Goal: Task Accomplishment & Management: Manage account settings

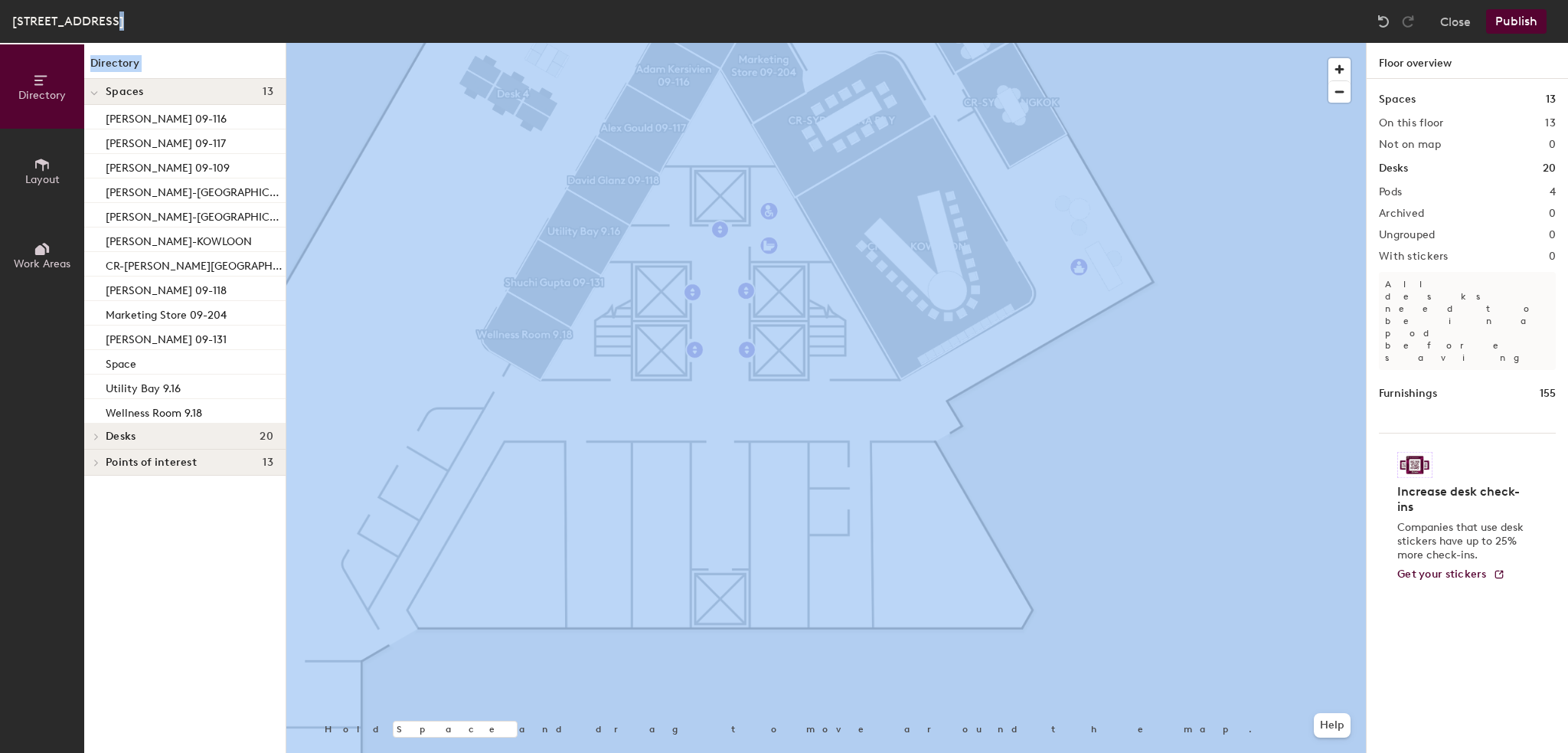
click at [768, 158] on div "Sydney, Floor 9 Close Publish Directory Layout Work Areas Directory Spaces 13 A…" at bounding box center [784, 376] width 1568 height 753
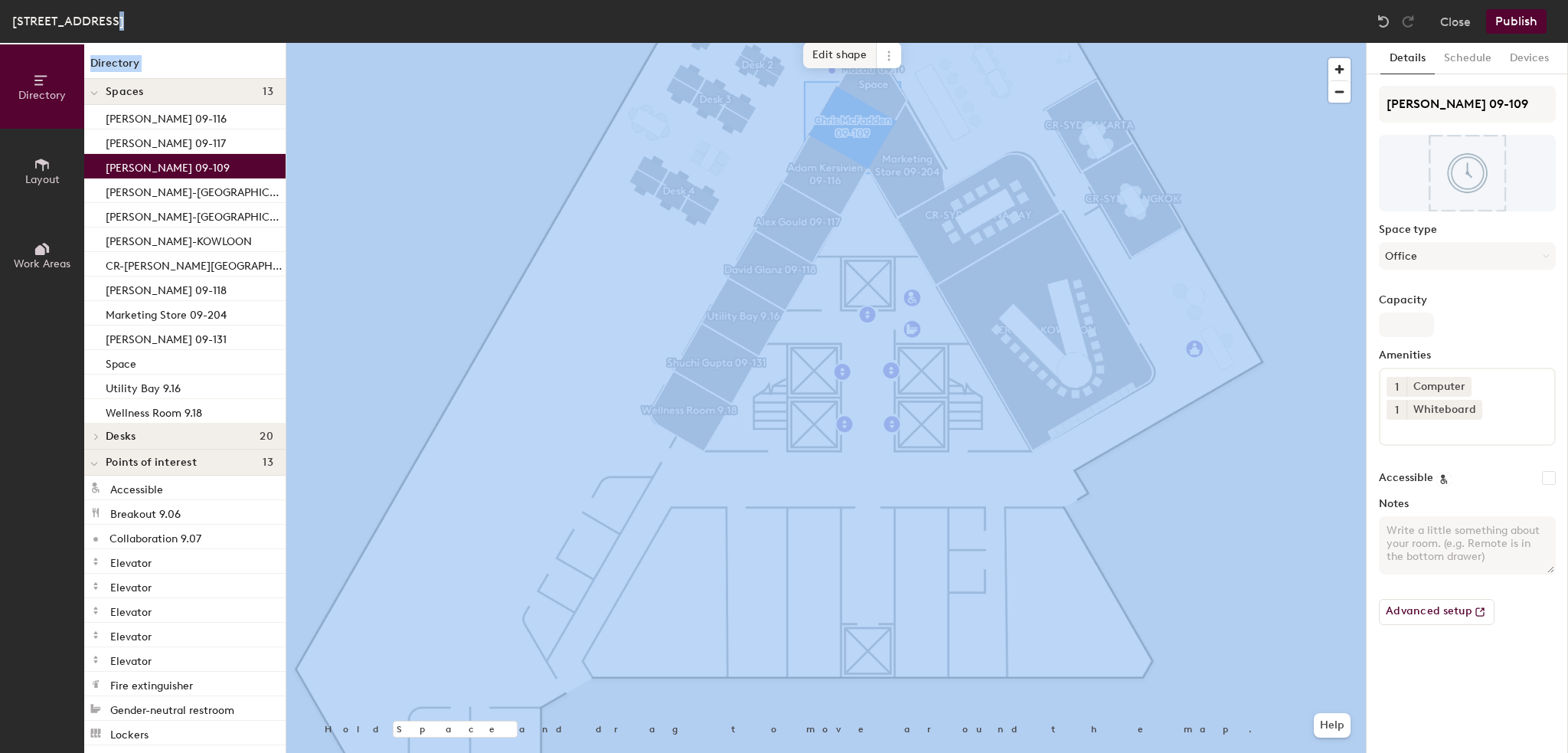
click at [828, 54] on span "Edit shape" at bounding box center [840, 54] width 74 height 26
click at [1467, 615] on button "Advanced setup" at bounding box center [1437, 611] width 116 height 26
click at [33, 169] on icon at bounding box center [42, 165] width 17 height 17
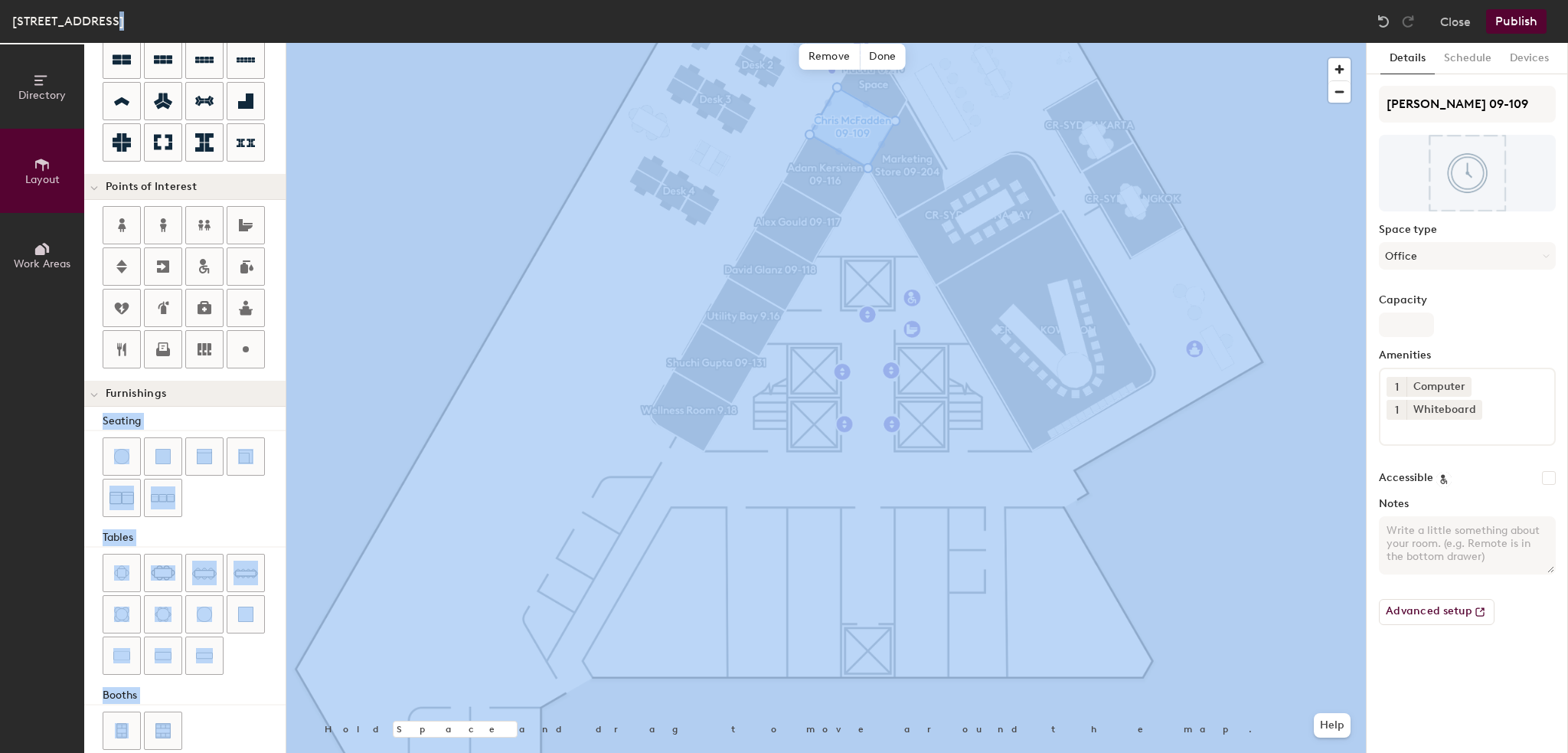
scroll to position [208, 0]
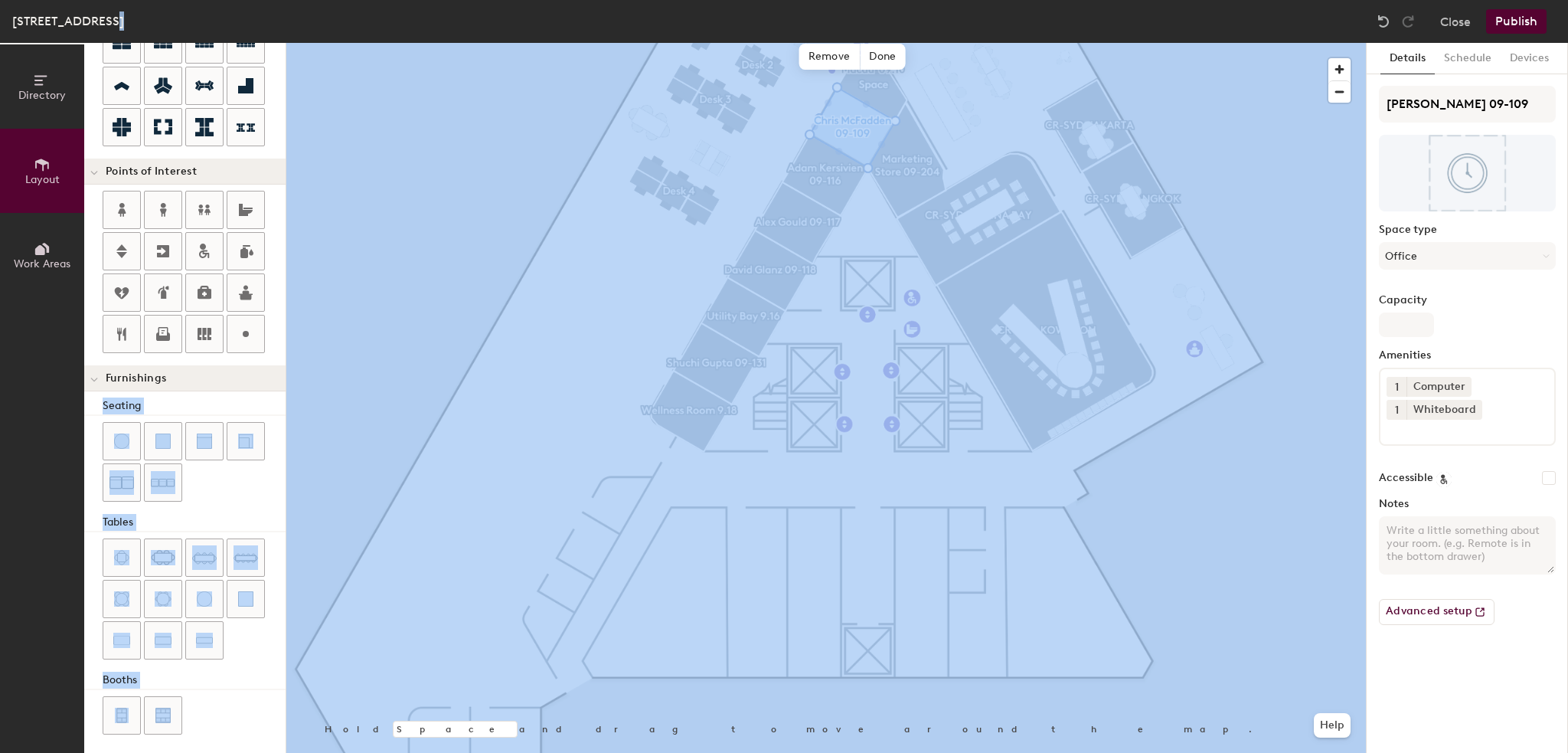
click at [217, 497] on div at bounding box center [194, 463] width 183 height 82
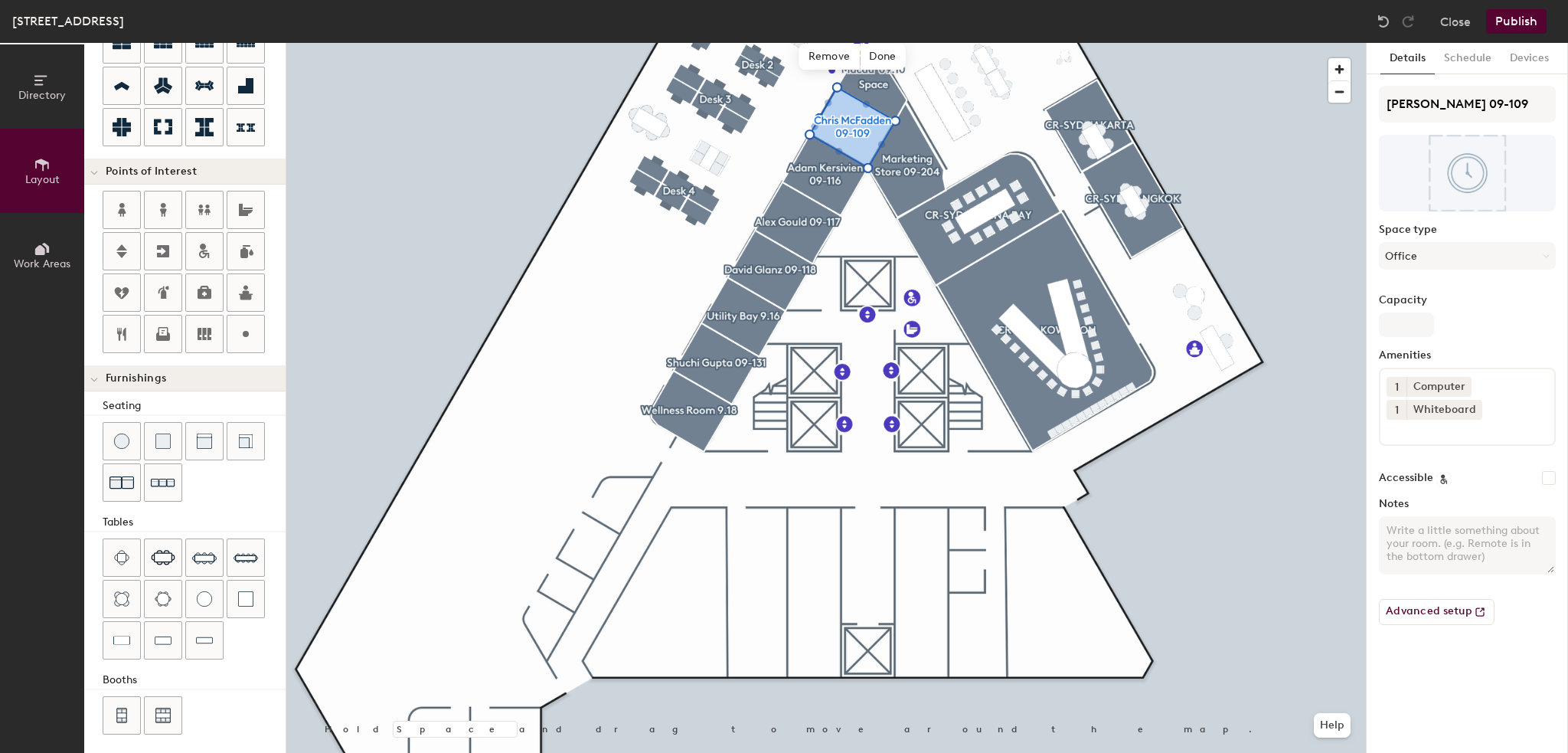
click at [1519, 24] on button "Publish" at bounding box center [1517, 22] width 61 height 25
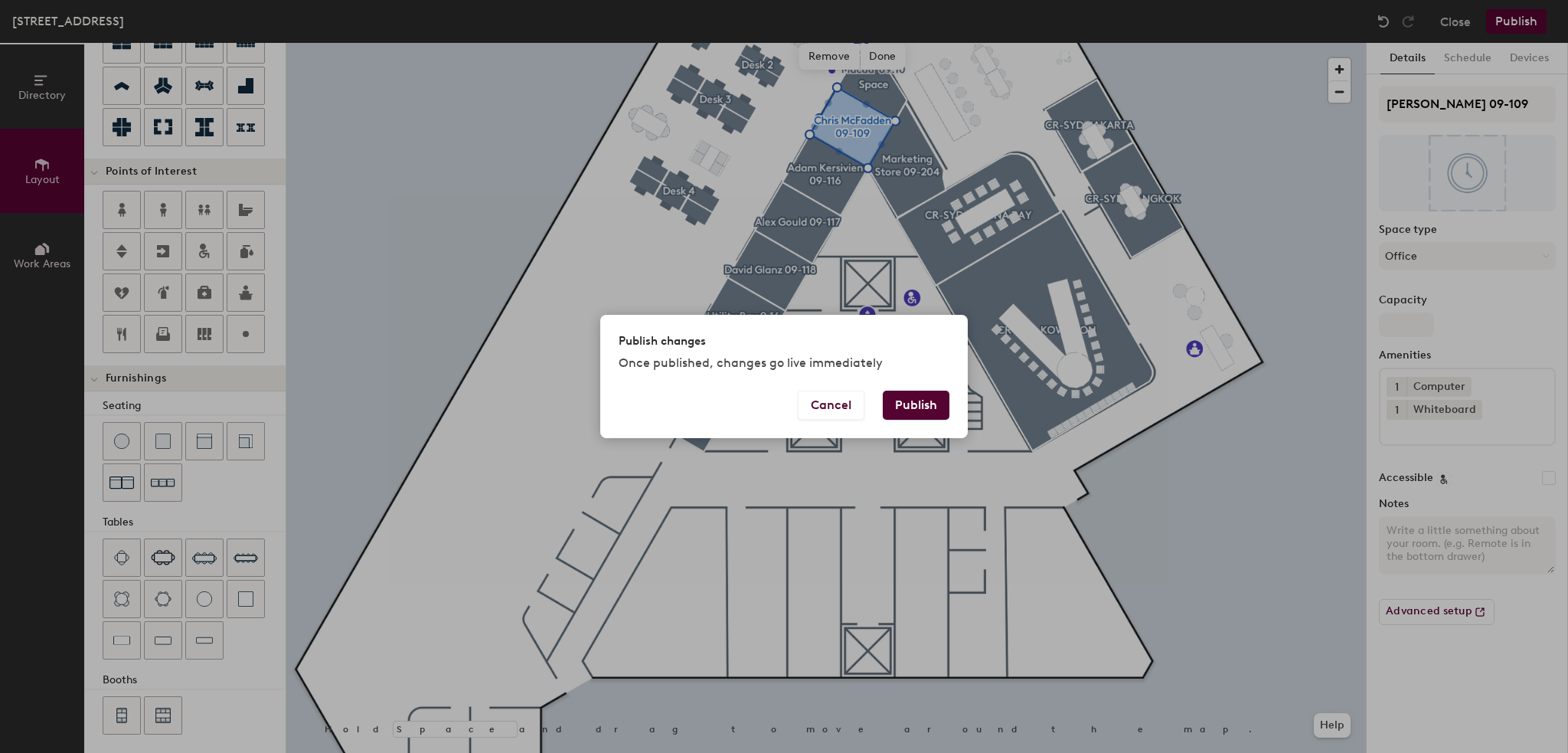
click at [936, 411] on button "Publish" at bounding box center [916, 405] width 67 height 29
type input "20"
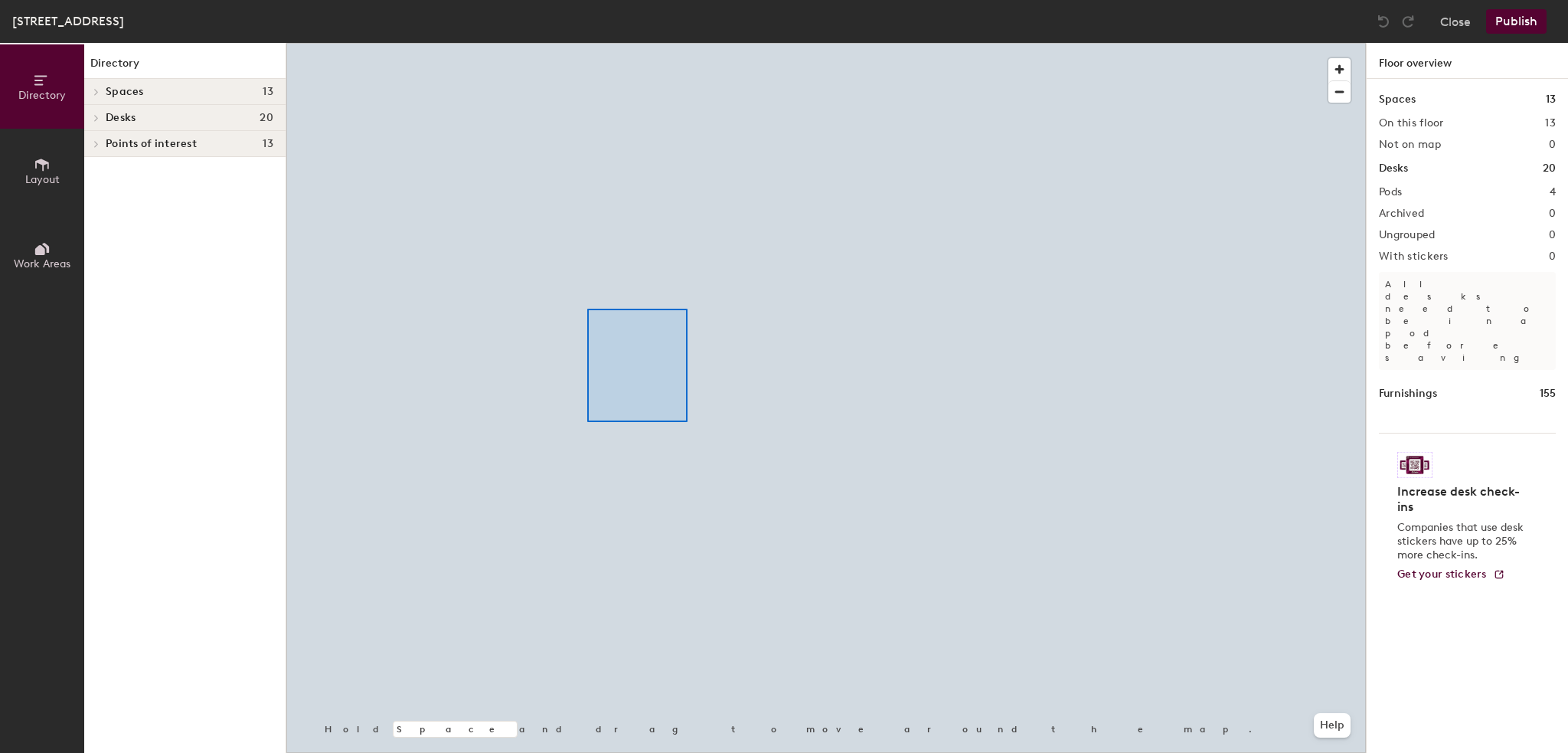
click at [586, 43] on div at bounding box center [826, 43] width 1080 height 0
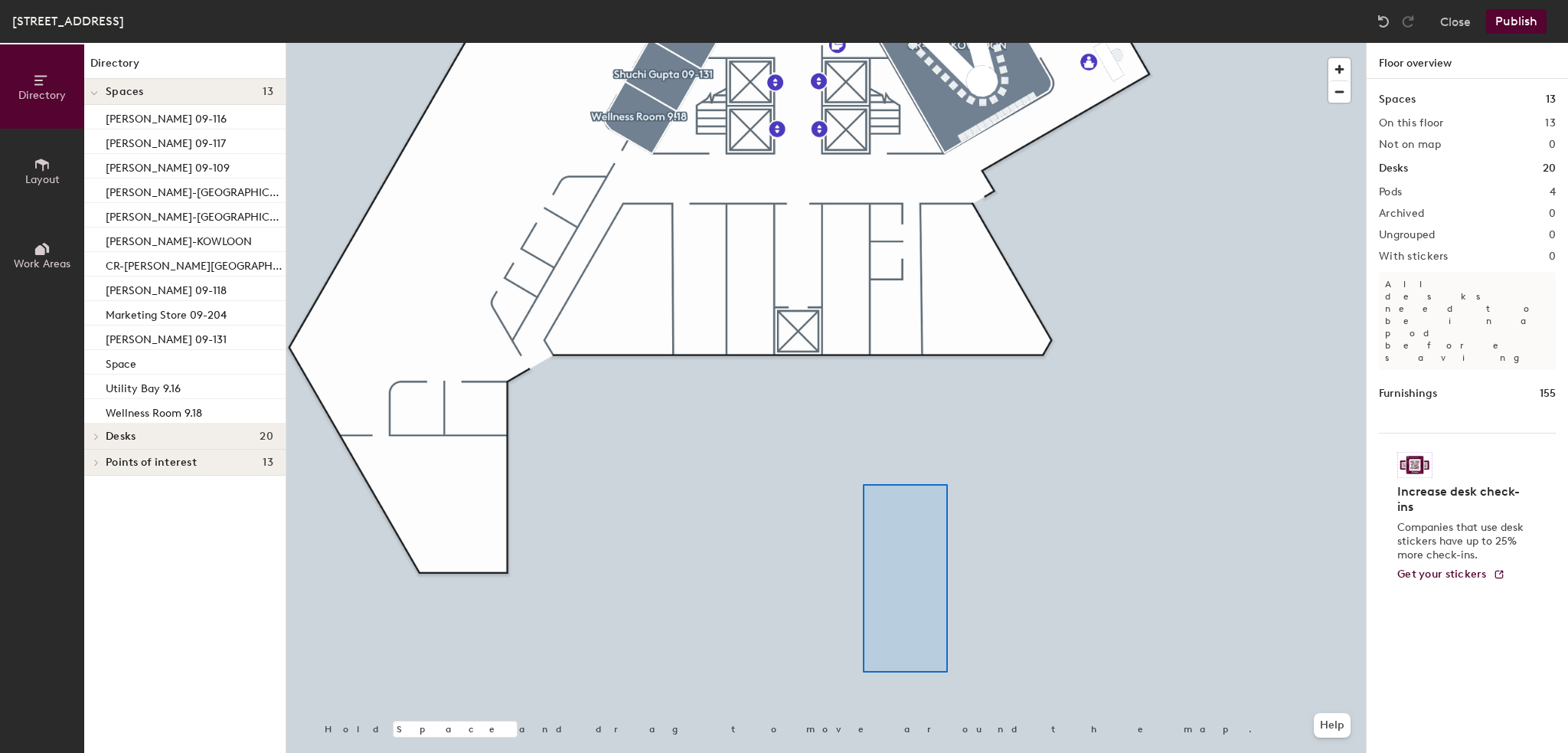
click at [845, 43] on div at bounding box center [826, 43] width 1080 height 0
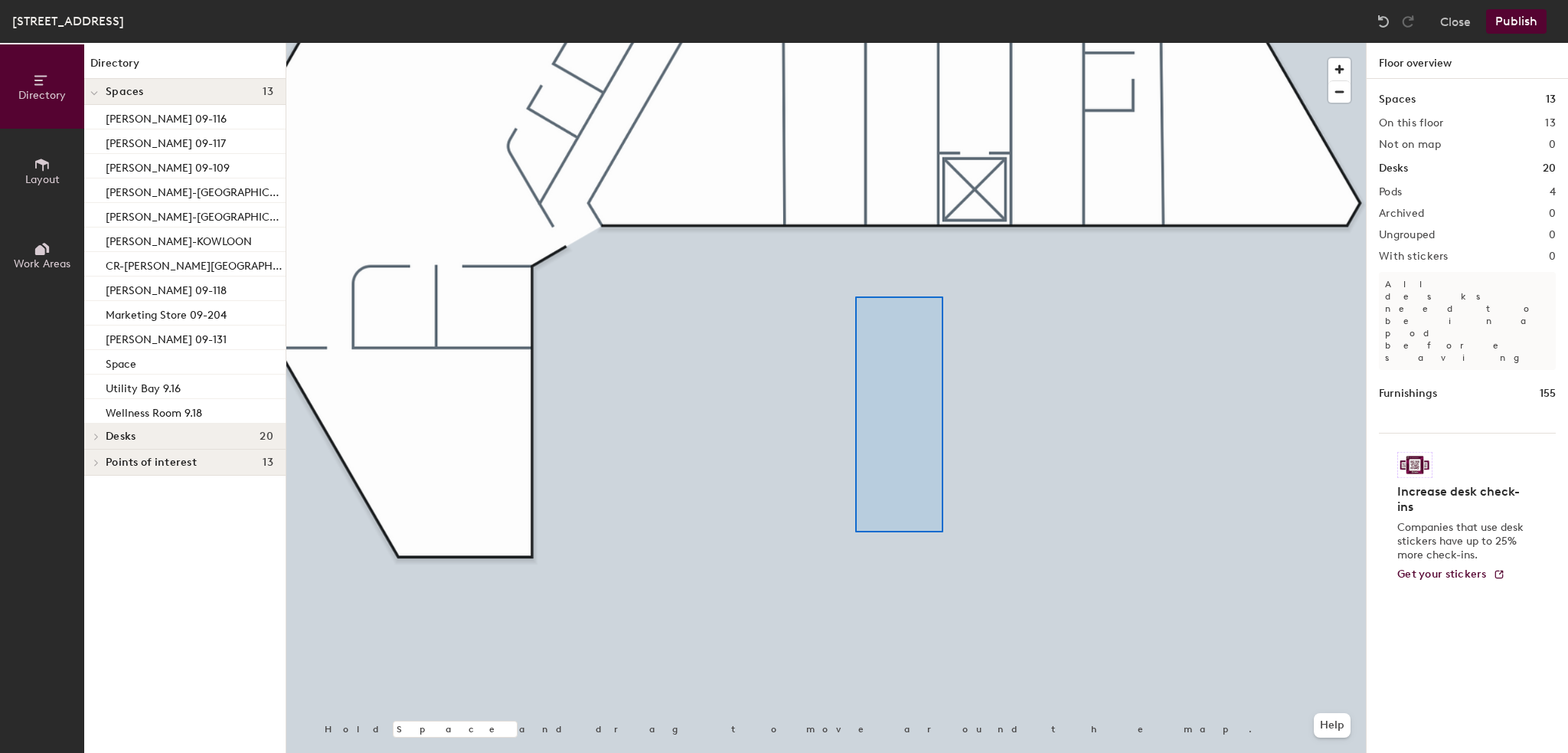
click at [747, 752] on html "Skip navigation Schedule Office People Analytics Visits Deliveries Services Man…" at bounding box center [784, 376] width 1568 height 753
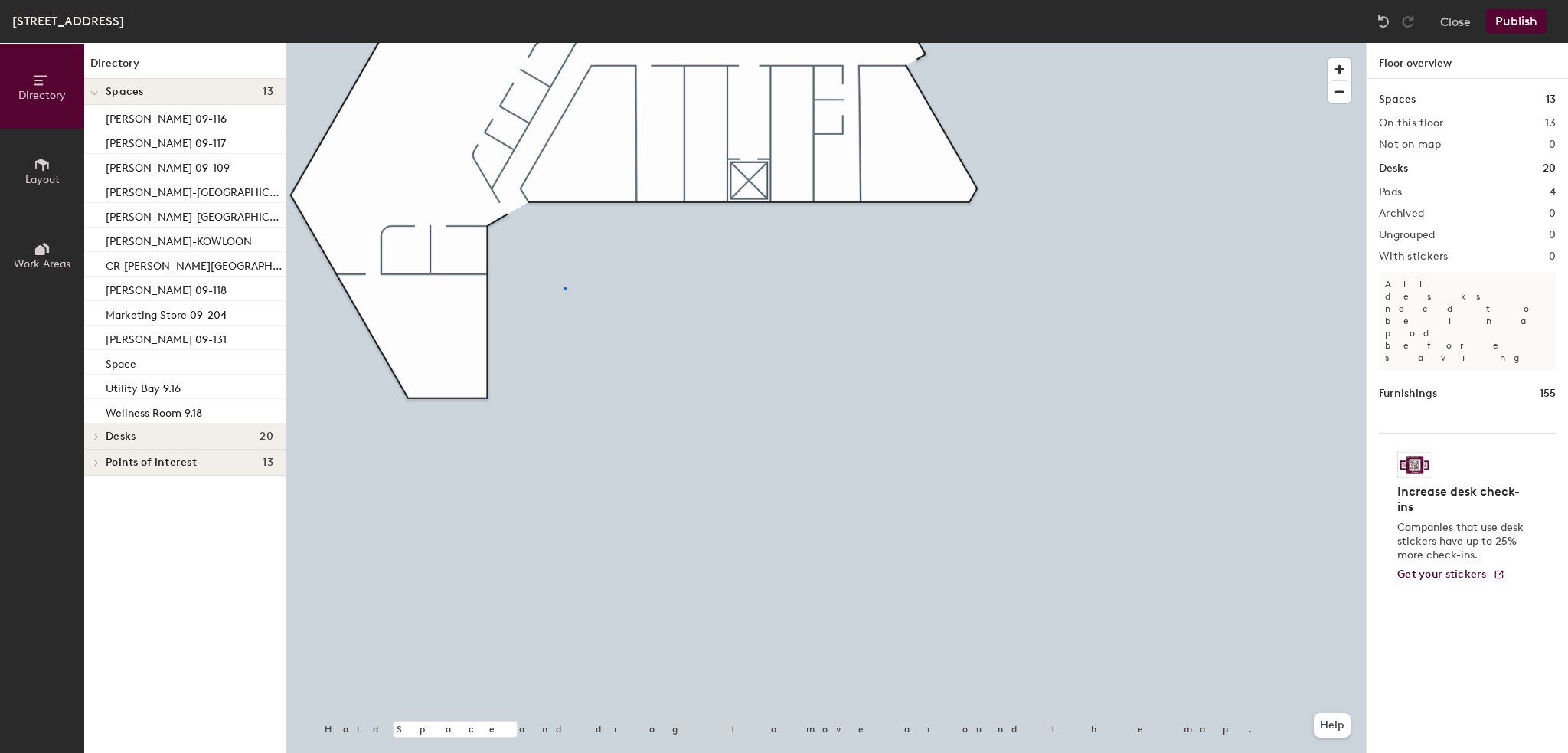
click at [564, 43] on div at bounding box center [826, 43] width 1080 height 0
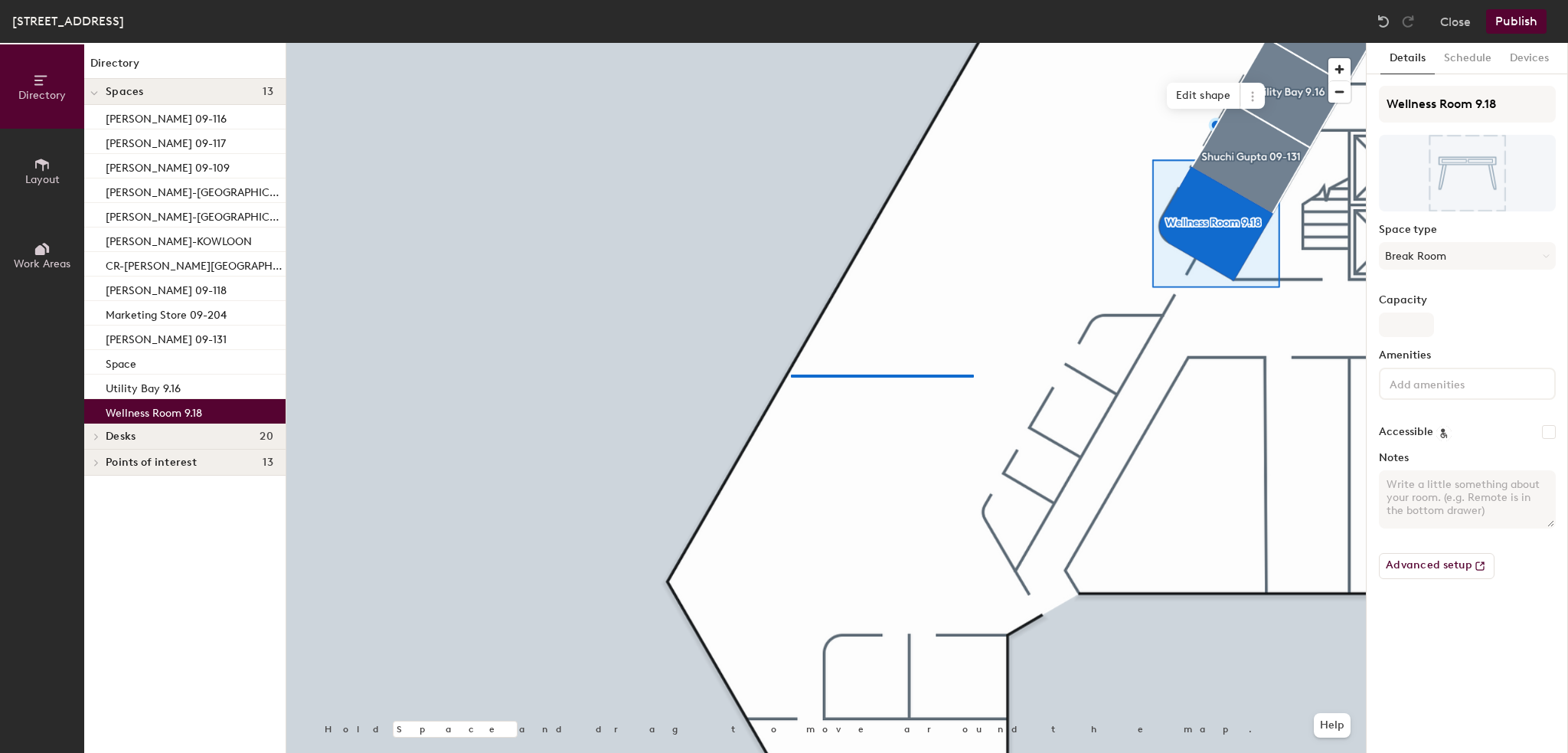
click at [790, 43] on div at bounding box center [826, 43] width 1080 height 0
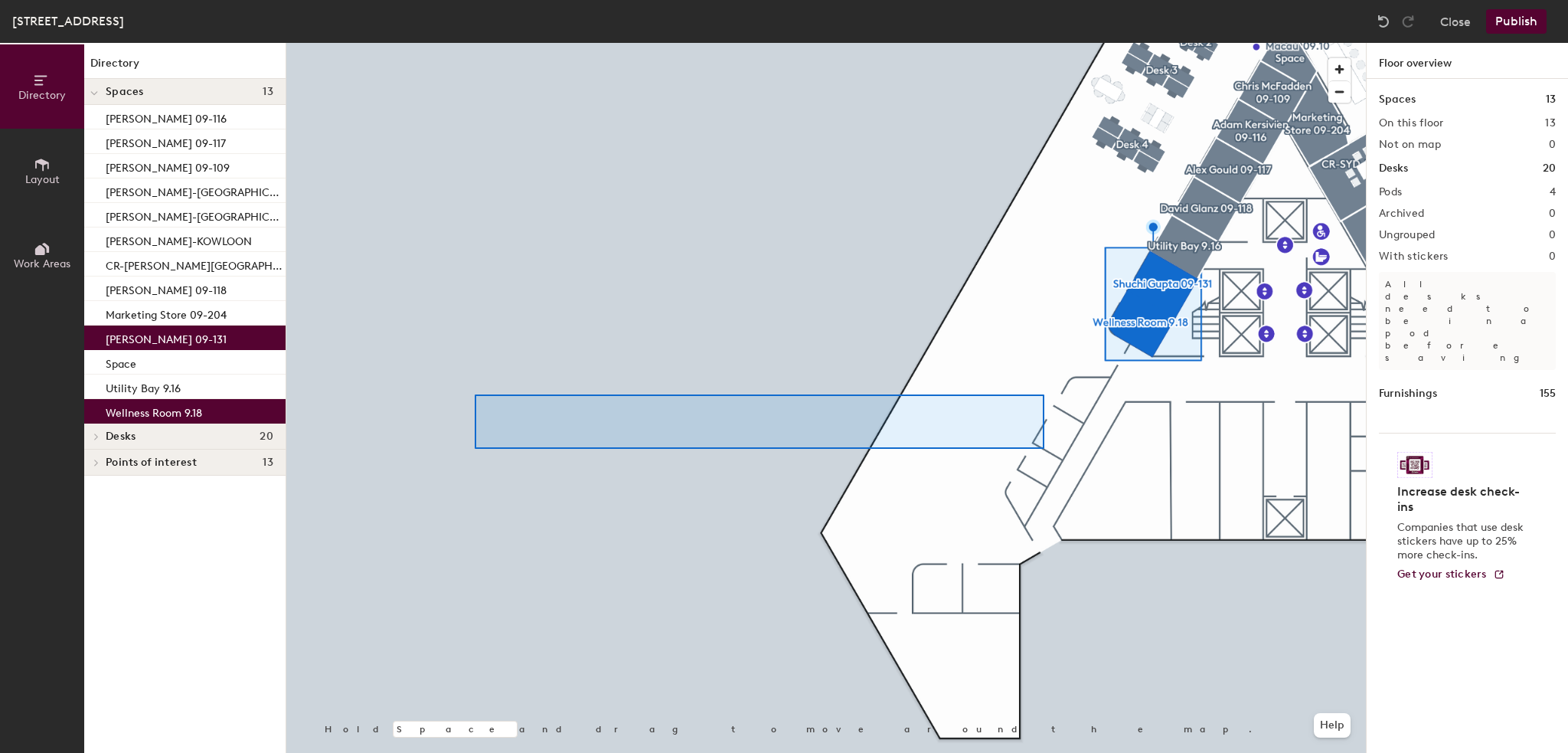
click at [466, 43] on div at bounding box center [826, 43] width 1080 height 0
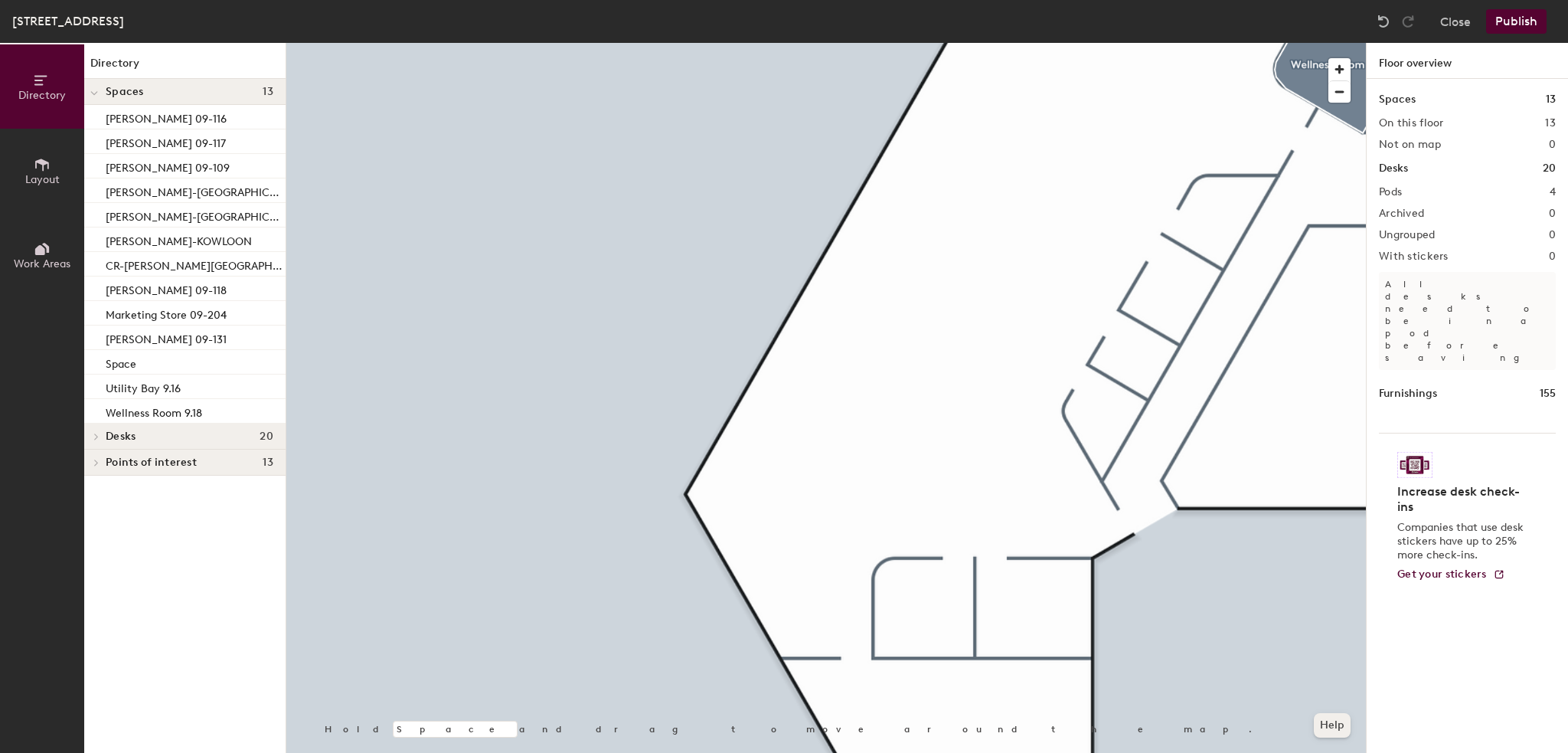
click at [1329, 727] on button "Help" at bounding box center [1332, 726] width 37 height 25
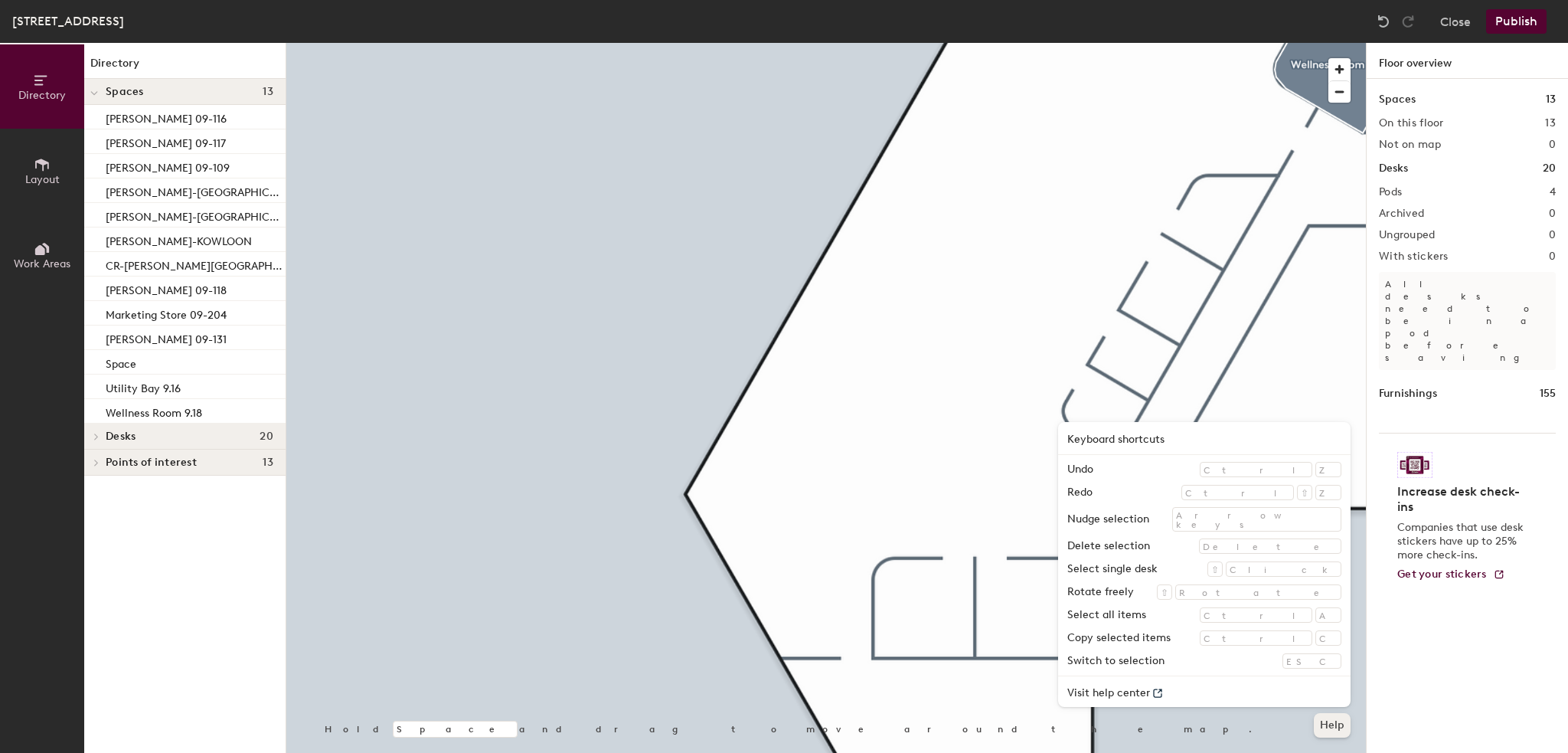
click at [1334, 719] on button "Help" at bounding box center [1332, 726] width 37 height 25
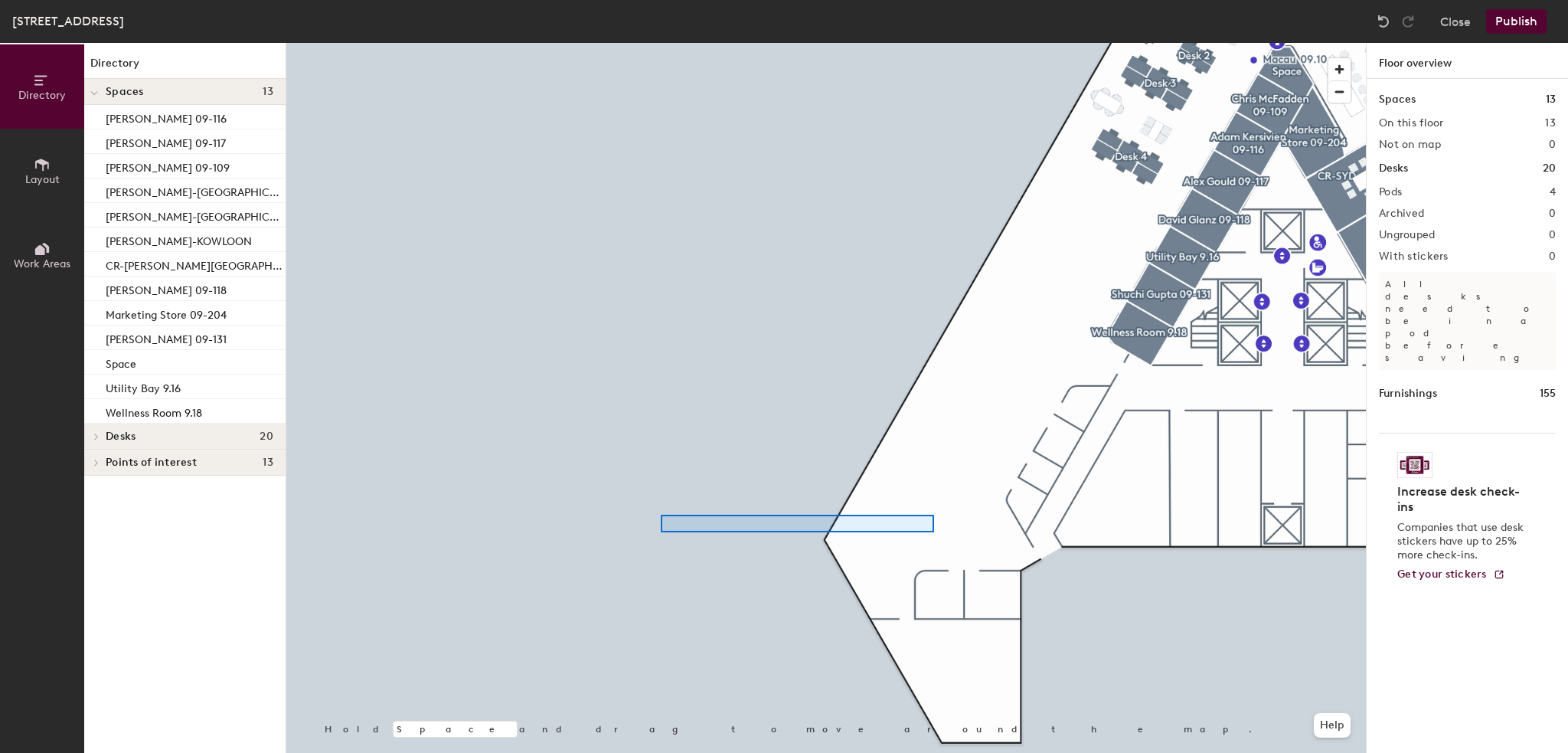
click at [599, 43] on div at bounding box center [826, 43] width 1080 height 0
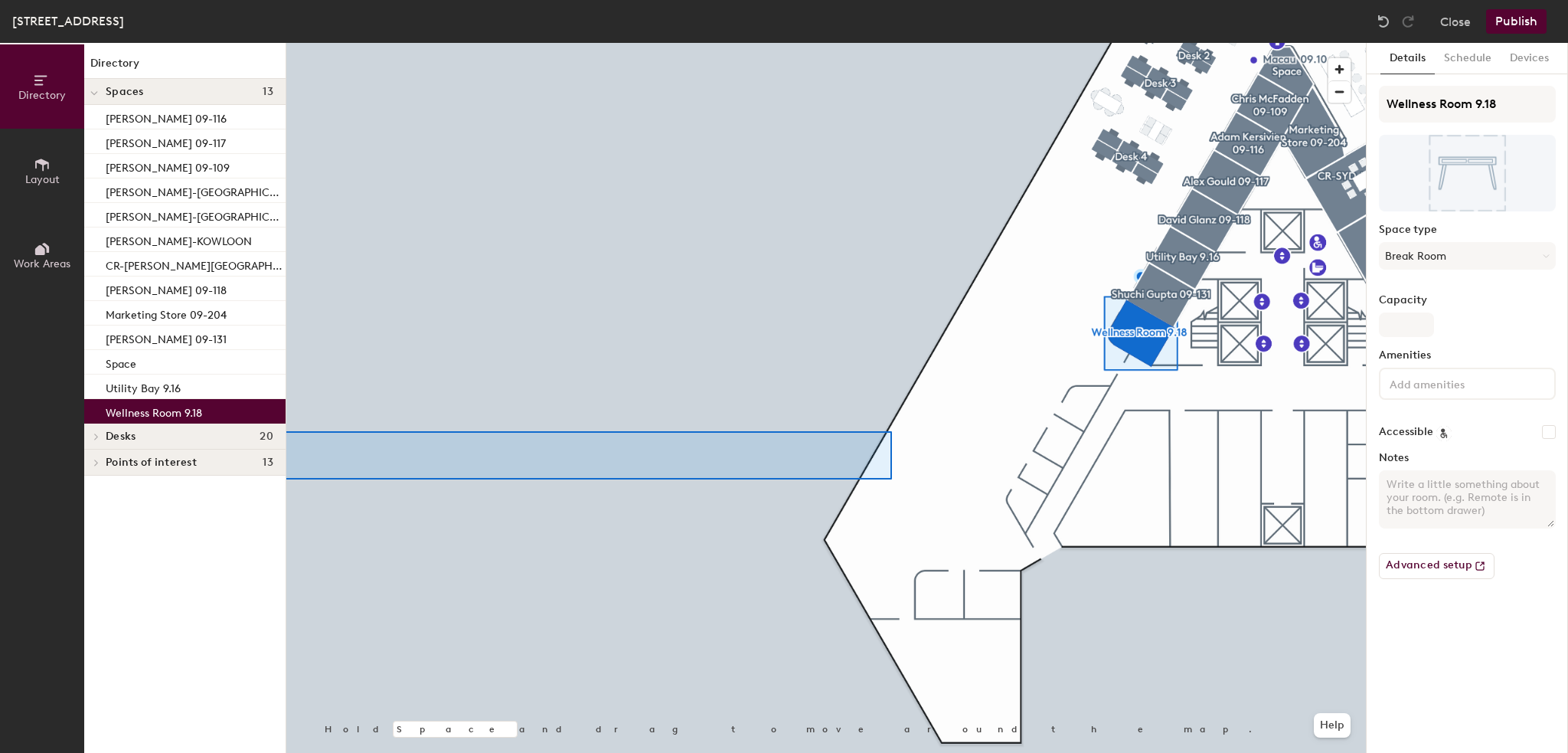
click at [126, 479] on div "Directory Layout Work Areas Directory Spaces 13 Adam Kersivien 09-116 Alex Goul…" at bounding box center [784, 398] width 1568 height 710
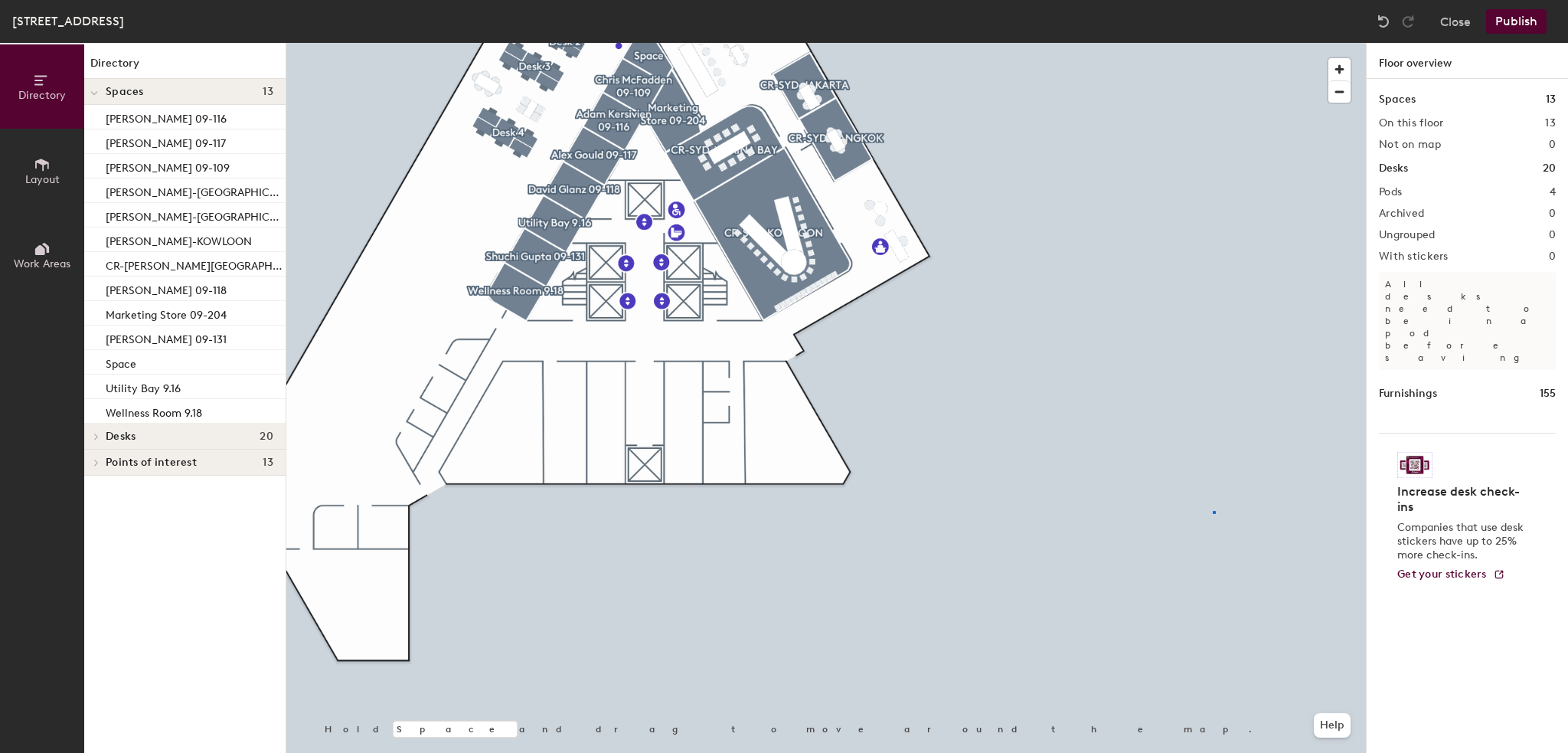
click at [1215, 43] on div at bounding box center [826, 43] width 1080 height 0
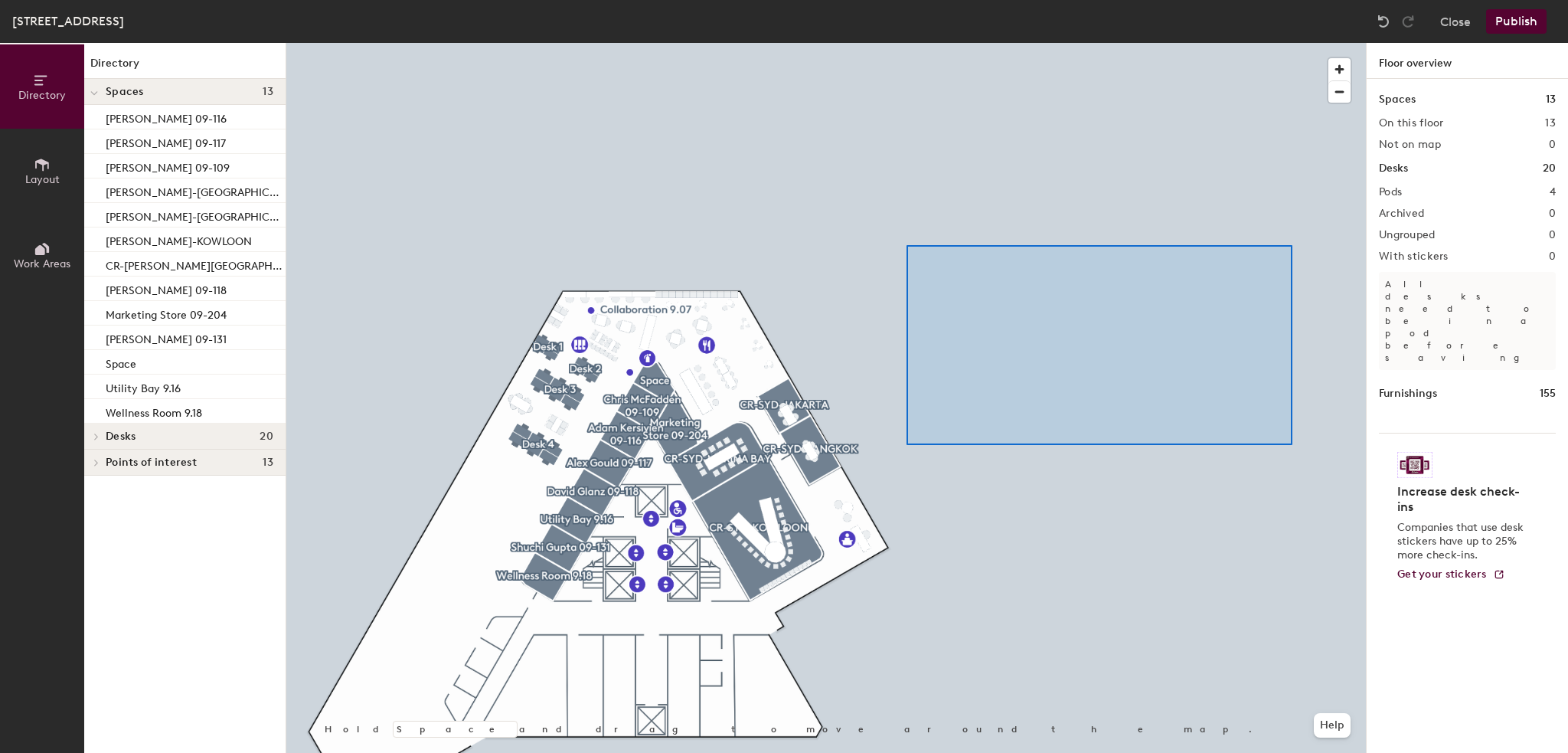
click at [1390, 233] on div "Directory Layout Work Areas Directory Spaces 13 Adam Kersivien 09-116 Alex Goul…" at bounding box center [784, 398] width 1568 height 710
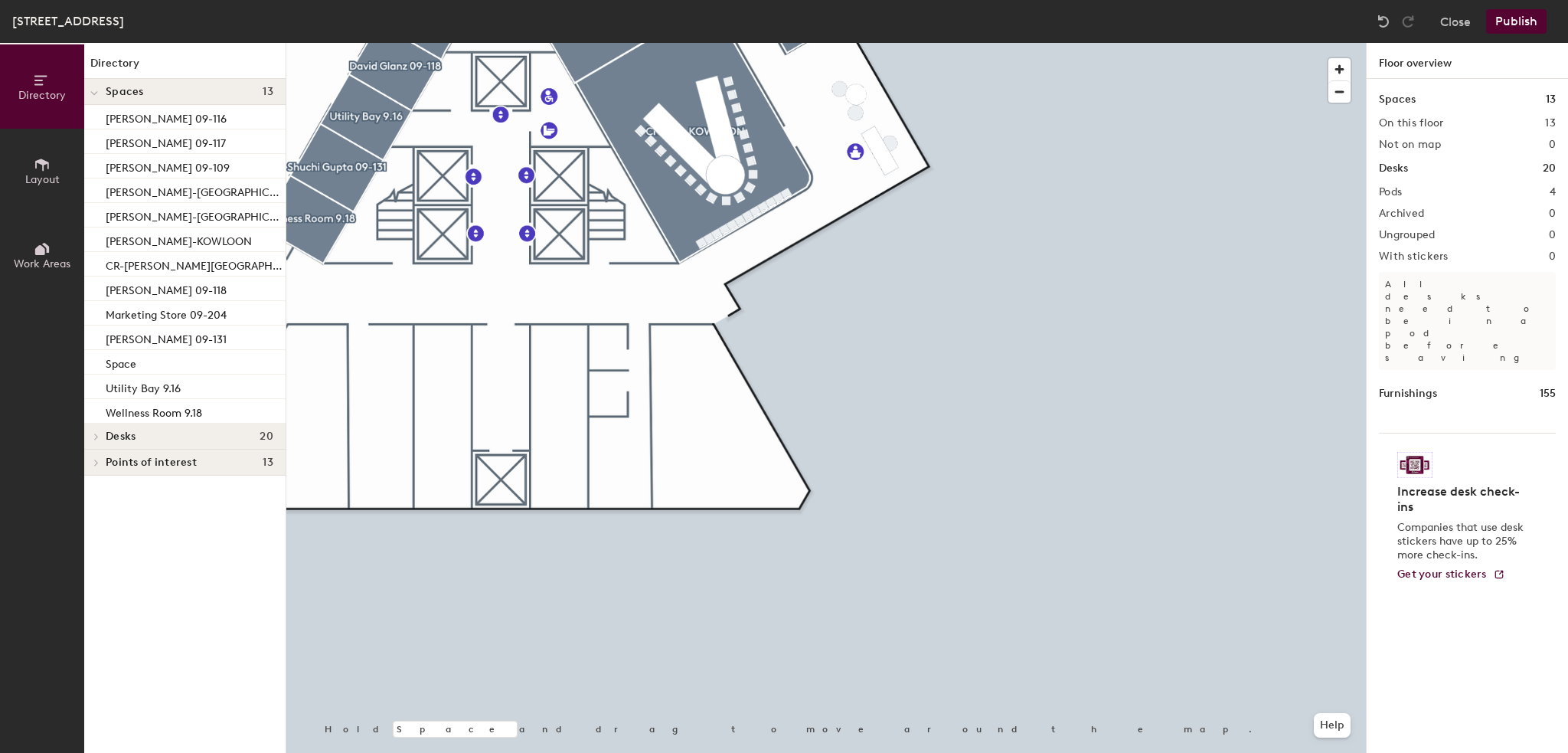
click at [30, 159] on button "Layout" at bounding box center [42, 170] width 84 height 84
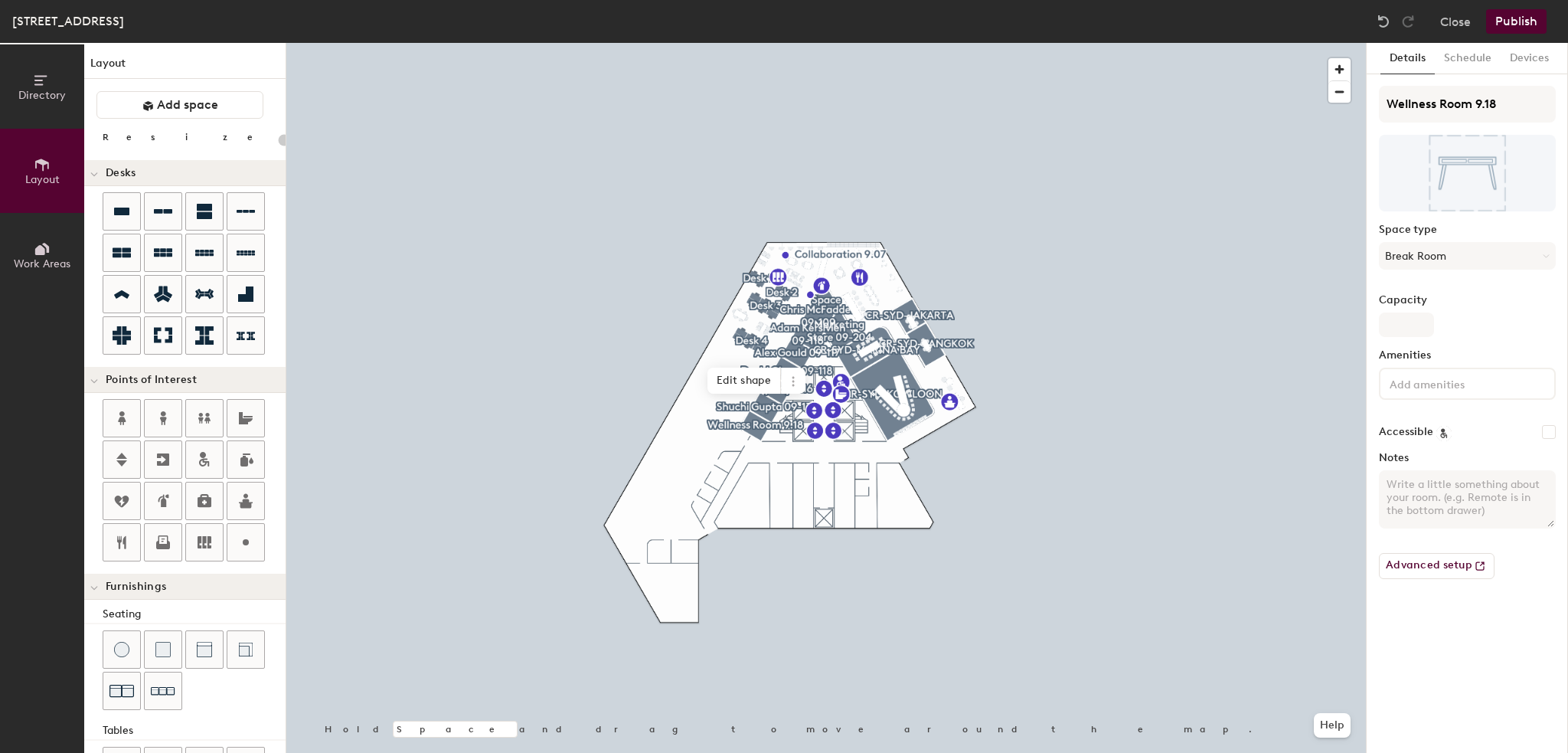
type input "20"
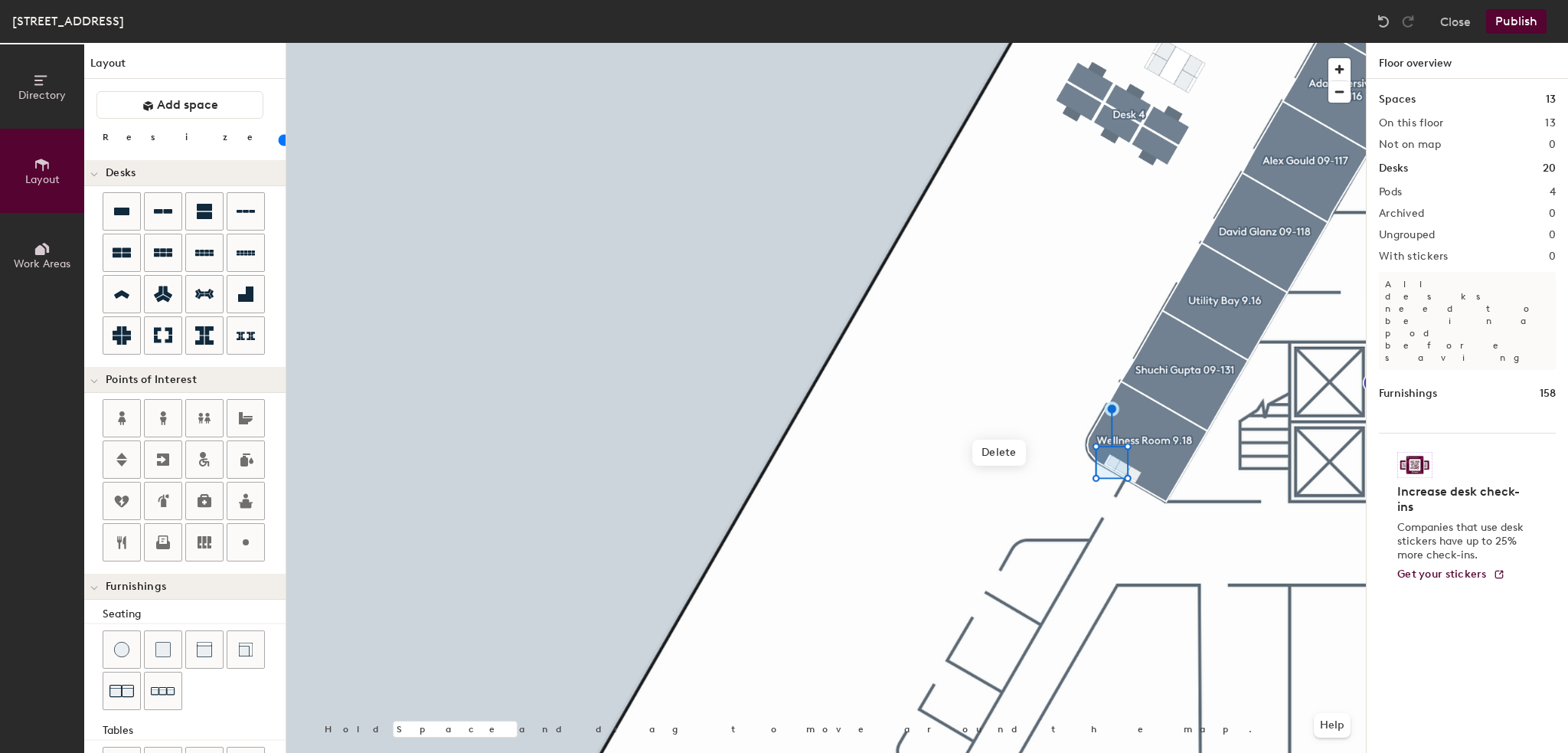
scroll to position [153, 0]
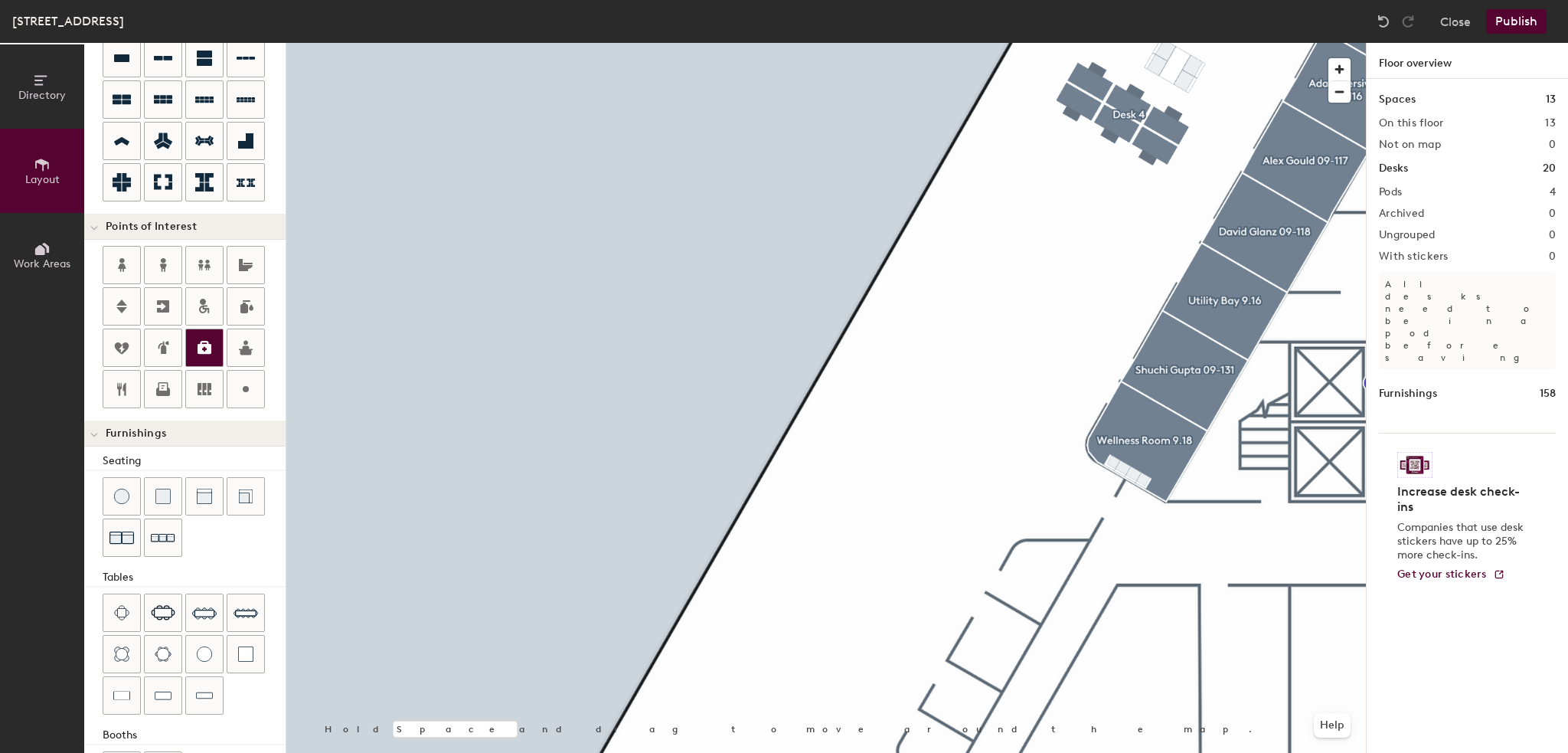
click at [199, 345] on icon at bounding box center [205, 347] width 14 height 13
click at [1201, 447] on span "Done" at bounding box center [1198, 443] width 45 height 26
click at [110, 342] on div at bounding box center [121, 347] width 37 height 37
click at [915, 43] on div at bounding box center [826, 43] width 1080 height 0
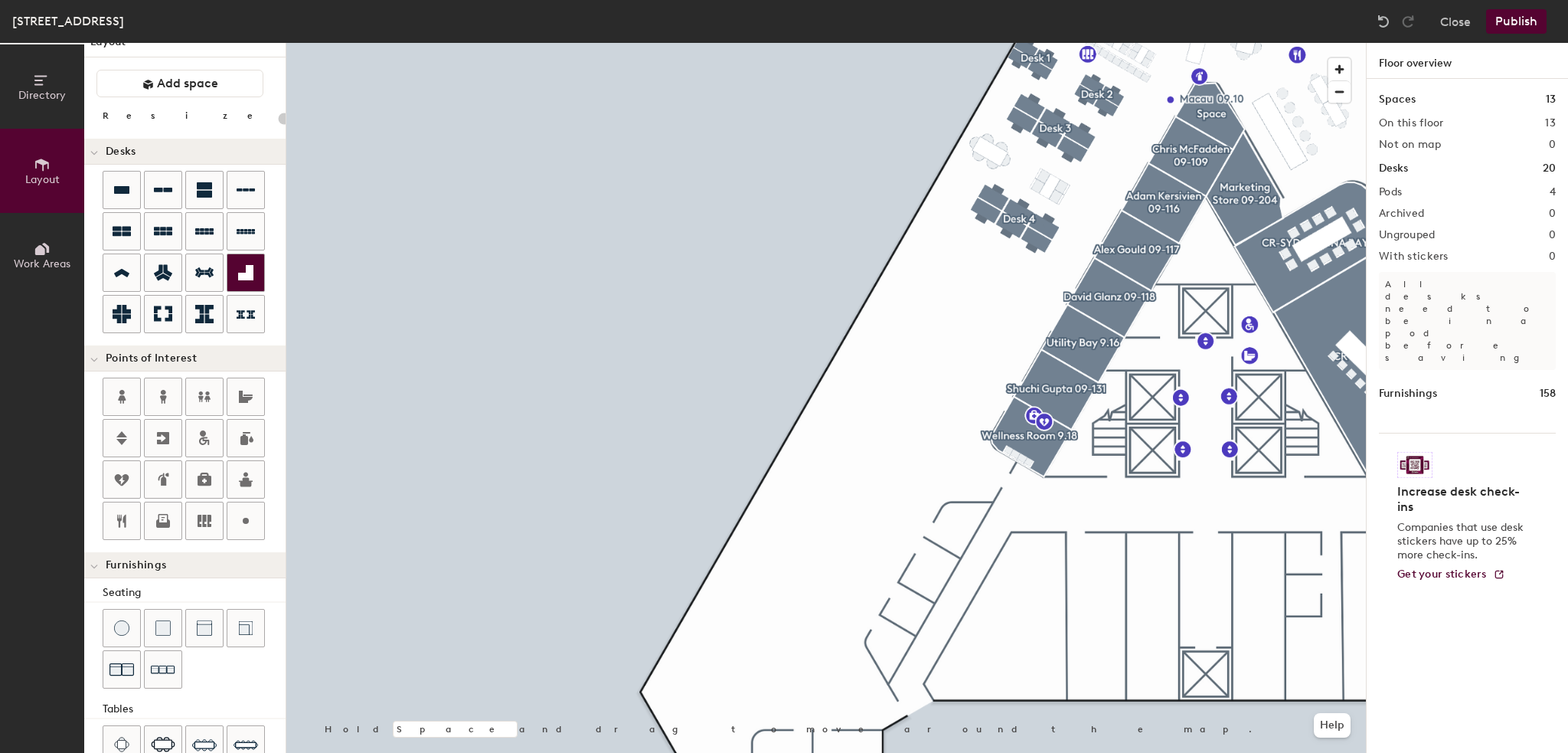
scroll to position [0, 0]
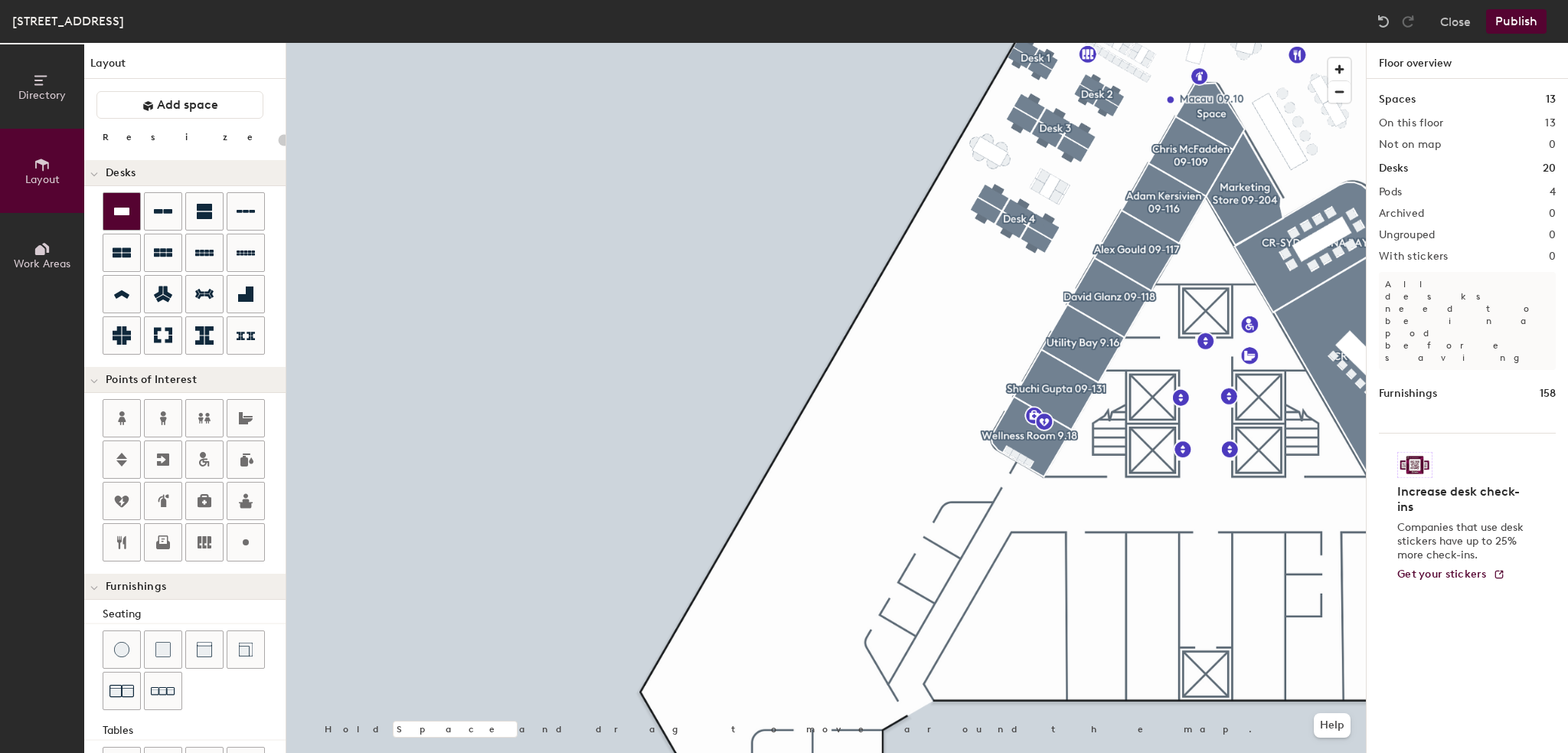
click at [113, 202] on icon at bounding box center [122, 212] width 19 height 19
click at [1381, 19] on img at bounding box center [1384, 22] width 16 height 16
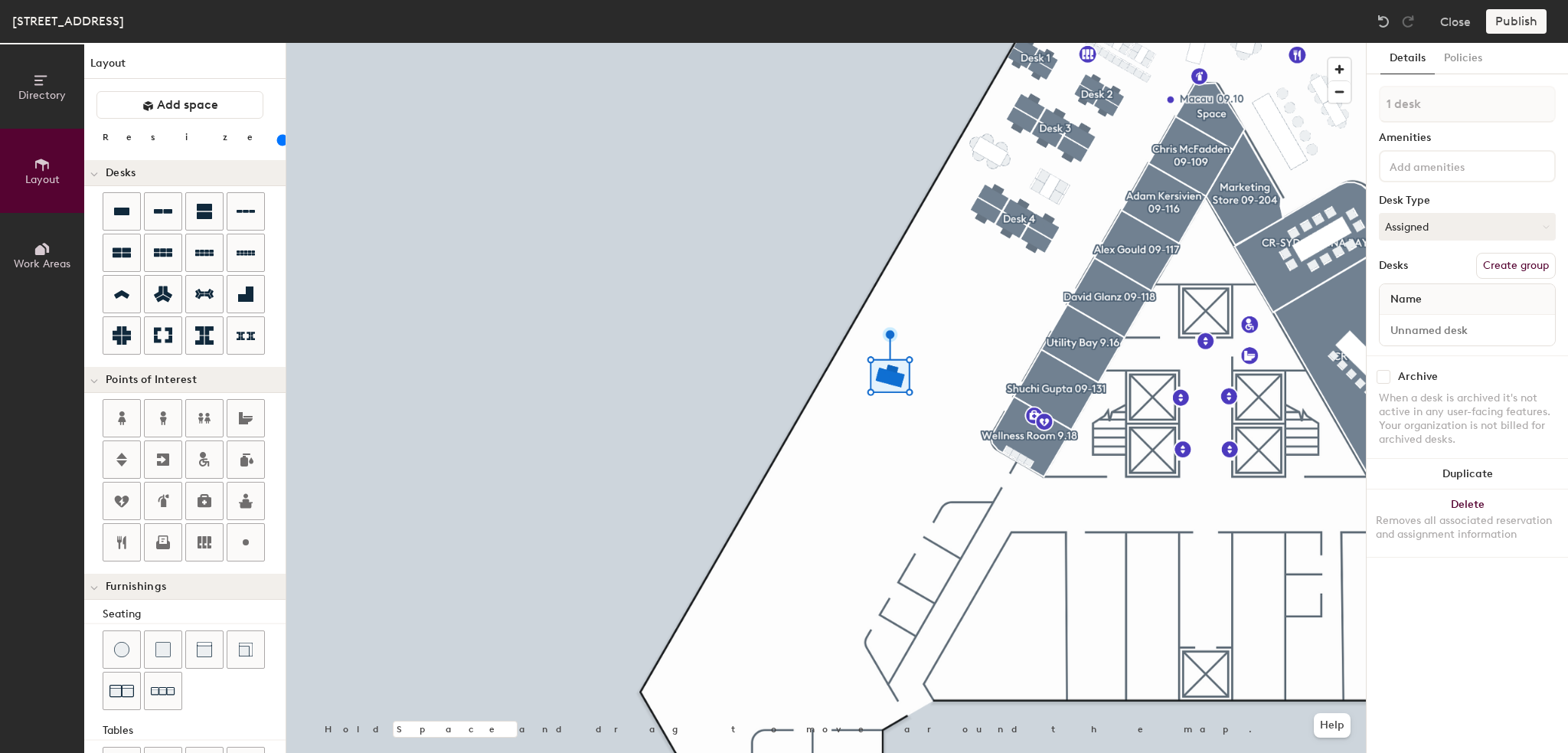
click at [851, 43] on div at bounding box center [826, 43] width 1080 height 0
click at [1473, 500] on button "Delete Removes all associated reservation and assignment information" at bounding box center [1467, 523] width 201 height 68
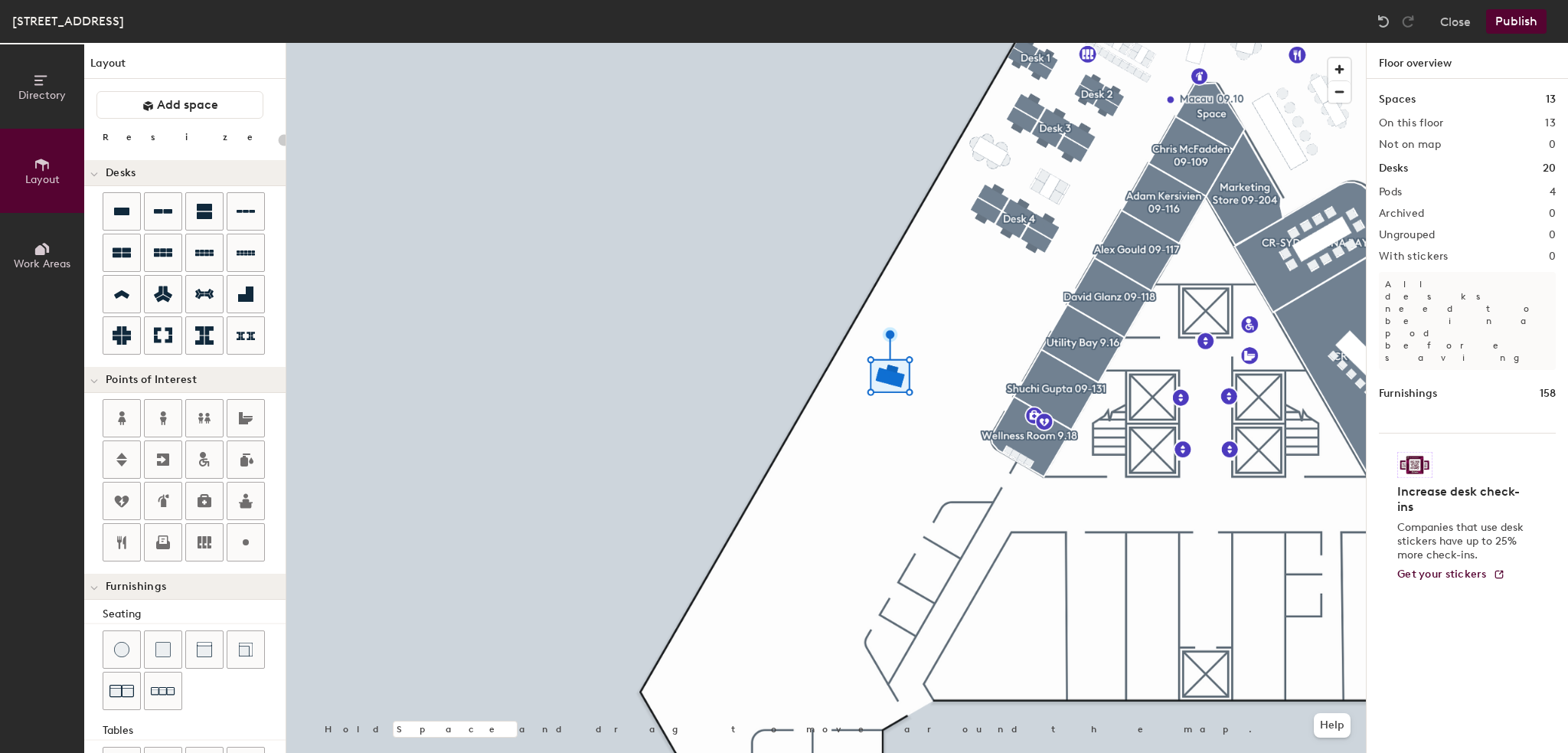
type input "20"
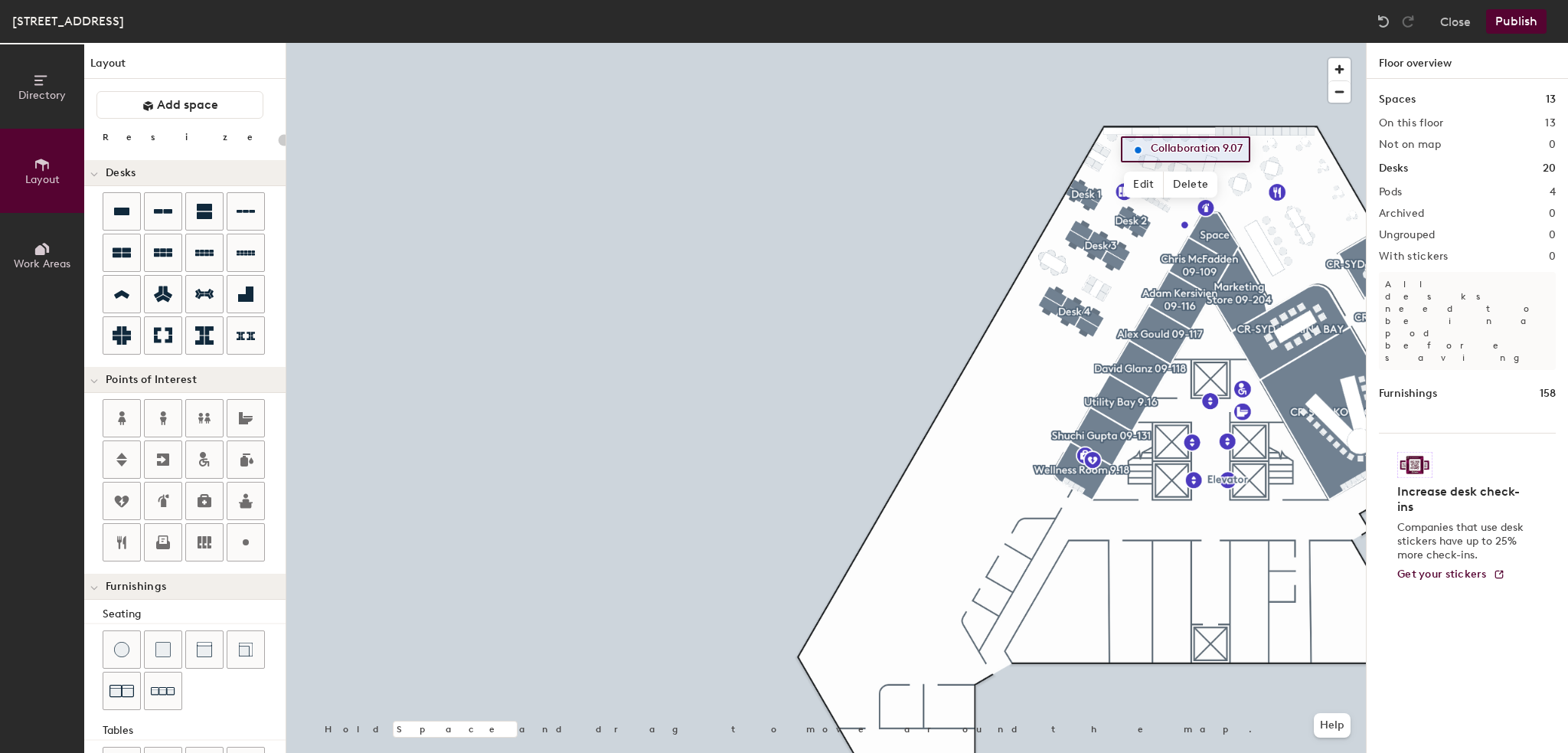
click at [781, 43] on div at bounding box center [826, 43] width 1080 height 0
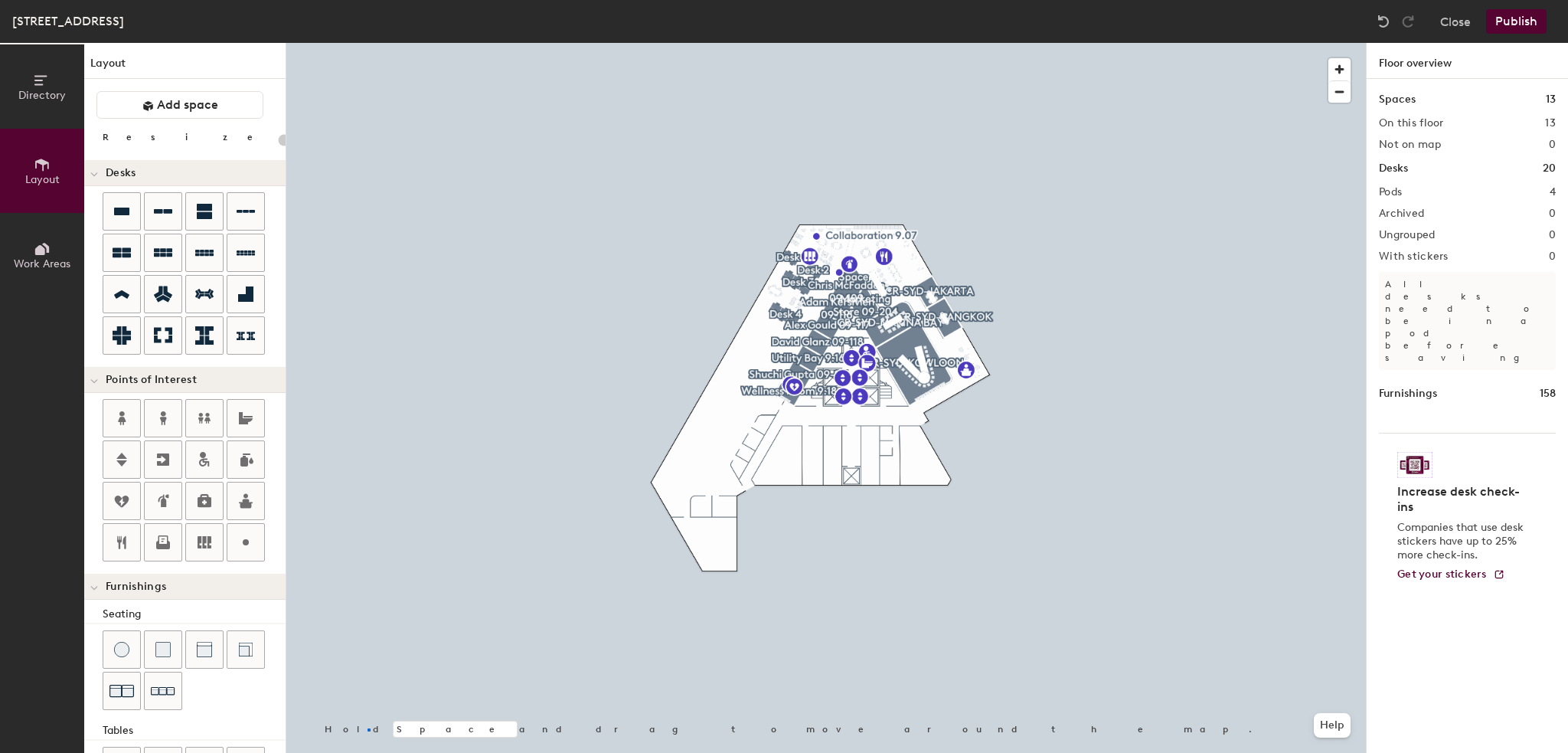
click at [369, 43] on div at bounding box center [826, 43] width 1080 height 0
click at [369, 728] on div at bounding box center [369, 730] width 3 height 3
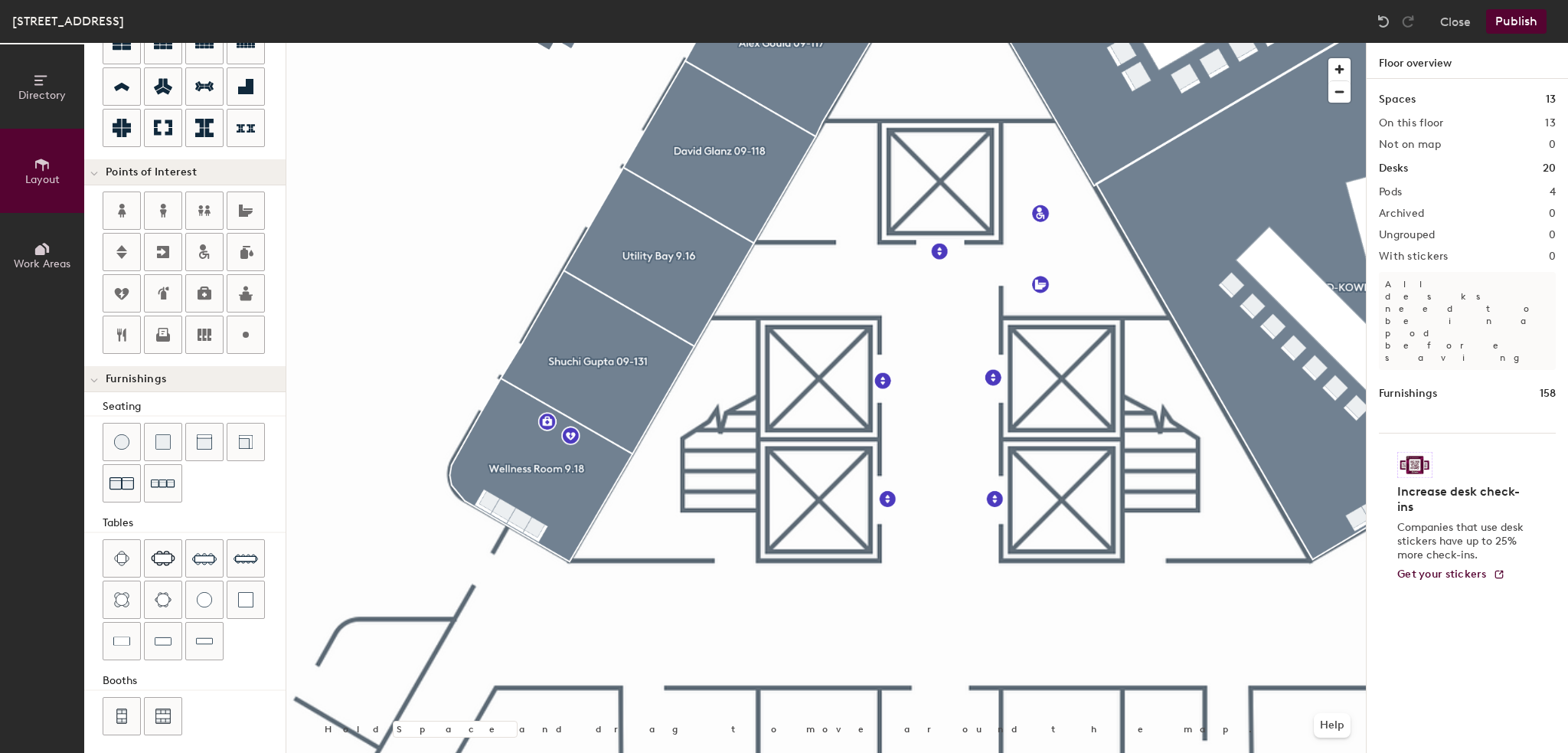
scroll to position [208, 0]
click at [112, 635] on div at bounding box center [121, 639] width 37 height 37
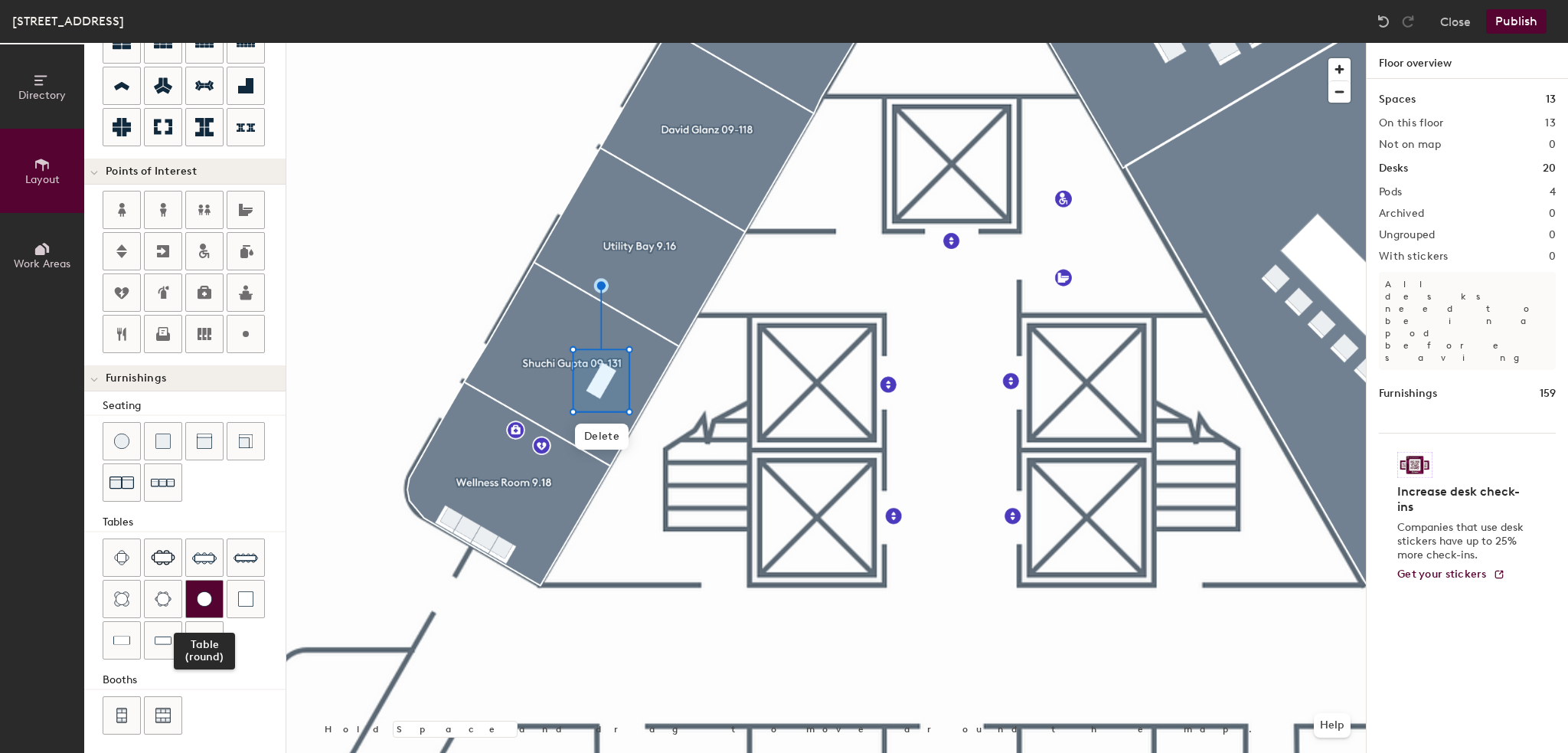
click at [215, 594] on div at bounding box center [204, 598] width 37 height 37
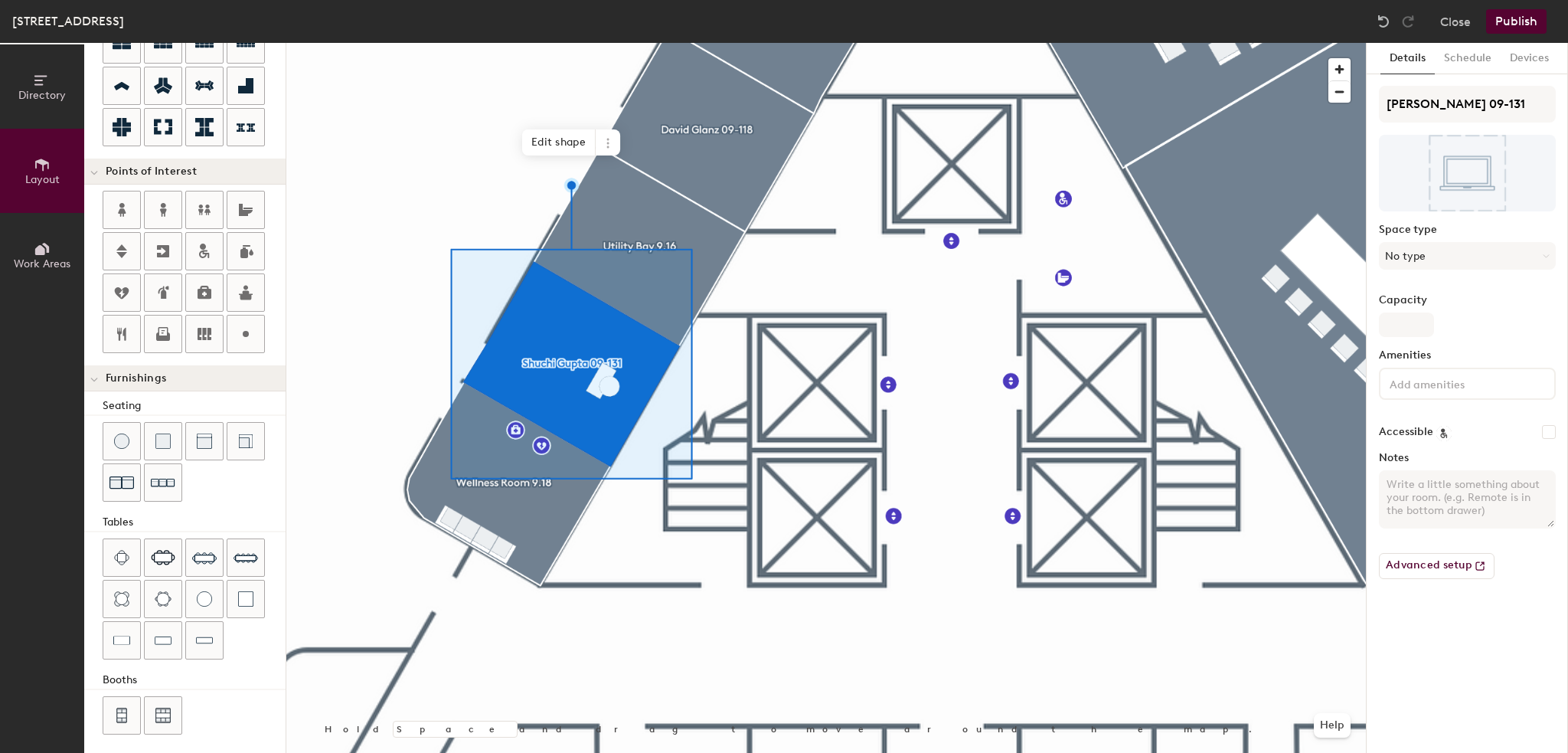
type input "20"
click at [567, 134] on span "Edit shape" at bounding box center [558, 142] width 74 height 26
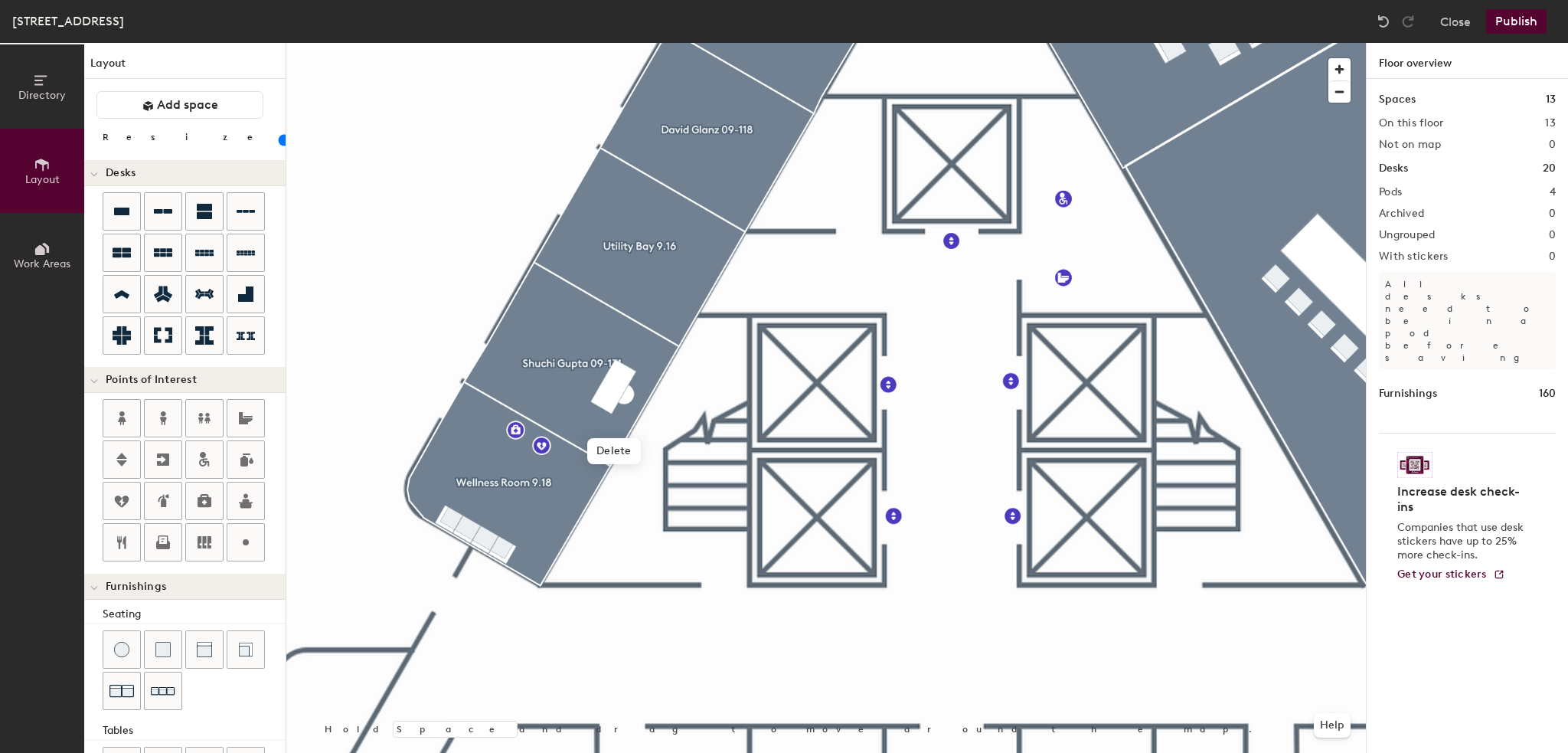
scroll to position [208, 0]
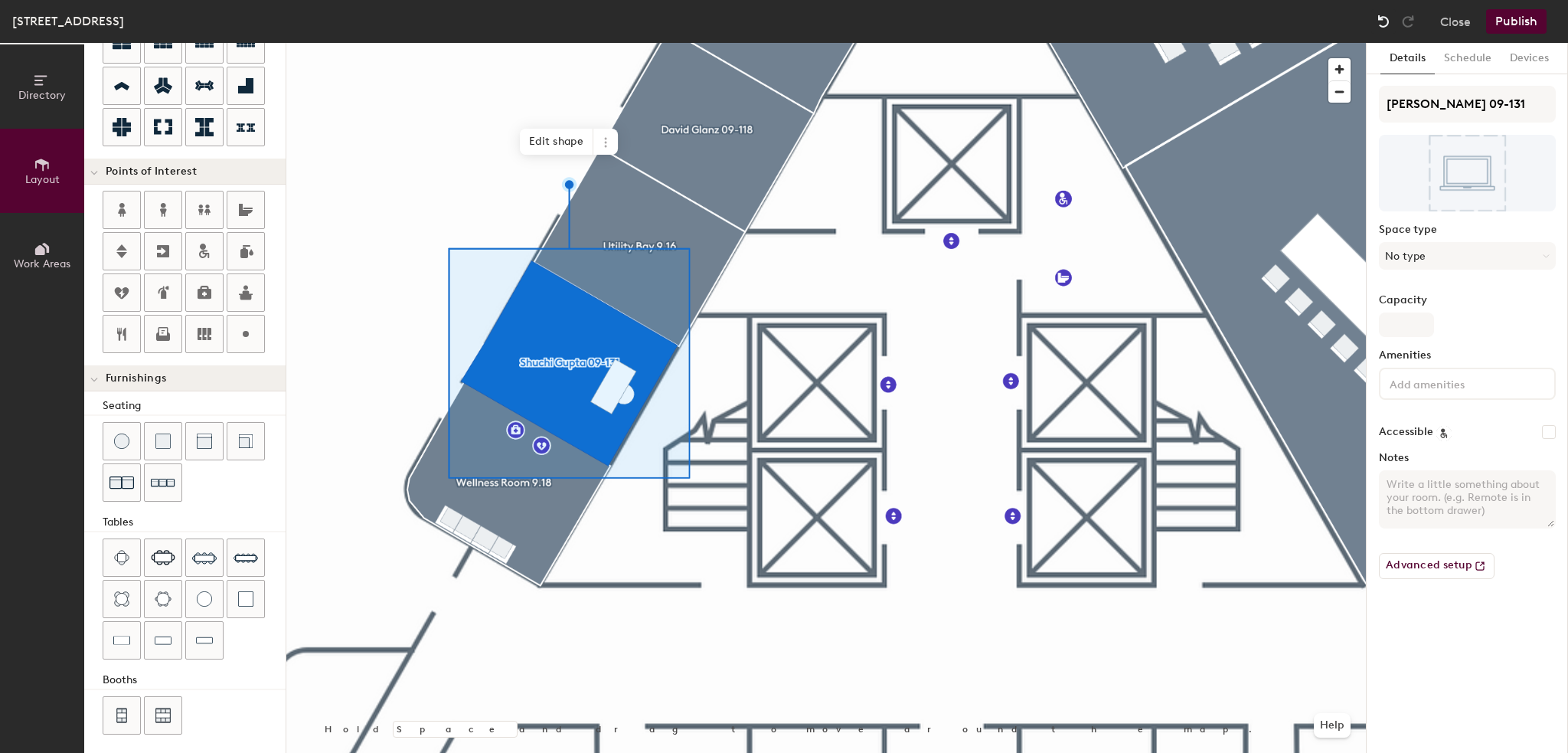
click at [1388, 26] on img at bounding box center [1384, 22] width 16 height 16
click at [570, 153] on span "Edit shape" at bounding box center [558, 141] width 74 height 26
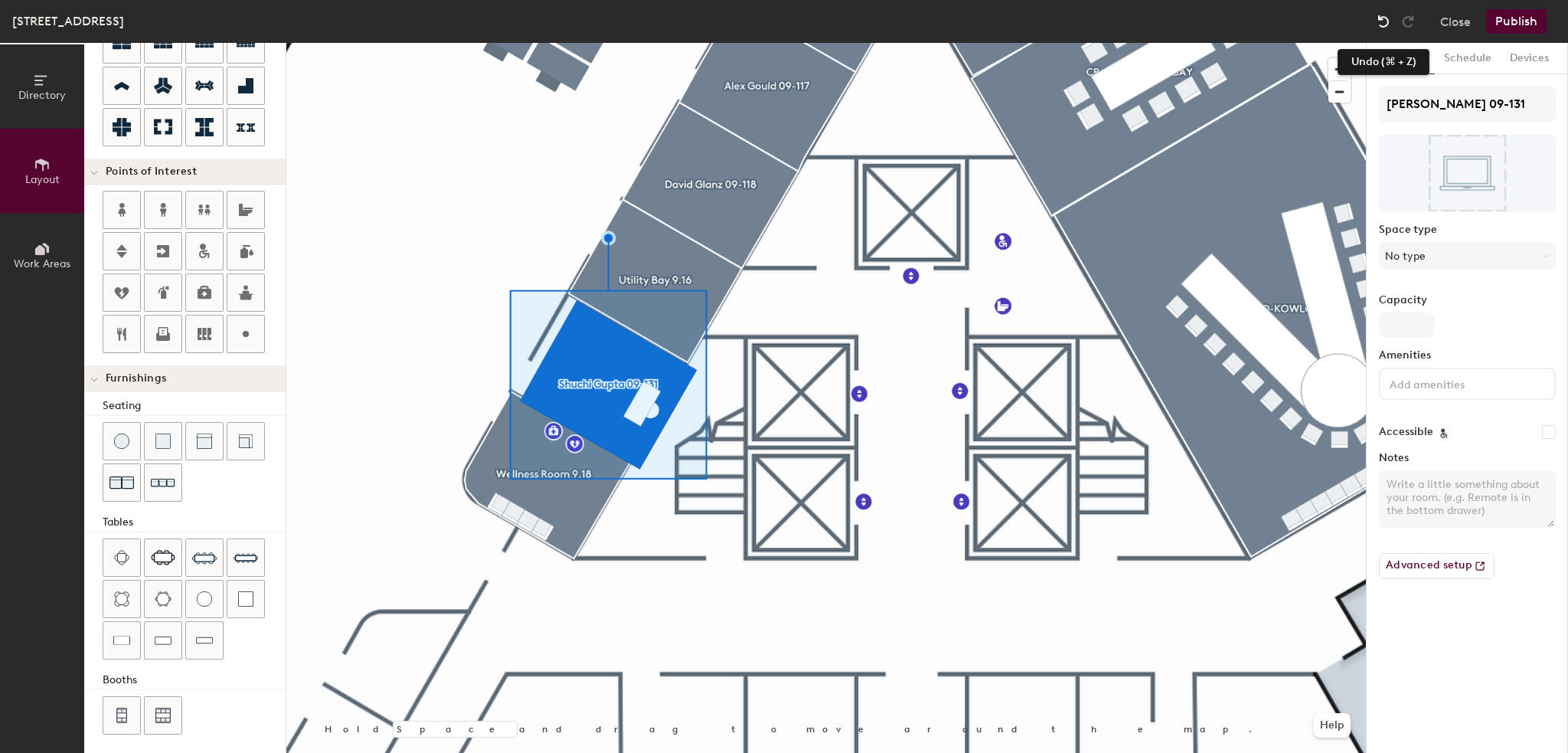
click at [1377, 16] on img at bounding box center [1384, 22] width 16 height 16
click at [1379, 19] on img at bounding box center [1384, 22] width 16 height 16
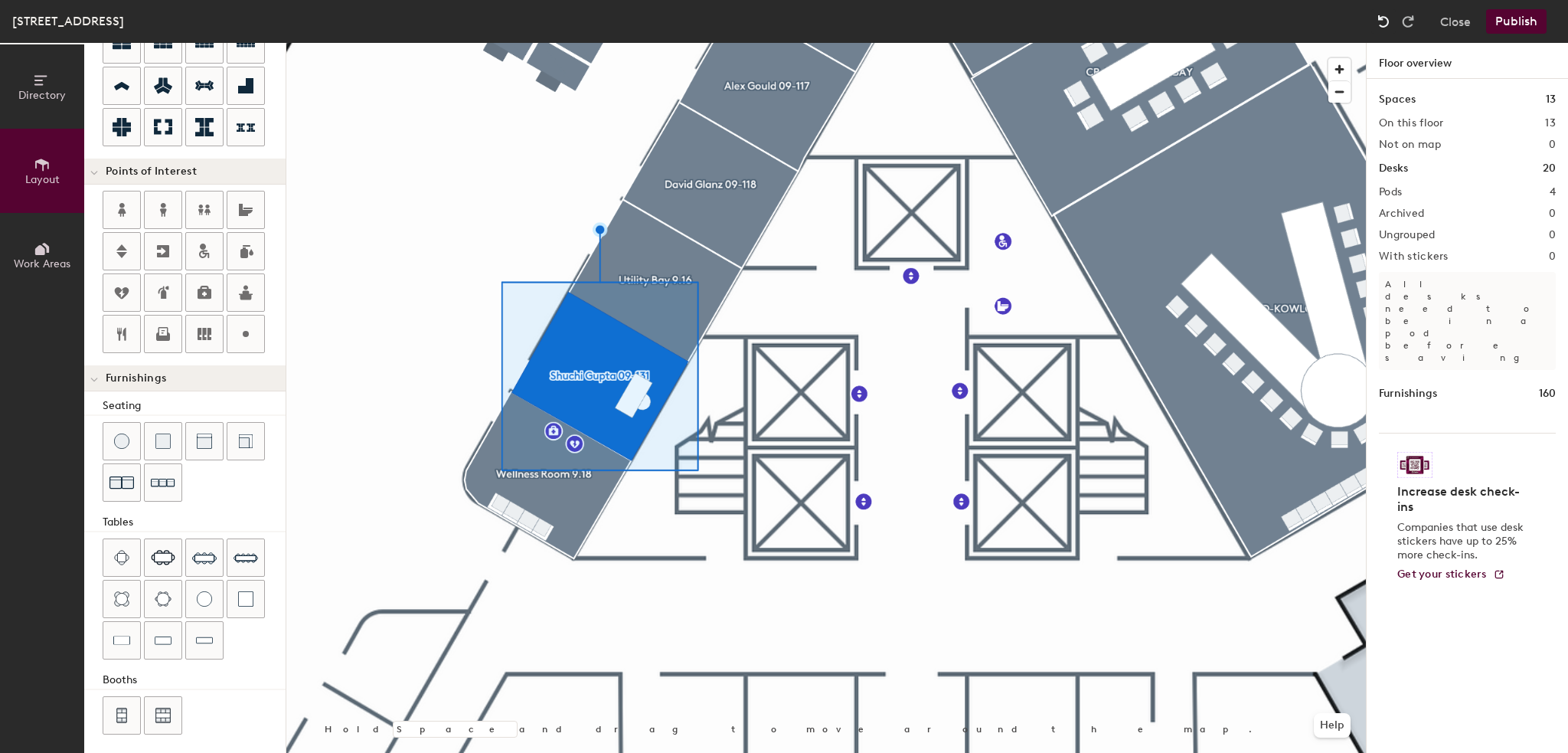
type input "20"
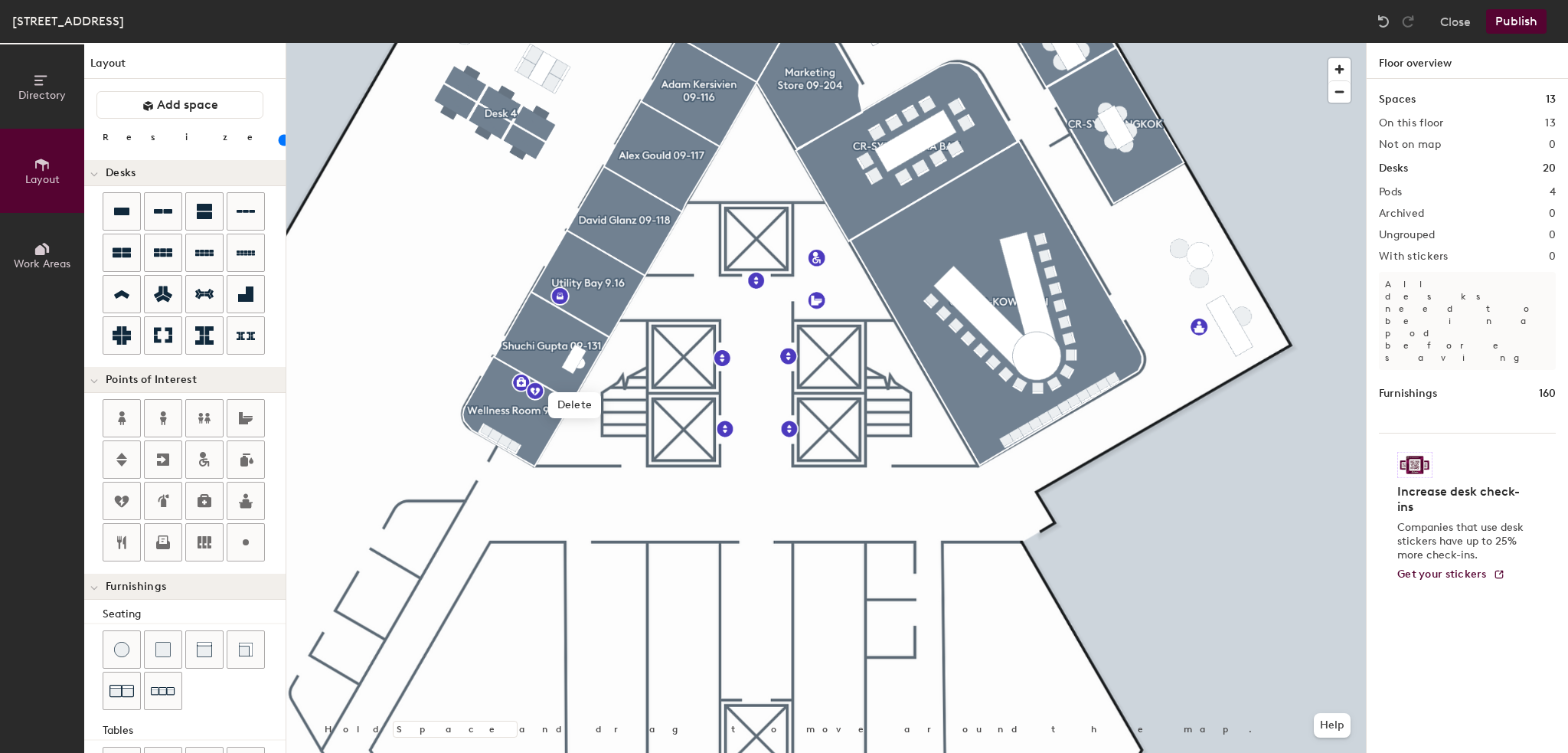
scroll to position [208, 0]
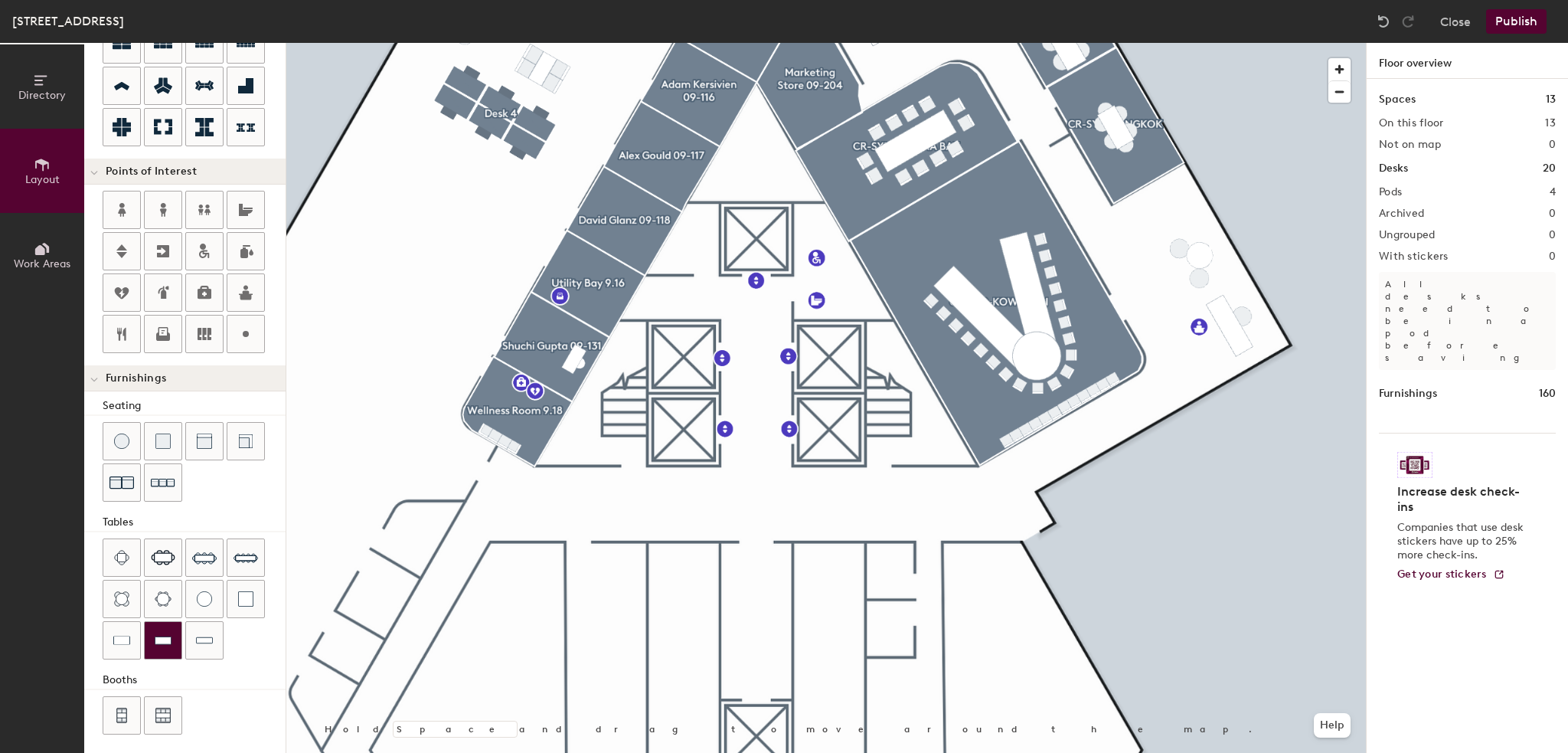
click at [176, 633] on div at bounding box center [163, 639] width 37 height 37
type input "20"
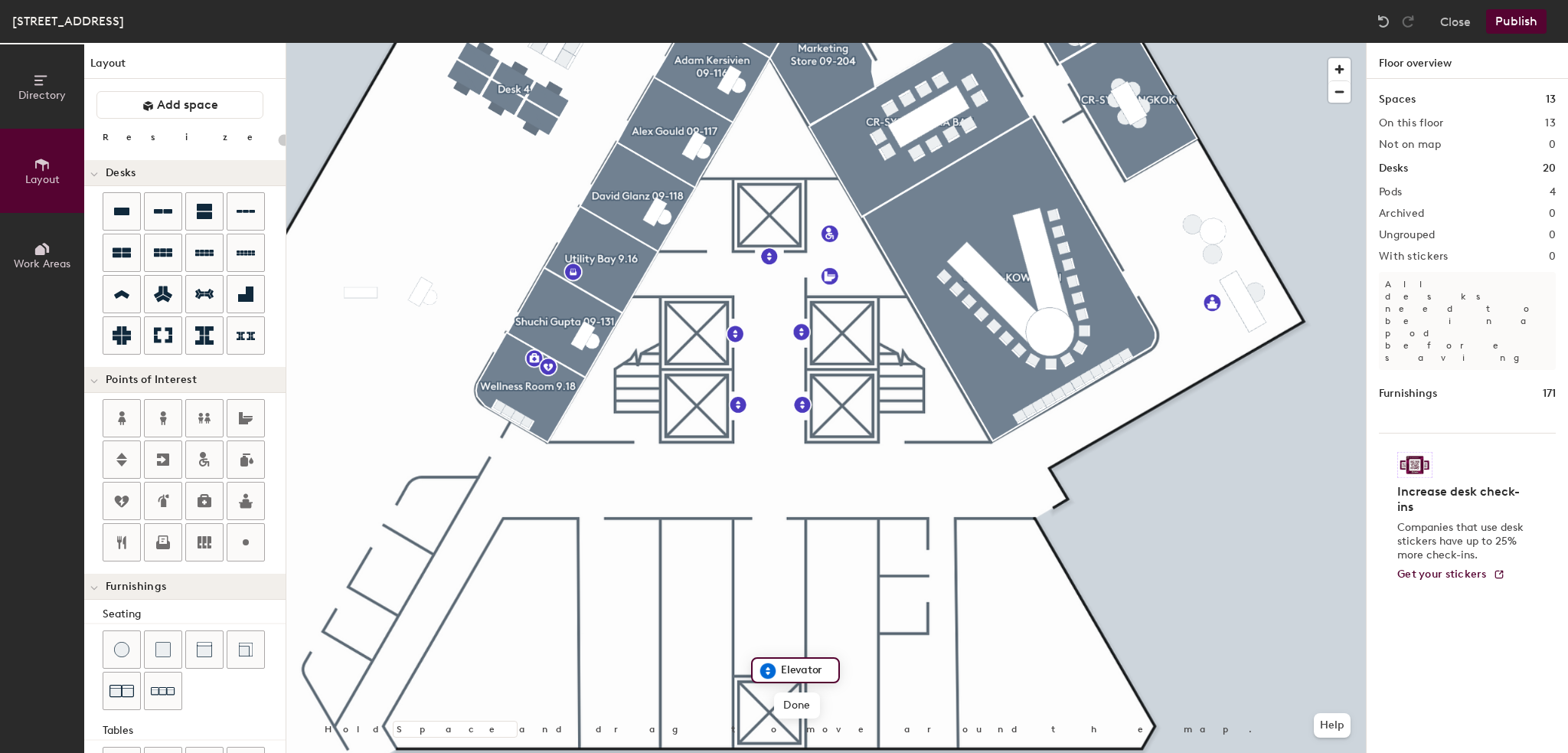
scroll to position [208, 0]
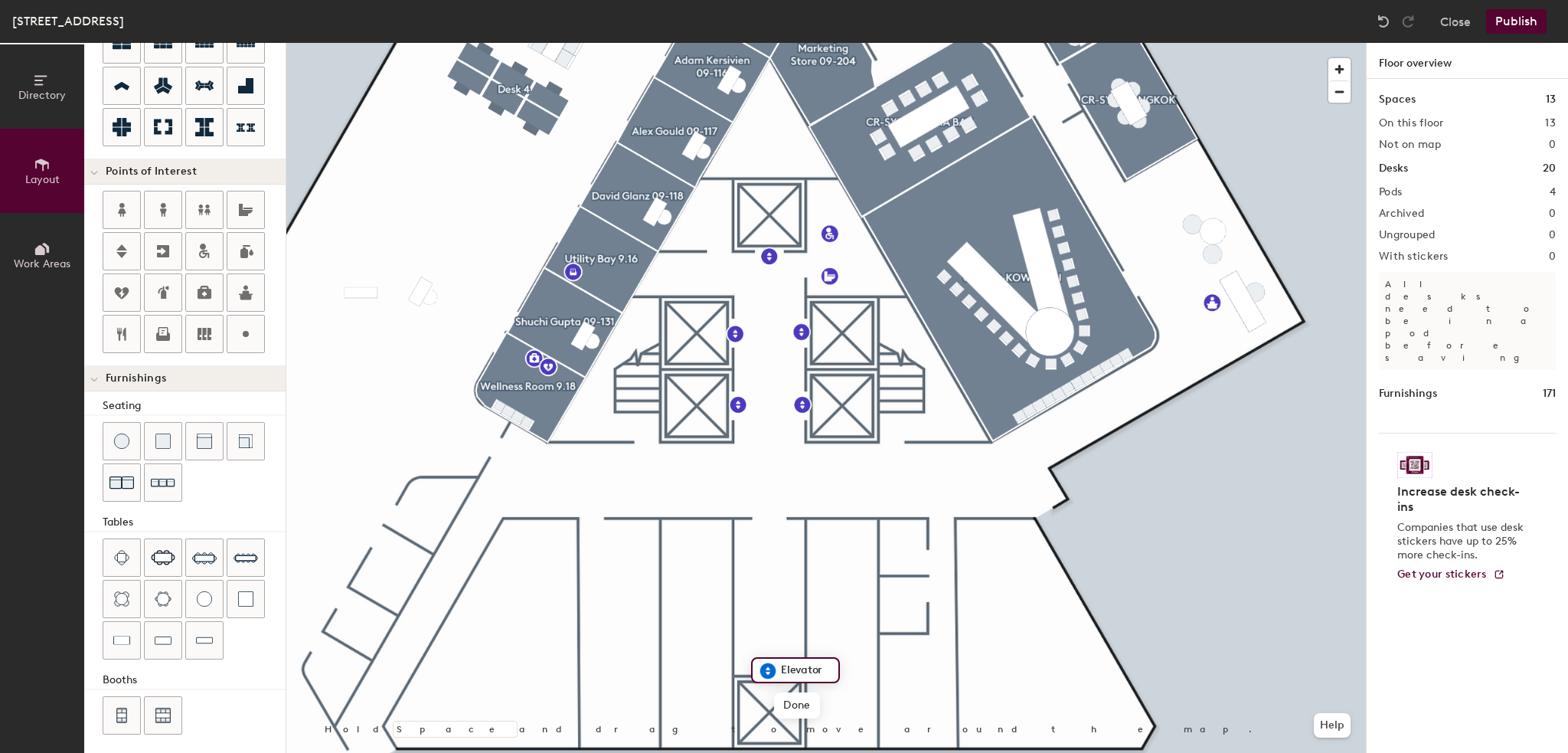
click at [781, 665] on input "Elevator" at bounding box center [804, 671] width 55 height 22
drag, startPoint x: 781, startPoint y: 665, endPoint x: 812, endPoint y: 665, distance: 31.0
click at [812, 665] on input "Elevator" at bounding box center [804, 671] width 55 height 22
type input "Goods Lift"
click at [806, 715] on span "Done" at bounding box center [803, 705] width 45 height 26
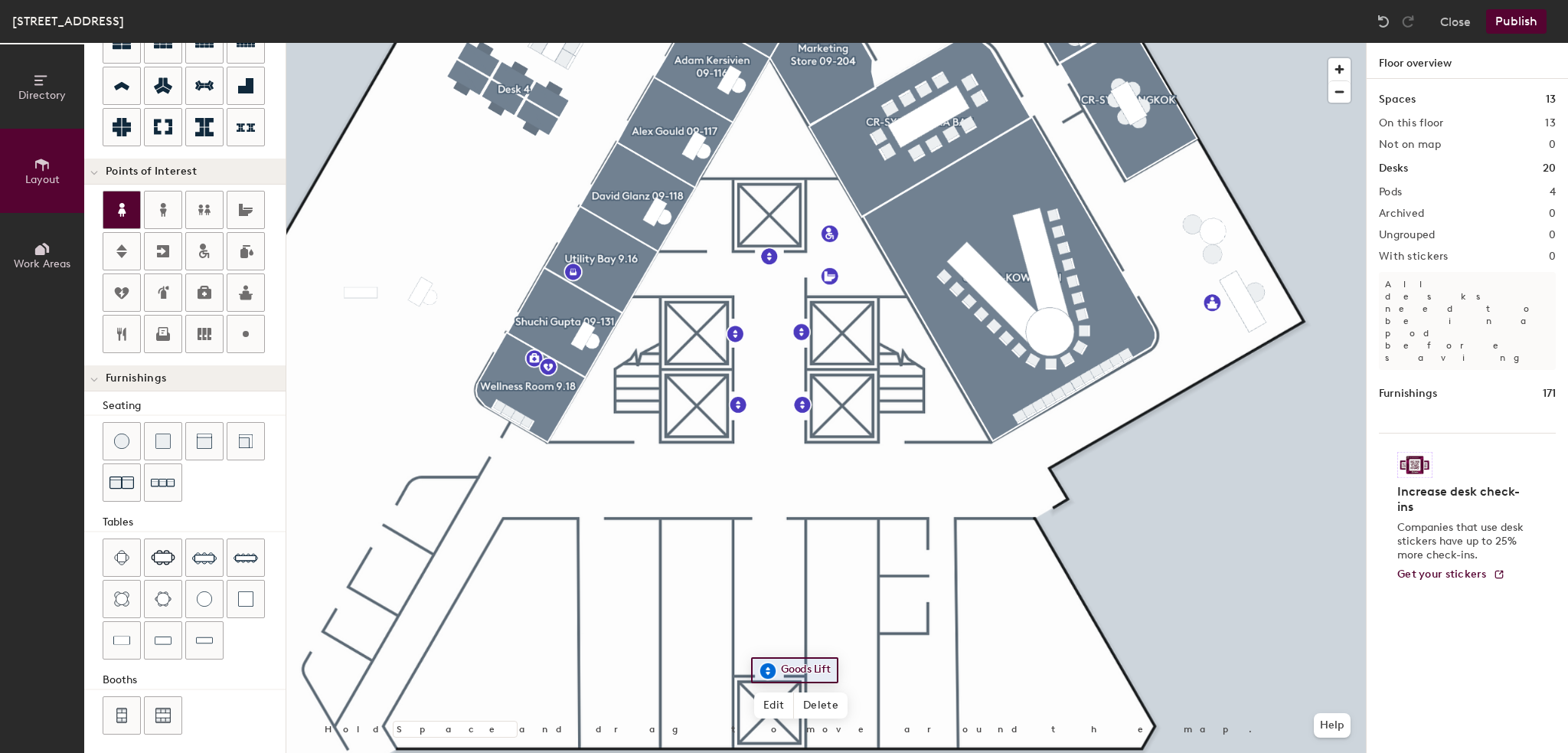
click at [114, 209] on icon at bounding box center [122, 210] width 19 height 19
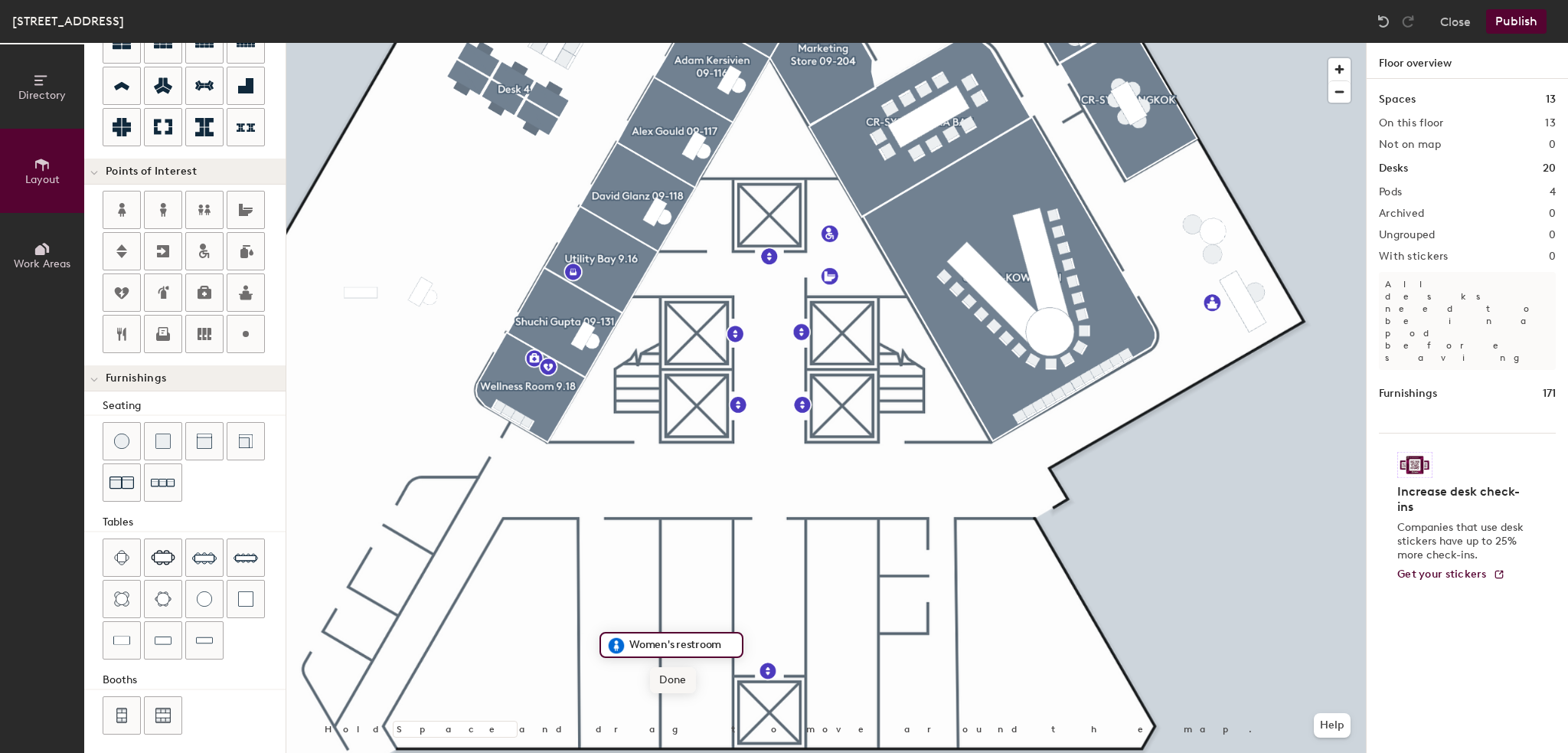
click at [663, 682] on span "Done" at bounding box center [673, 680] width 45 height 26
click at [170, 205] on icon at bounding box center [163, 210] width 19 height 19
click at [954, 679] on span "Done" at bounding box center [971, 682] width 45 height 26
click at [164, 248] on icon at bounding box center [163, 251] width 19 height 19
click at [938, 471] on span "Done" at bounding box center [942, 468] width 45 height 26
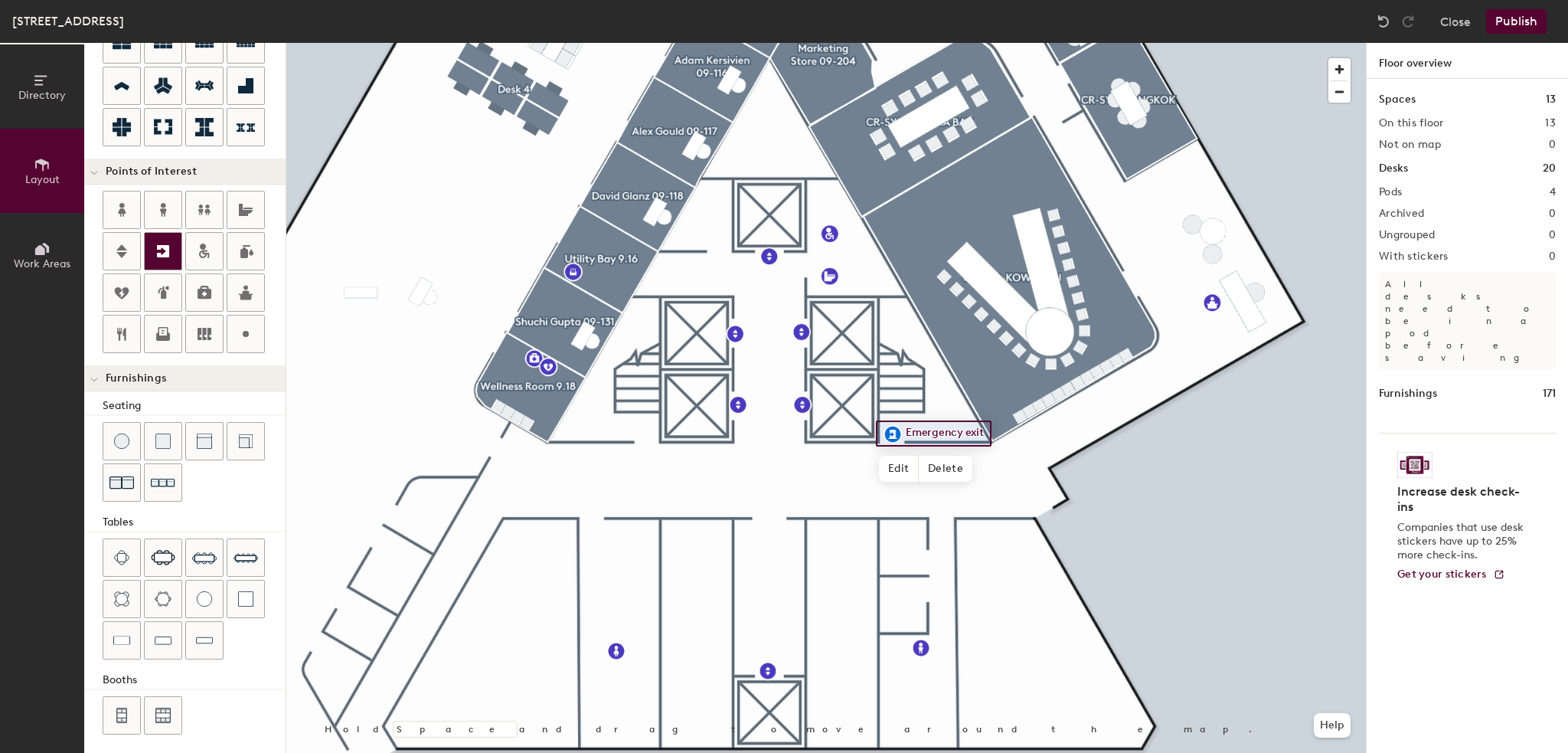
click at [165, 257] on icon at bounding box center [163, 251] width 19 height 19
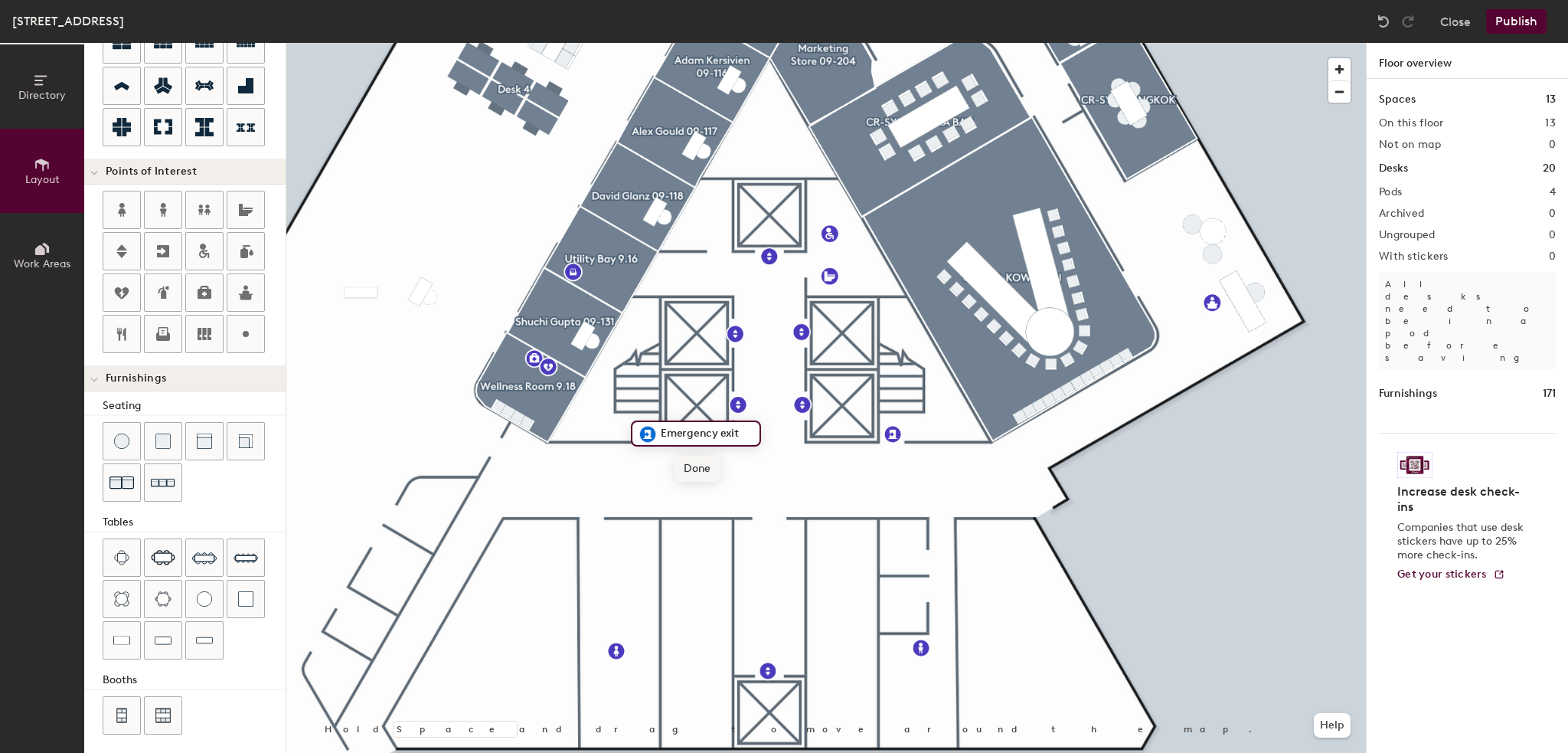
click at [698, 478] on span "Done" at bounding box center [697, 468] width 45 height 26
type input "20"
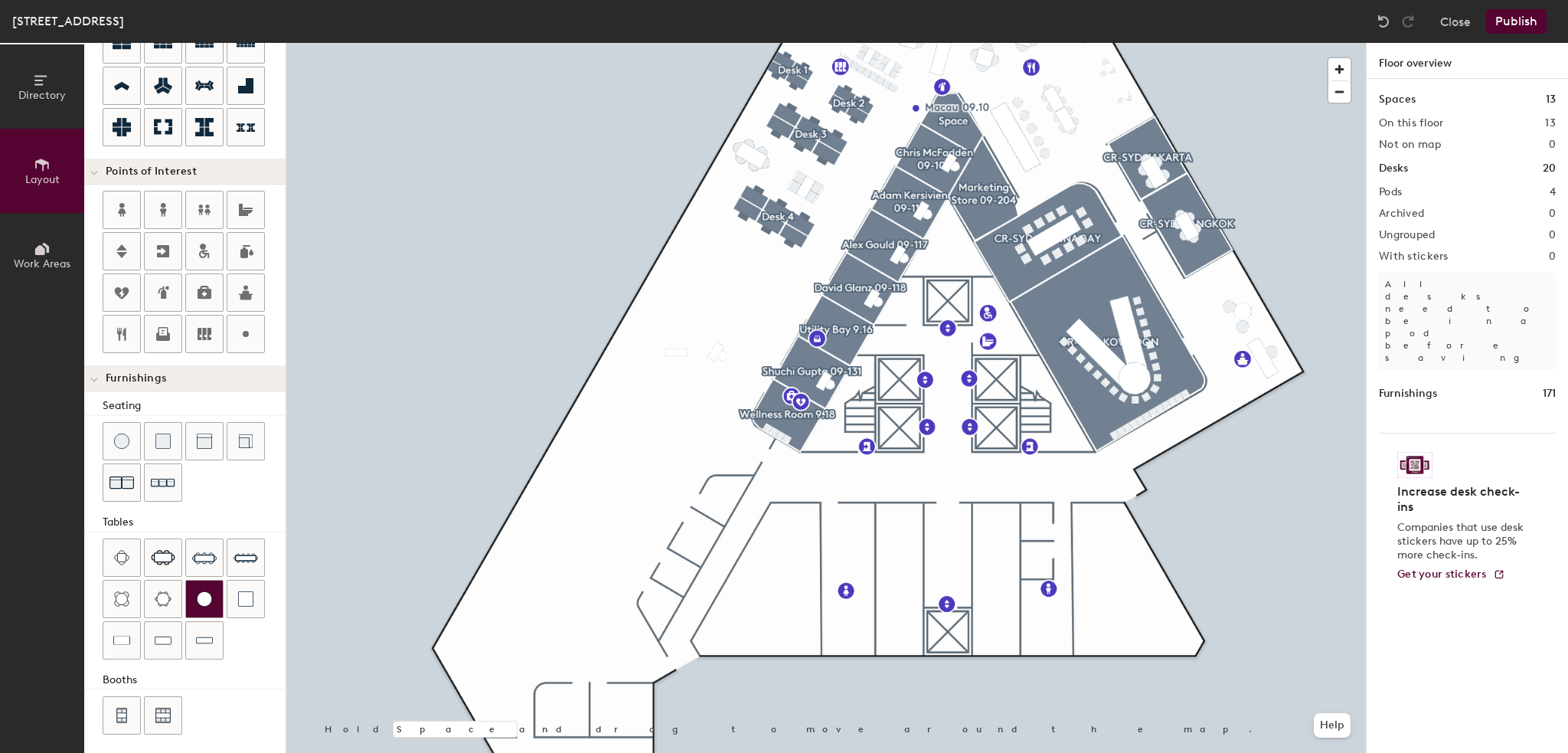
click at [198, 591] on img at bounding box center [205, 599] width 16 height 16
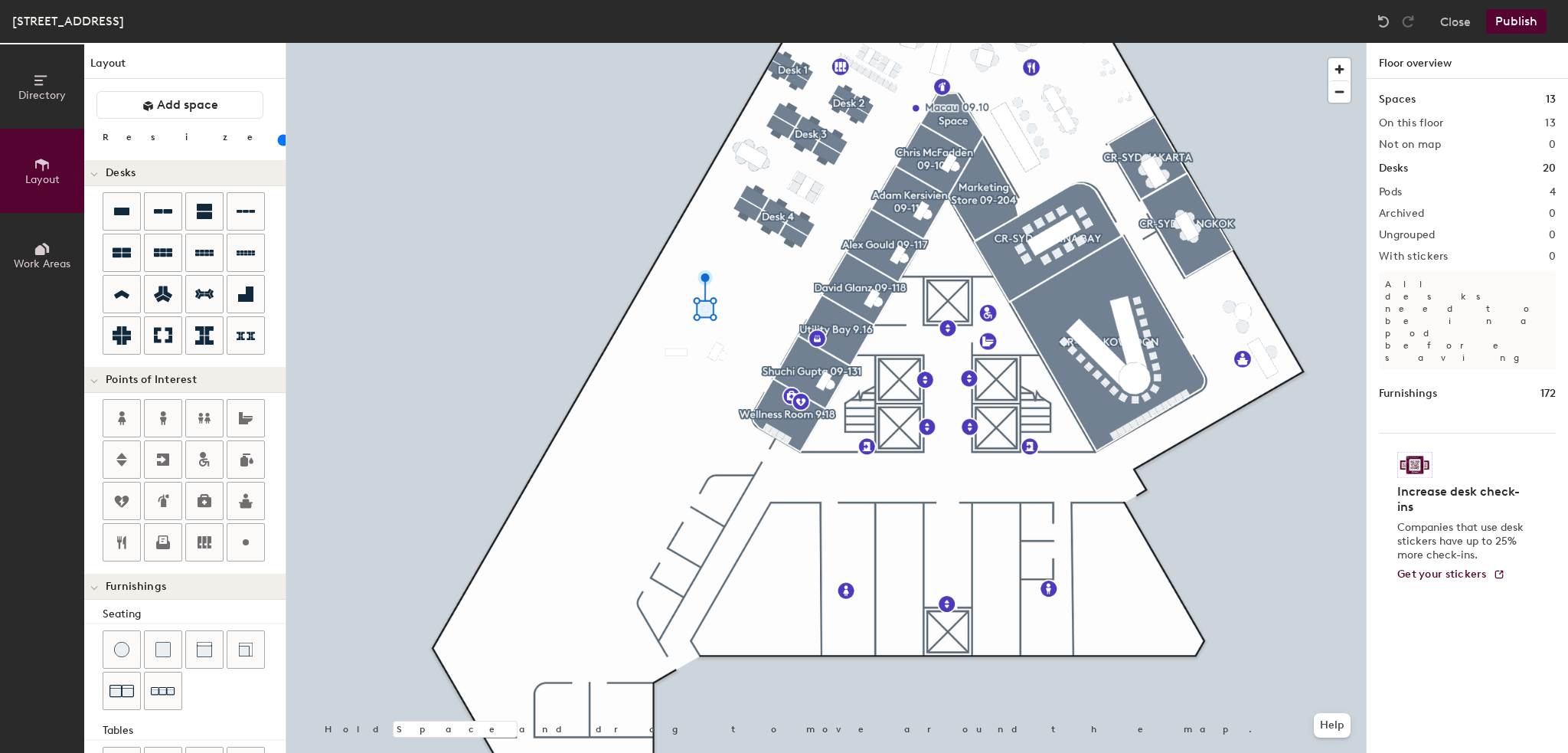
scroll to position [208, 0]
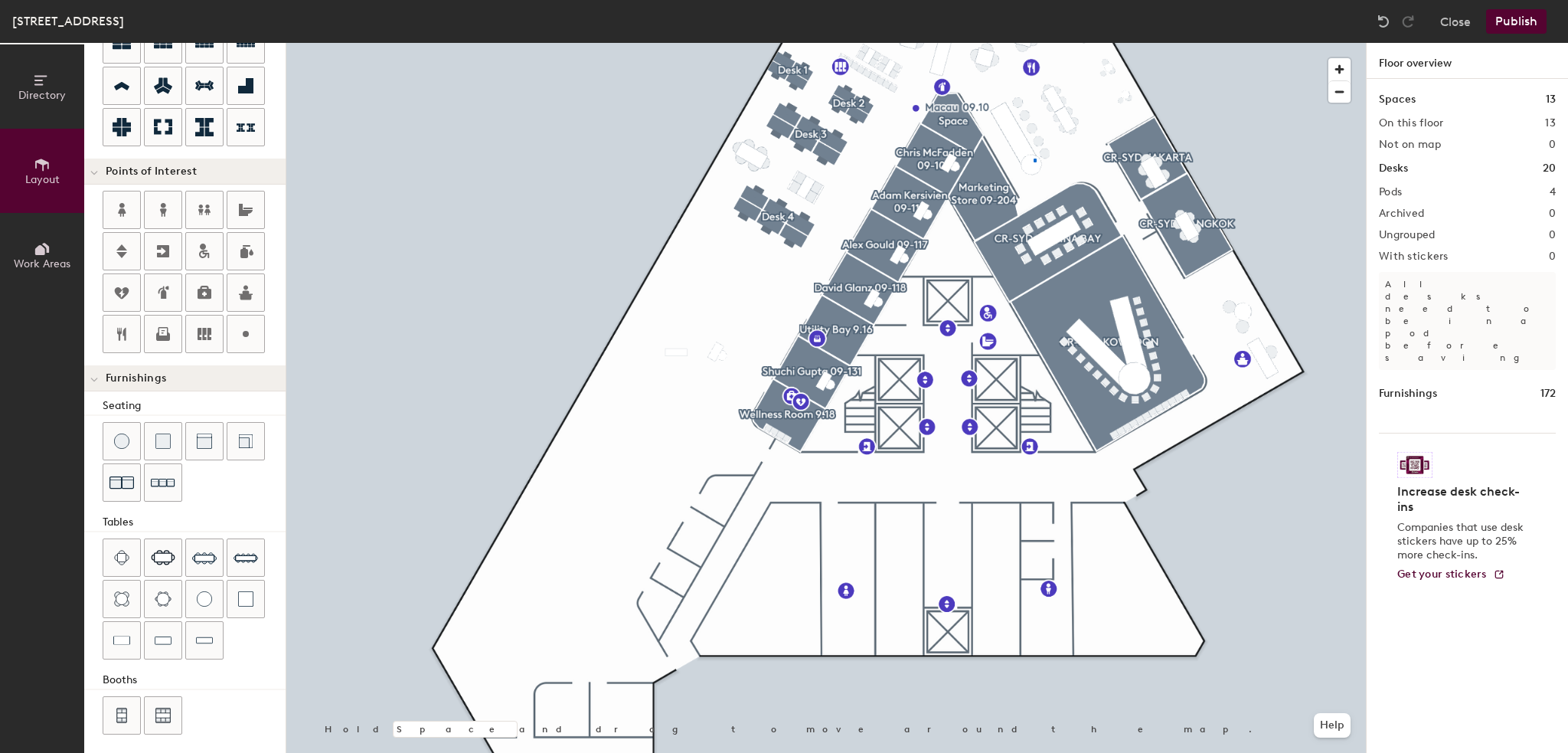
click at [1034, 43] on div at bounding box center [826, 43] width 1080 height 0
type input "20"
click at [1185, 43] on div at bounding box center [826, 43] width 1080 height 0
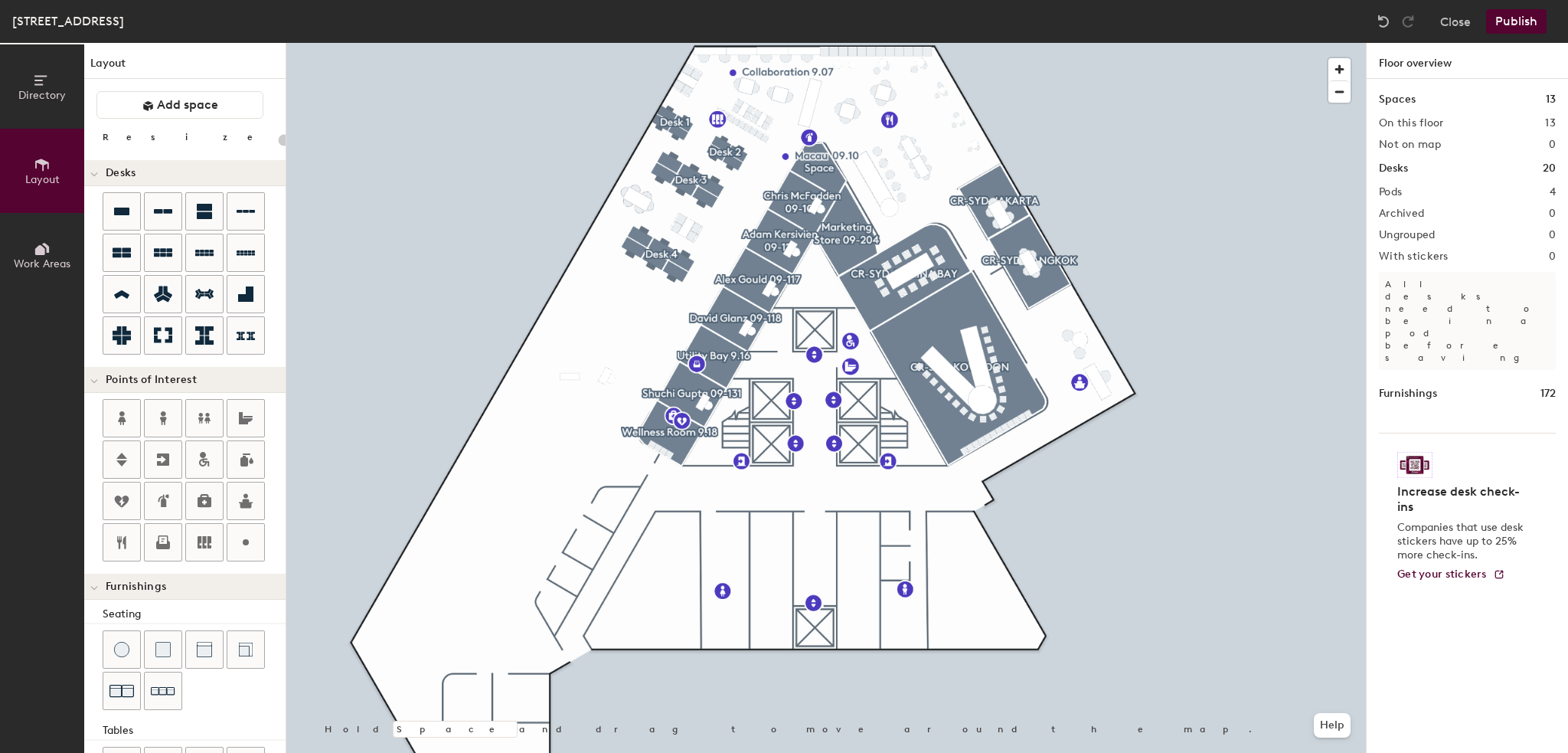
scroll to position [208, 0]
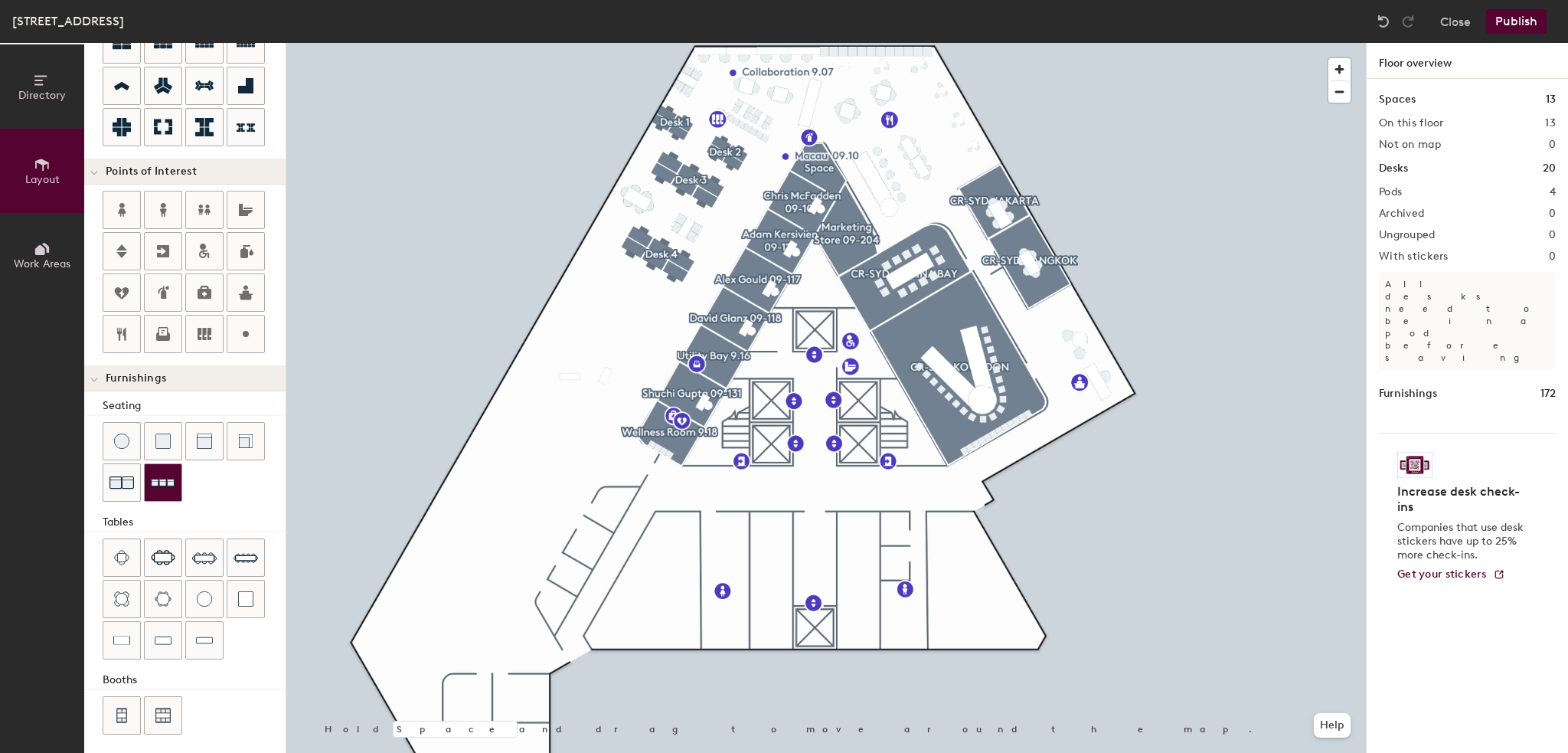
click at [170, 486] on img at bounding box center [163, 483] width 25 height 24
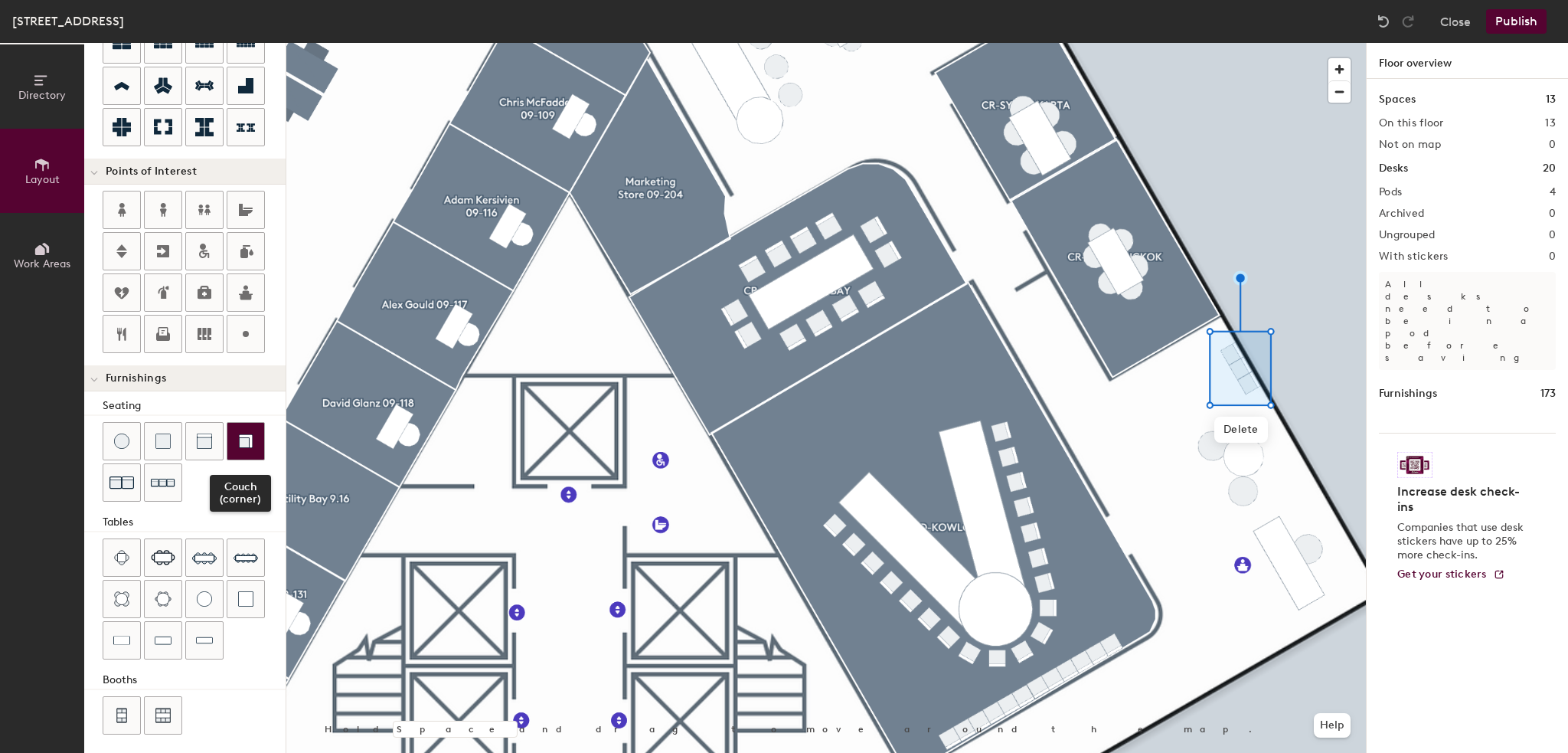
click at [251, 447] on div at bounding box center [245, 440] width 37 height 37
type input "20"
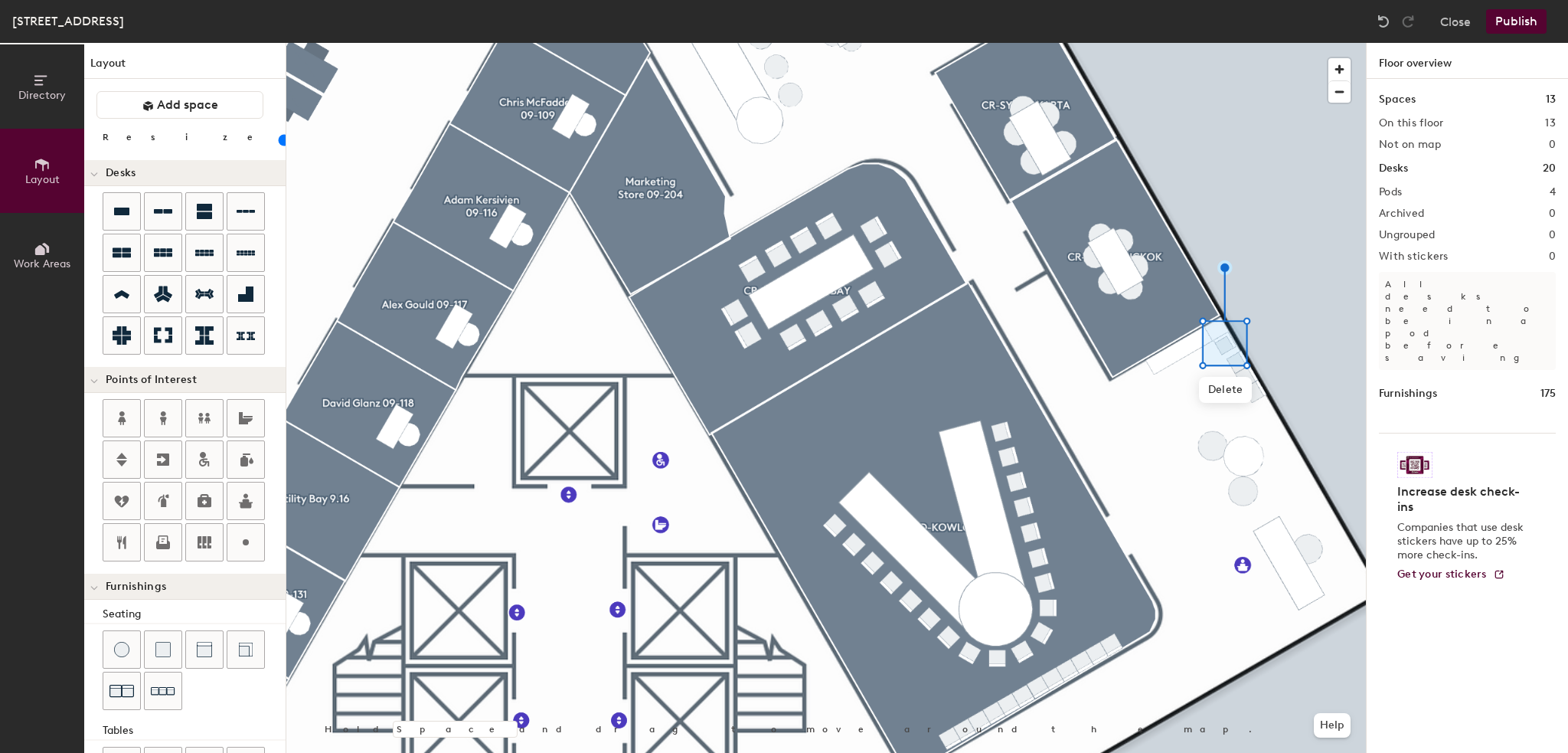
scroll to position [208, 0]
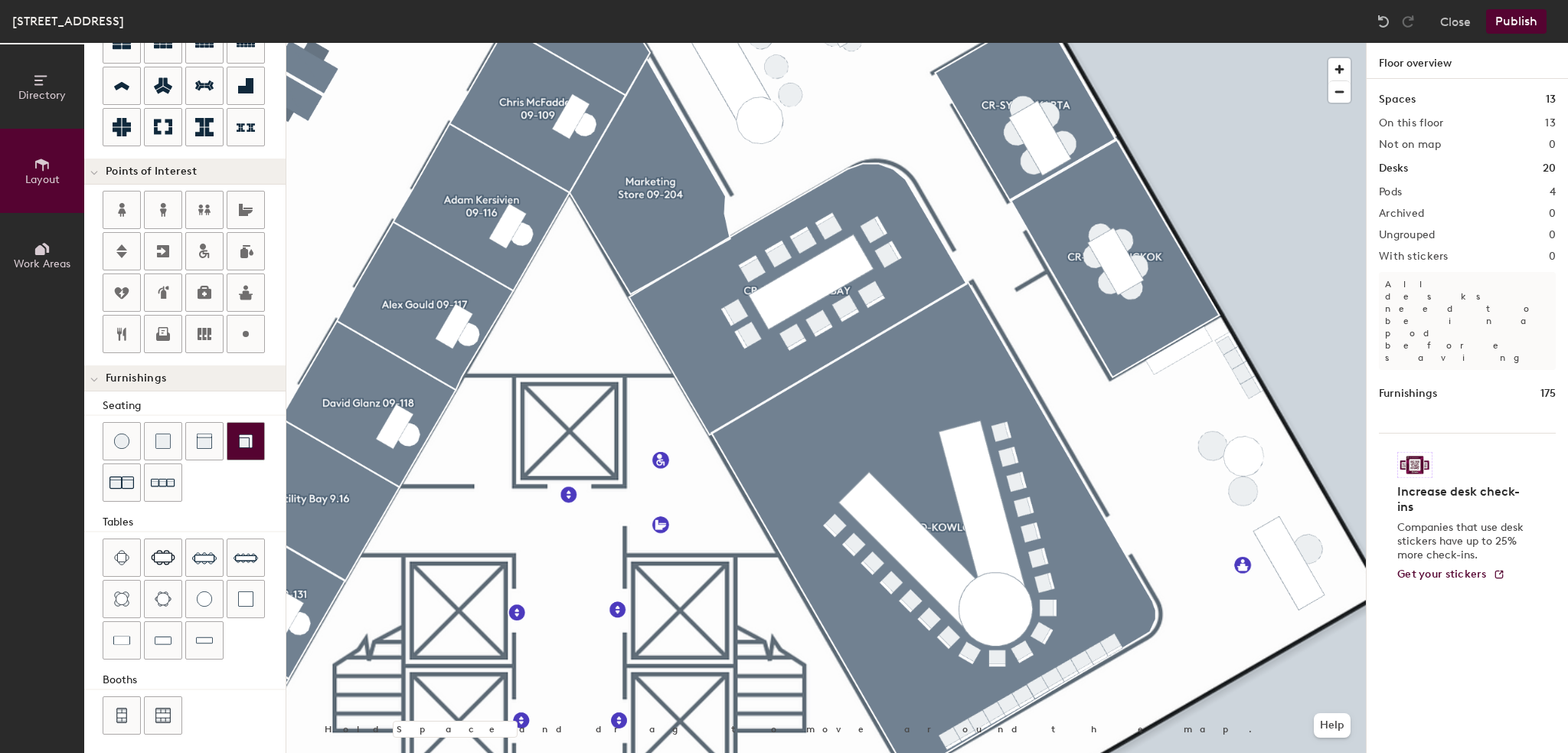
type input "20"
click at [211, 598] on img at bounding box center [205, 599] width 16 height 16
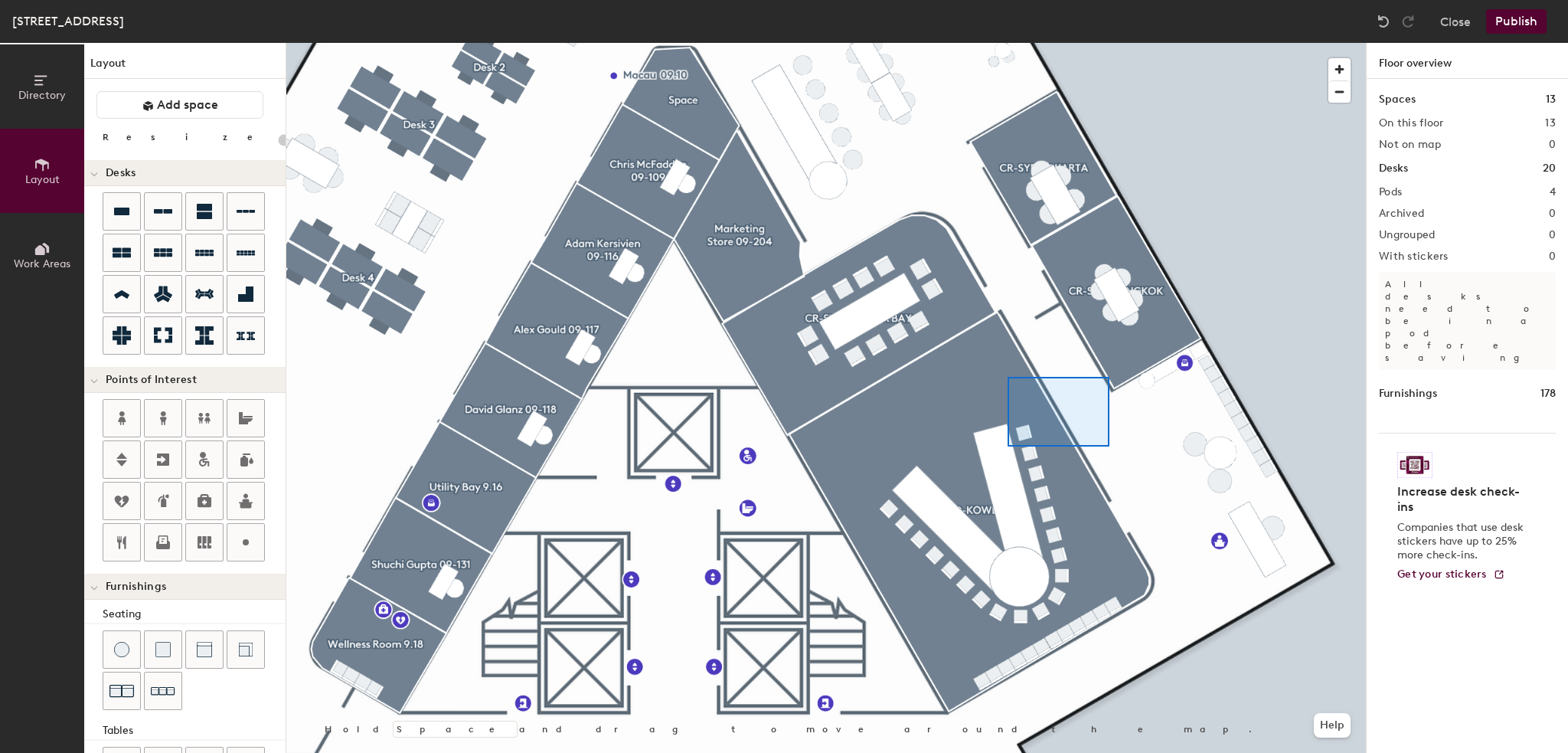
click at [1011, 43] on div at bounding box center [826, 43] width 1080 height 0
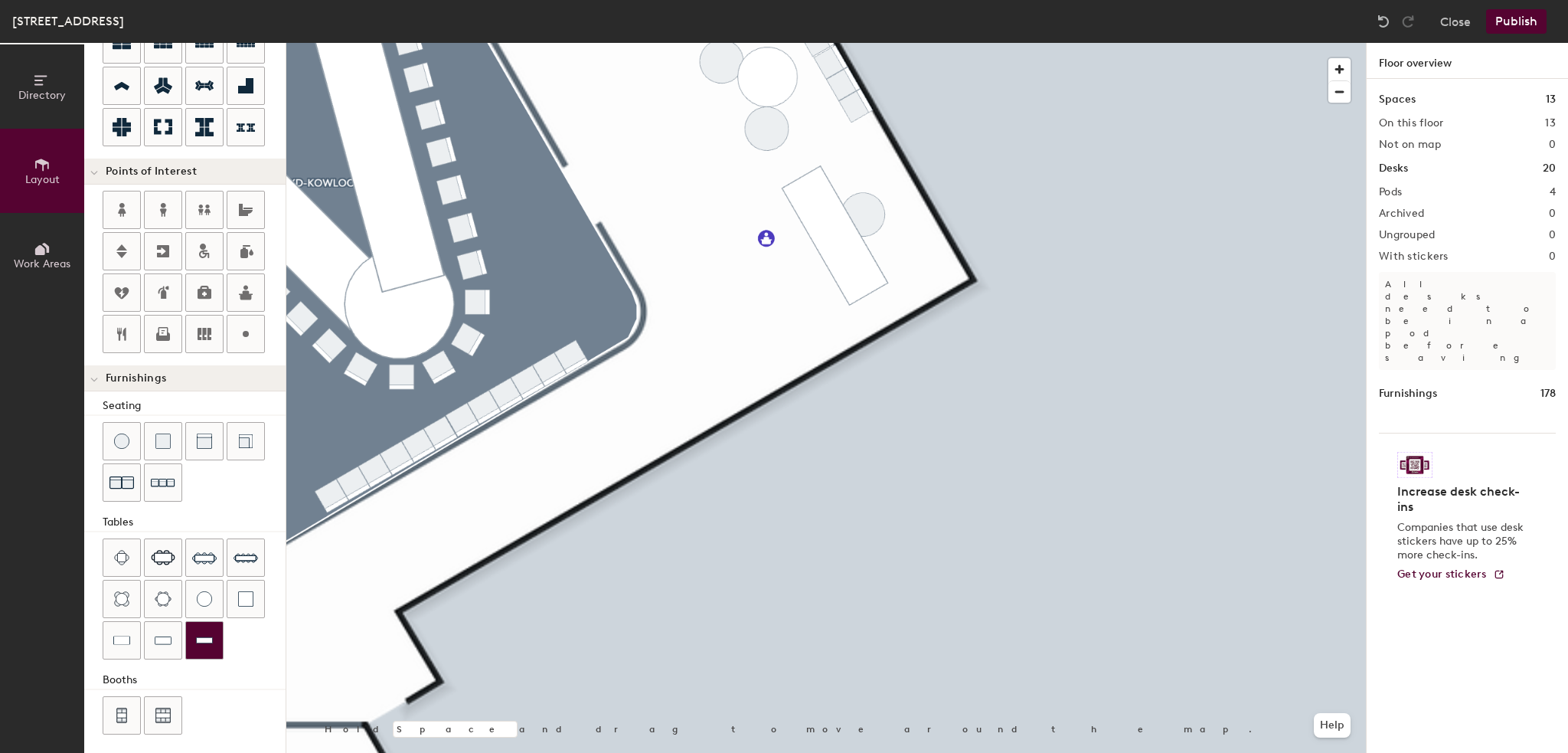
click at [201, 632] on img at bounding box center [205, 640] width 17 height 16
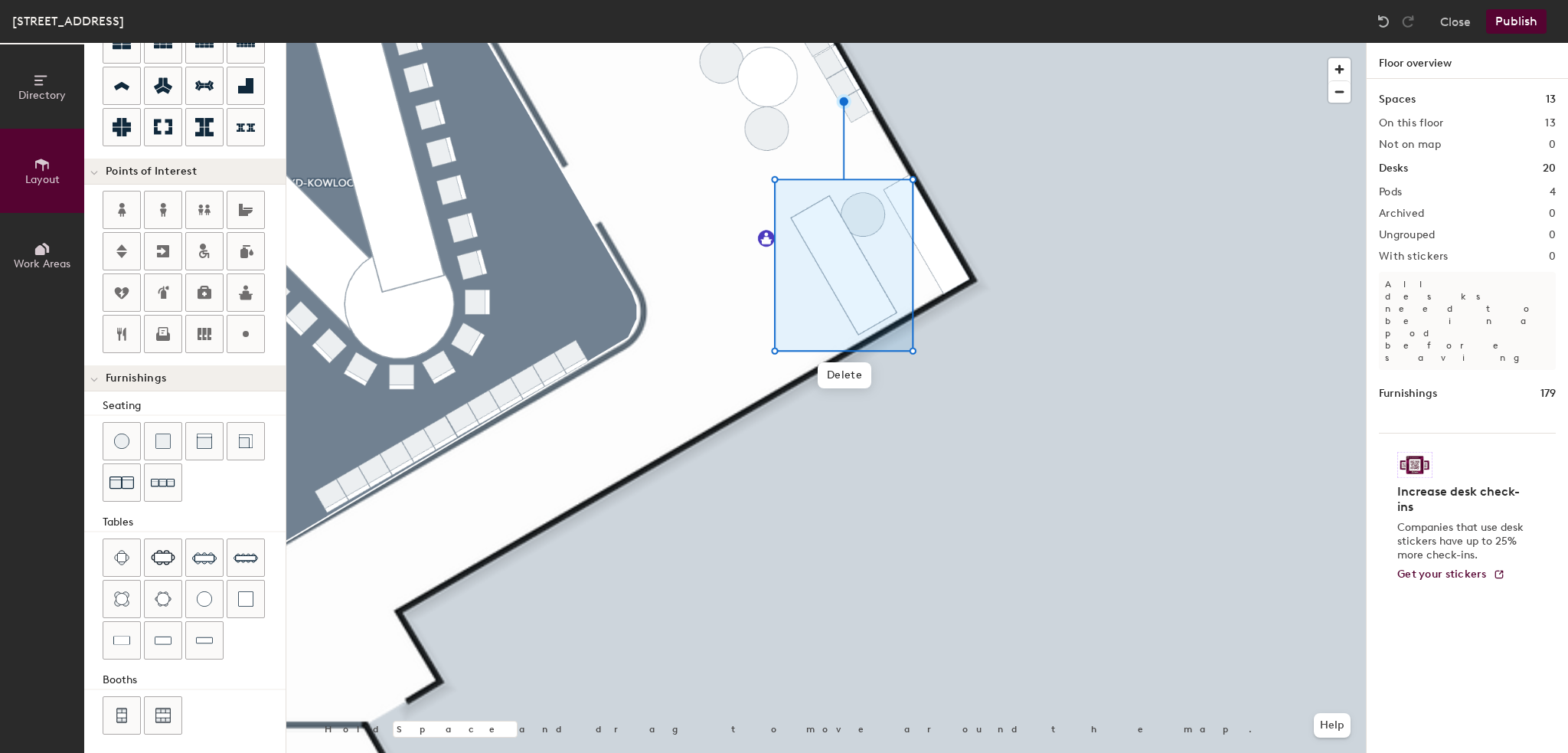
click at [933, 43] on div at bounding box center [826, 43] width 1080 height 0
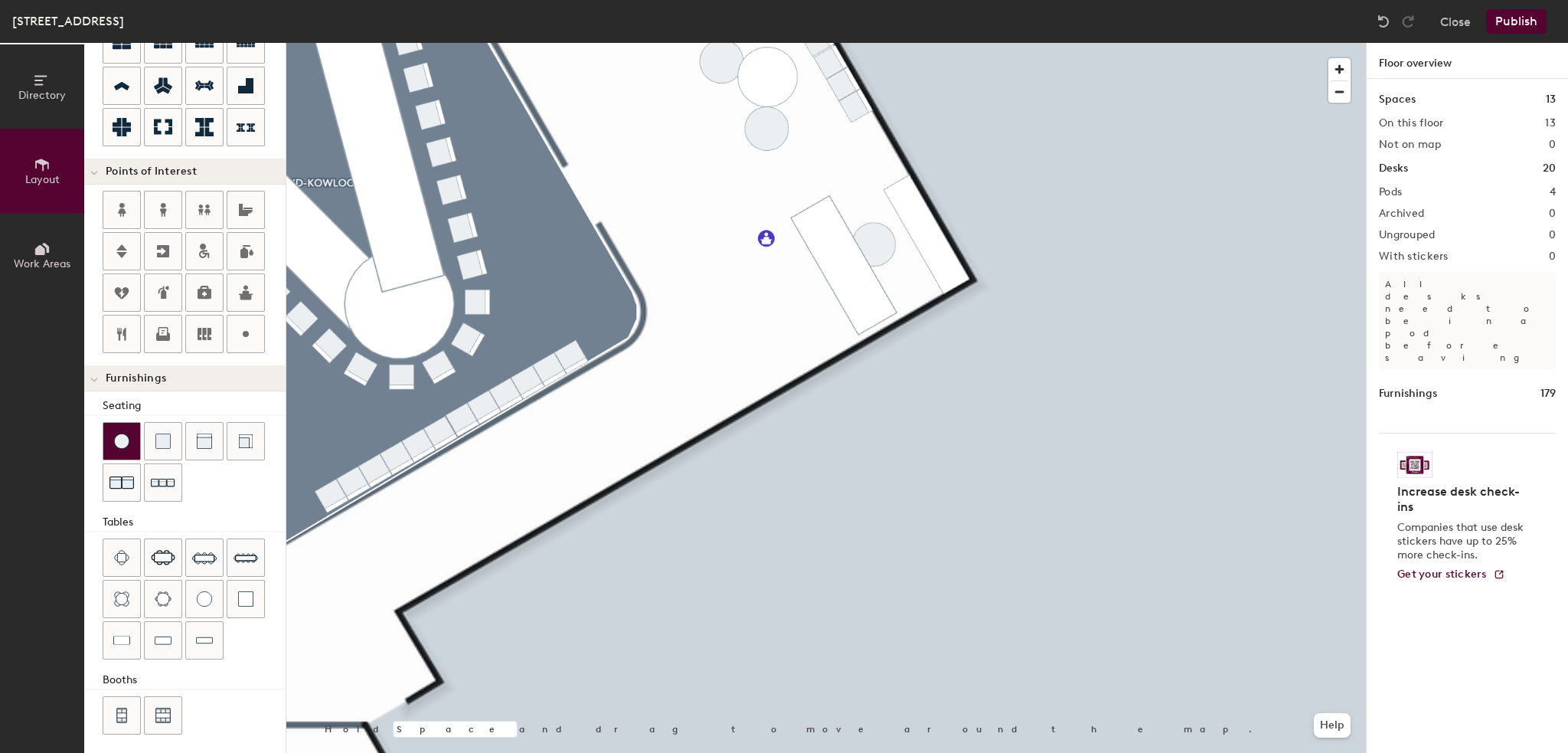
click at [122, 438] on img at bounding box center [122, 441] width 16 height 16
type input "40"
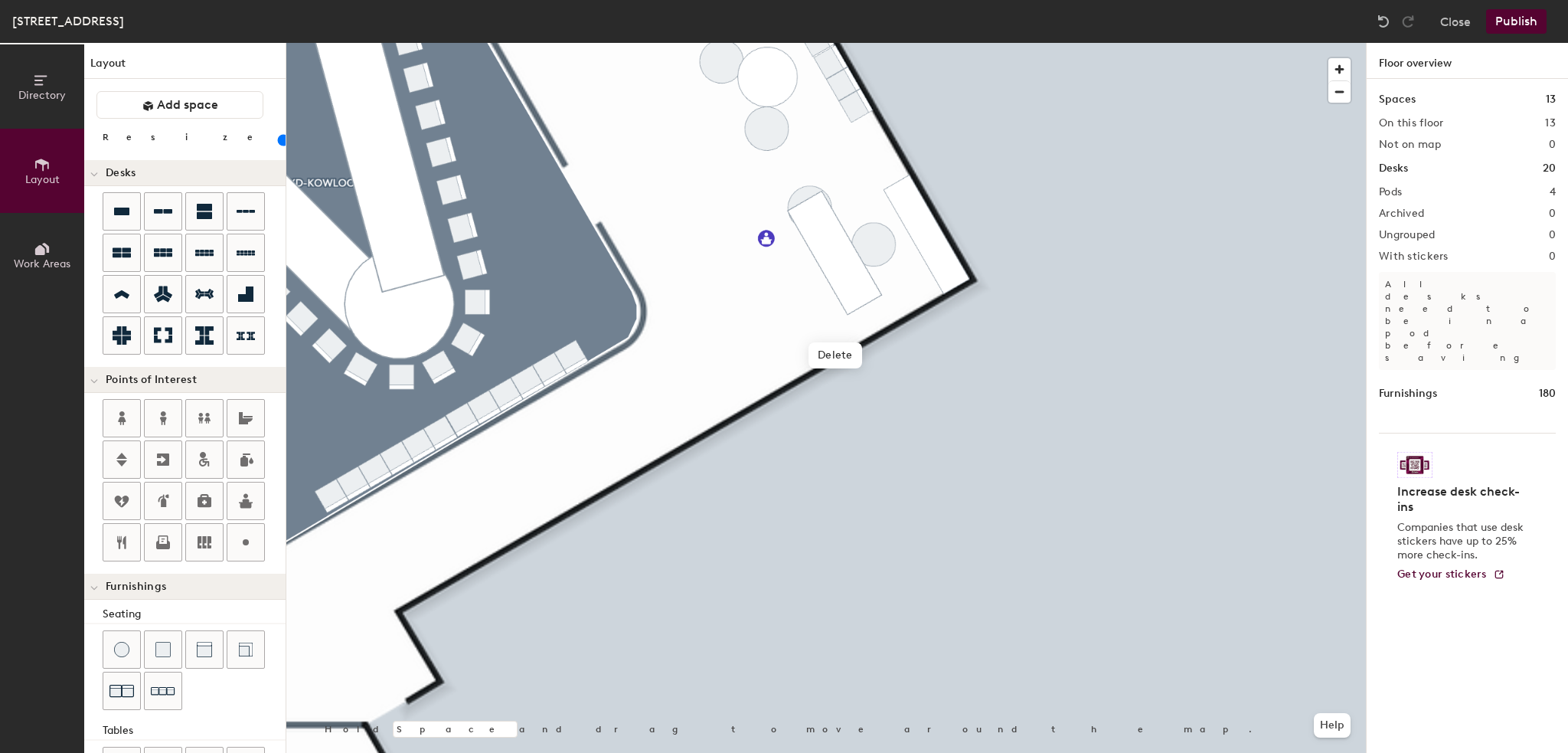
scroll to position [208, 0]
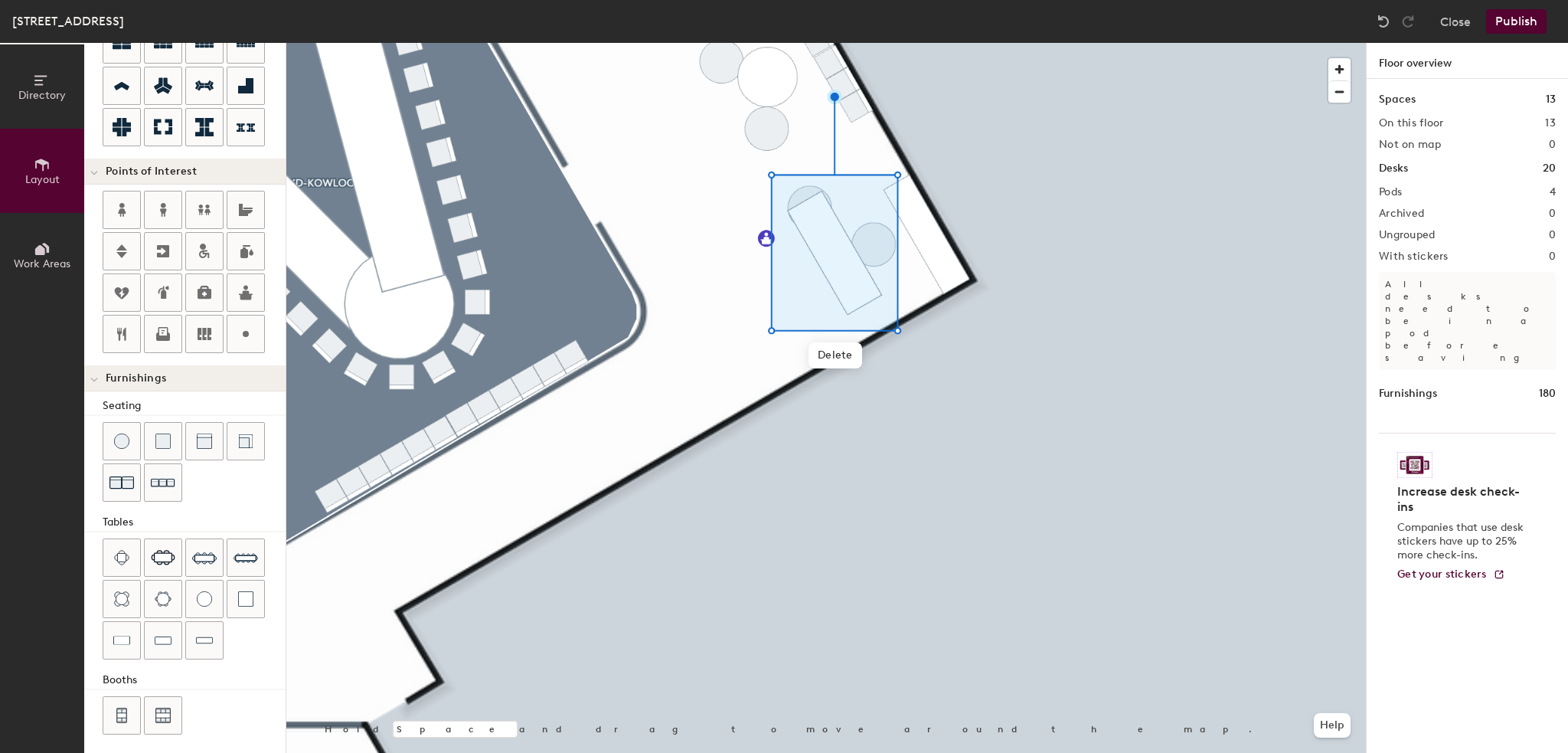
click at [714, 43] on div at bounding box center [826, 43] width 1080 height 0
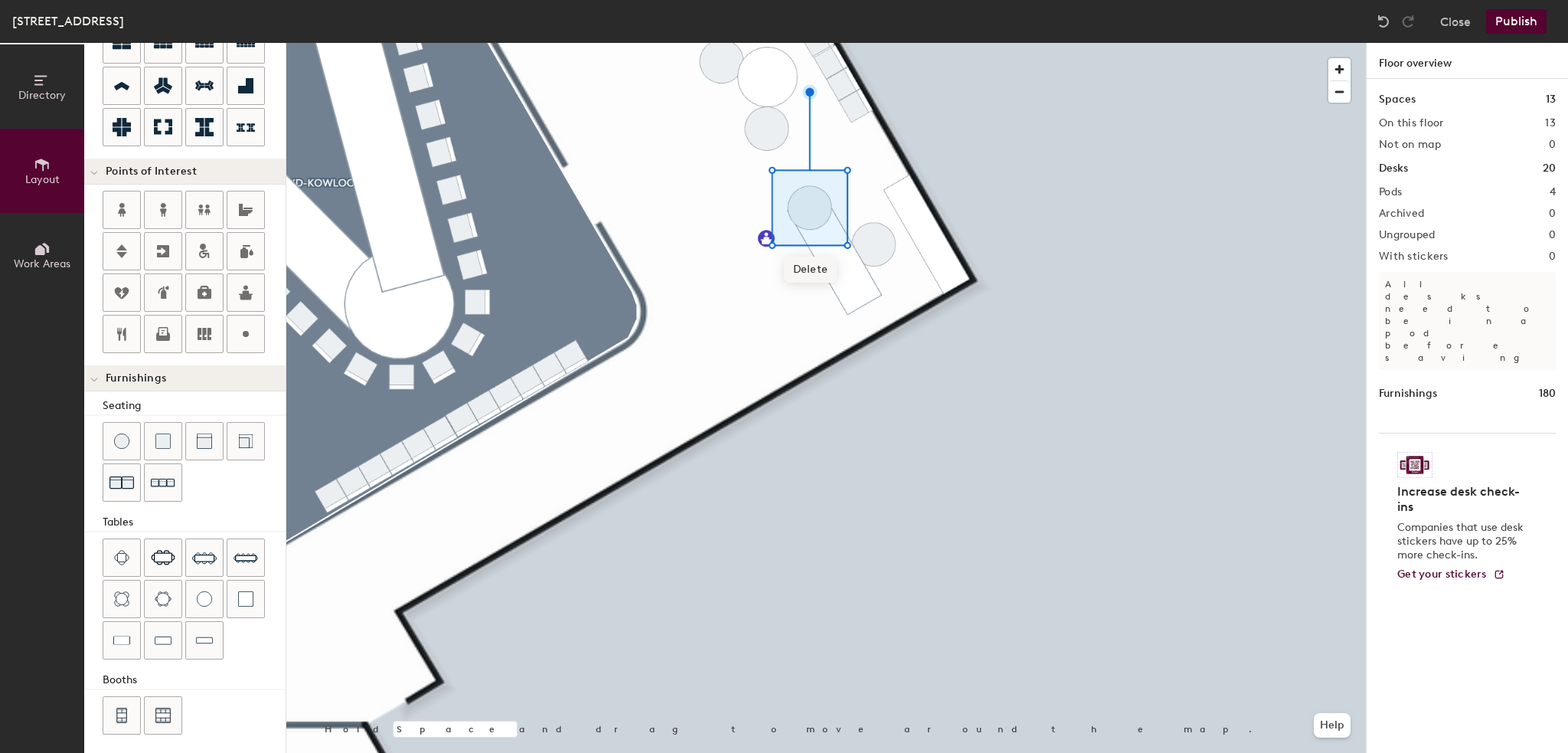
click at [856, 43] on div at bounding box center [826, 43] width 1080 height 0
click at [842, 266] on div "Delete Hold Space and drag to move around the map. Help" at bounding box center [826, 398] width 1080 height 710
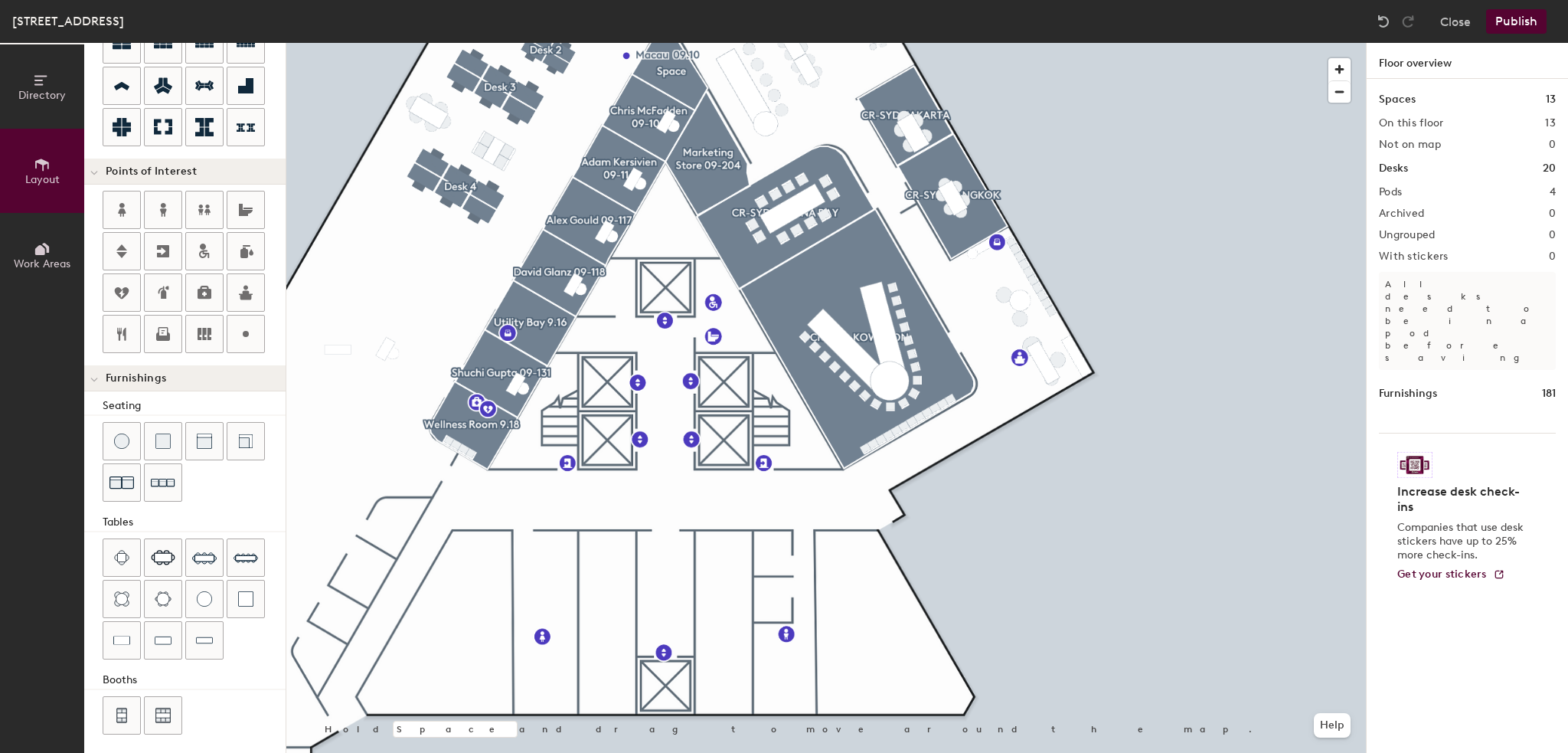
click at [1517, 20] on button "Publish" at bounding box center [1517, 22] width 61 height 25
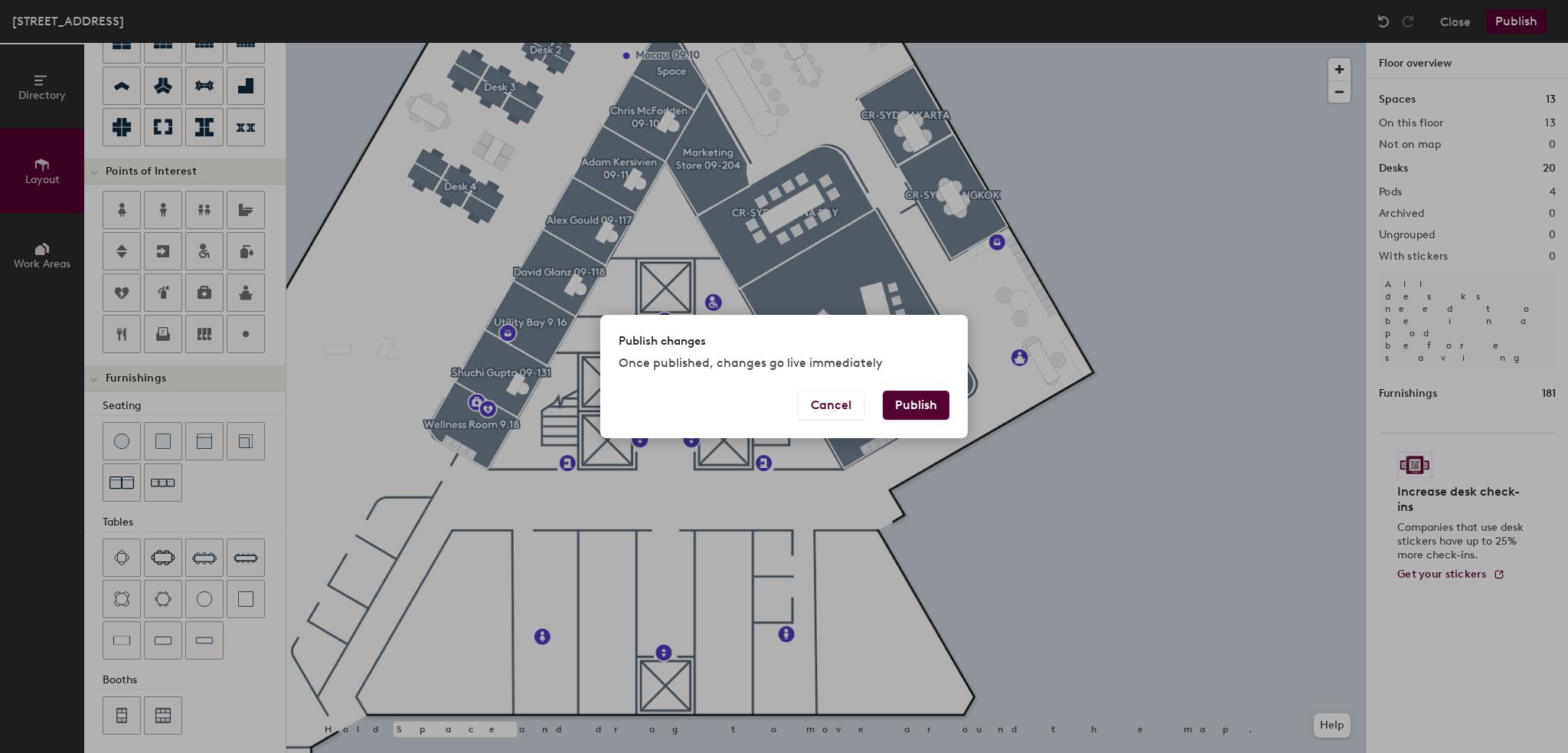
click at [909, 405] on button "Publish" at bounding box center [916, 405] width 67 height 29
type input "20"
